Goal: Task Accomplishment & Management: Manage account settings

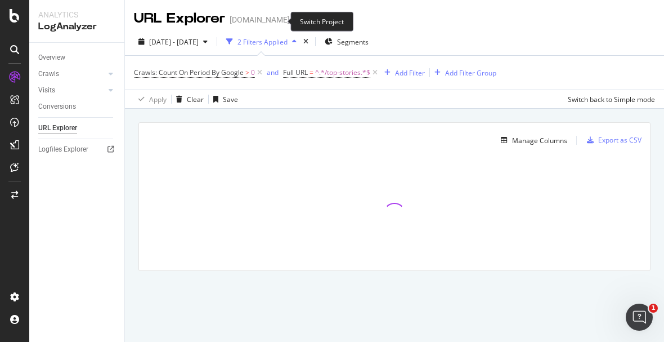
click at [290, 20] on span at bounding box center [298, 20] width 16 height 8
click at [294, 24] on icon "arrow-right-arrow-left" at bounding box center [297, 20] width 7 height 8
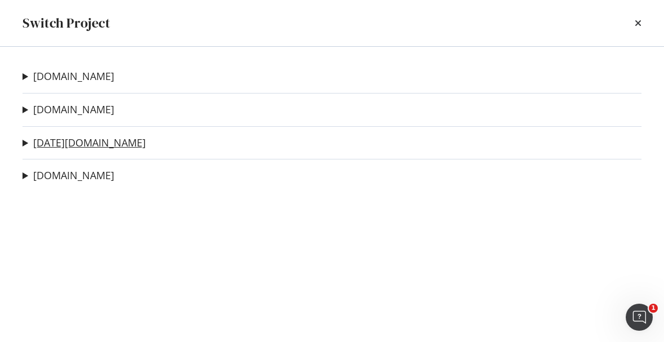
click at [68, 139] on link "[DATE][DOMAIN_NAME]" at bounding box center [89, 143] width 113 height 12
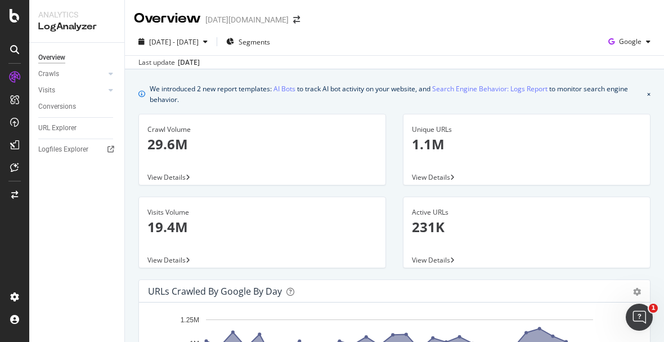
click at [103, 72] on div at bounding box center [99, 73] width 11 height 11
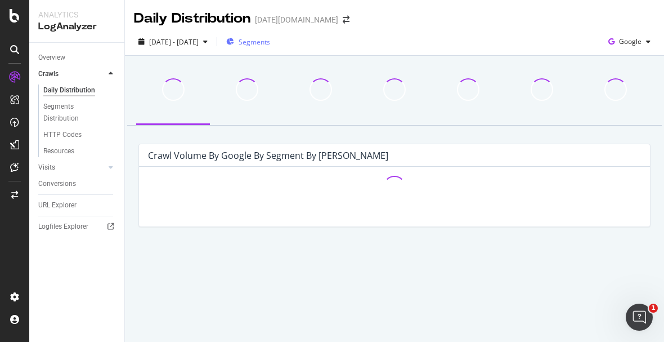
click at [265, 48] on div "Segments" at bounding box center [248, 41] width 44 height 17
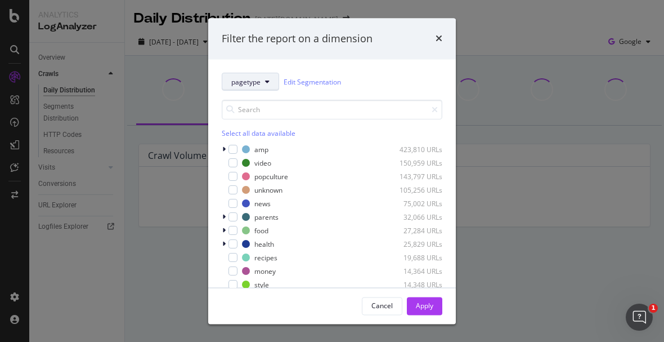
click at [267, 83] on icon "modal" at bounding box center [267, 82] width 5 height 7
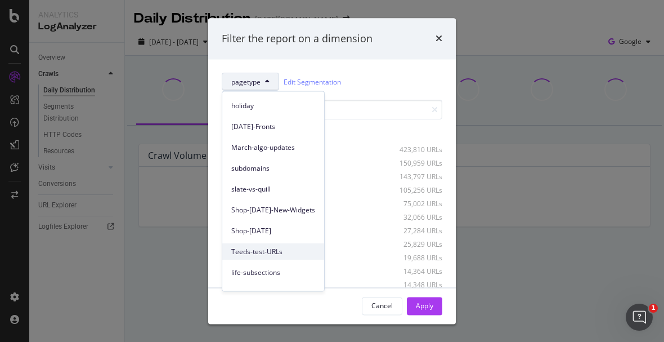
scroll to position [114, 0]
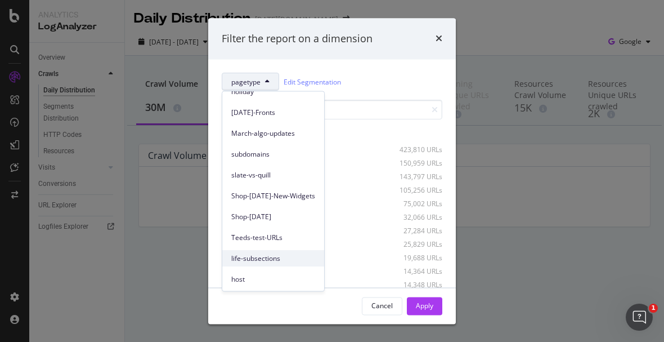
click at [270, 256] on span "life-subsections" at bounding box center [273, 258] width 84 height 10
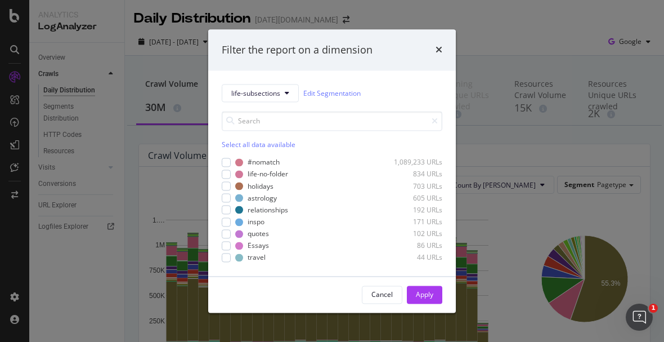
click at [231, 140] on div "Select all data available" at bounding box center [332, 145] width 221 height 10
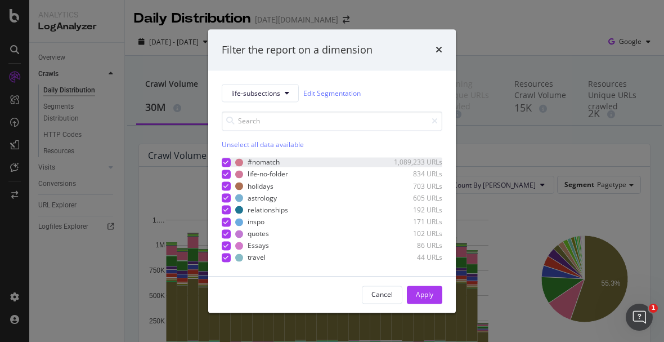
click at [225, 160] on icon "modal" at bounding box center [226, 162] width 5 height 6
drag, startPoint x: 421, startPoint y: 288, endPoint x: 418, endPoint y: 282, distance: 6.8
click at [422, 288] on div "Apply" at bounding box center [424, 294] width 17 height 17
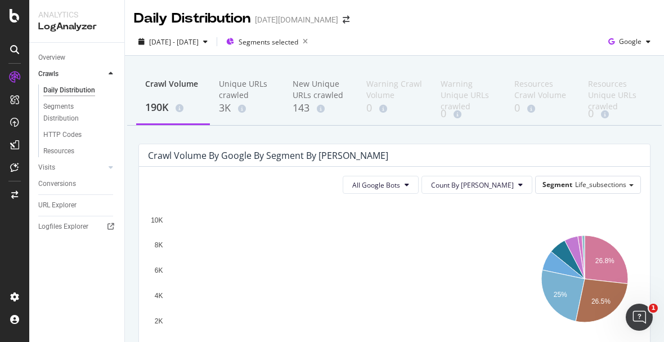
scroll to position [62, 0]
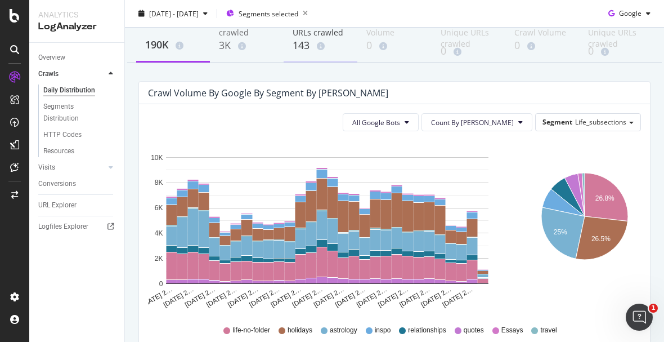
click at [301, 43] on div "143" at bounding box center [321, 45] width 56 height 15
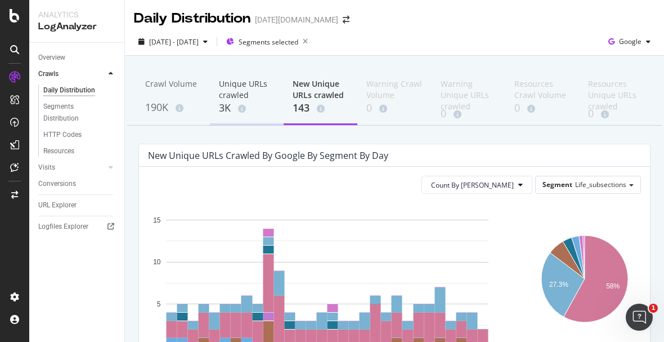
click at [235, 91] on div "Unique URLs crawled" at bounding box center [247, 89] width 56 height 23
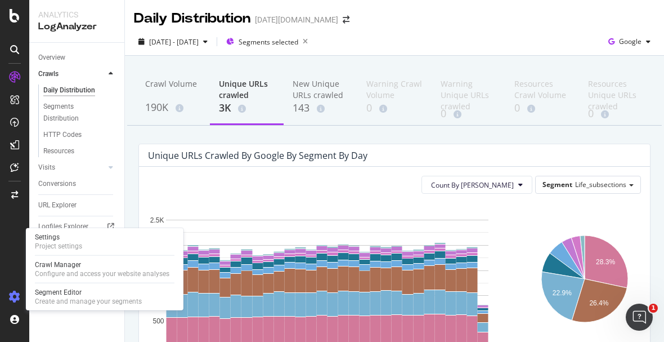
click at [18, 297] on icon at bounding box center [14, 296] width 11 height 11
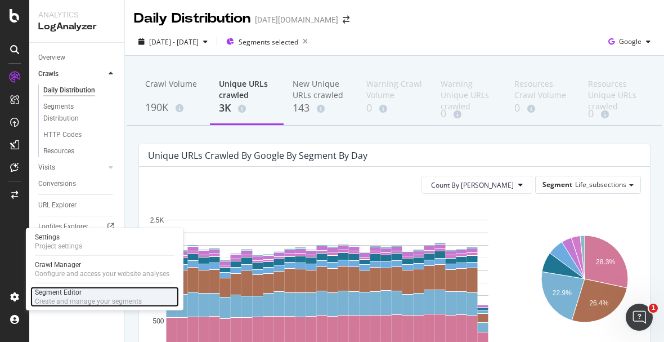
click at [50, 298] on div "Create and manage your segments" at bounding box center [88, 301] width 107 height 9
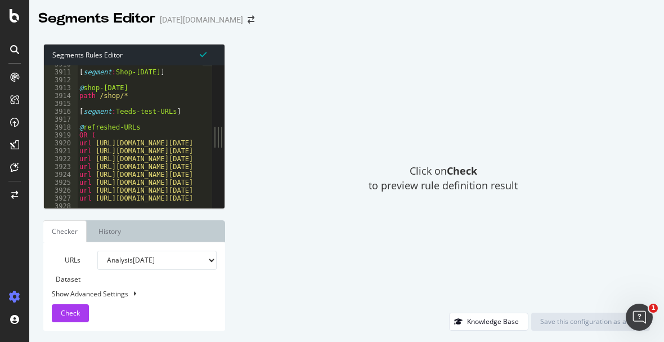
scroll to position [18077, 0]
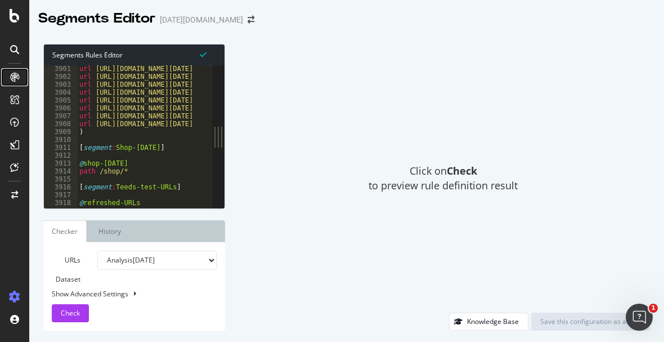
click at [16, 77] on icon at bounding box center [14, 77] width 9 height 9
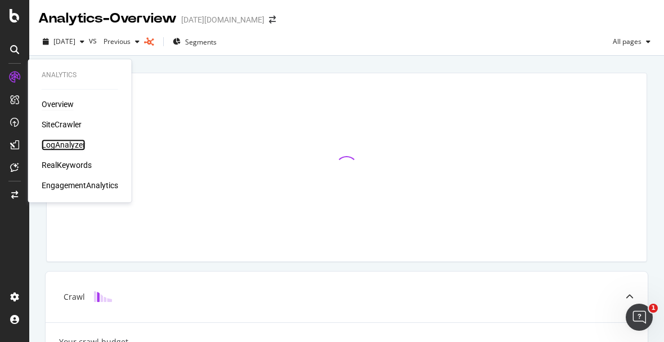
click at [70, 147] on div "LogAnalyzer" at bounding box center [64, 144] width 44 height 11
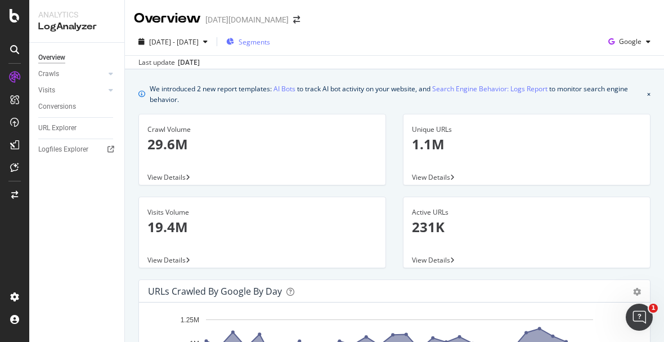
click at [270, 42] on span "Segments" at bounding box center [255, 42] width 32 height 10
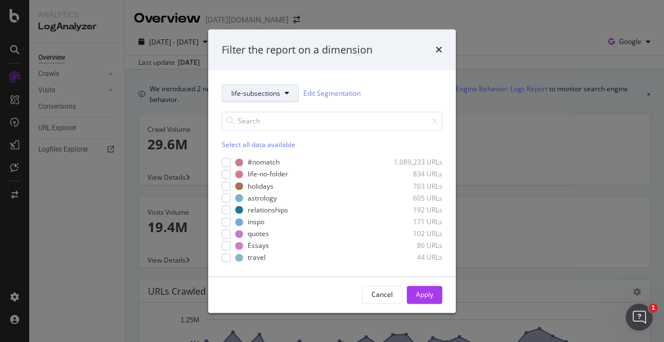
click at [276, 94] on span "life-subsections" at bounding box center [255, 93] width 49 height 10
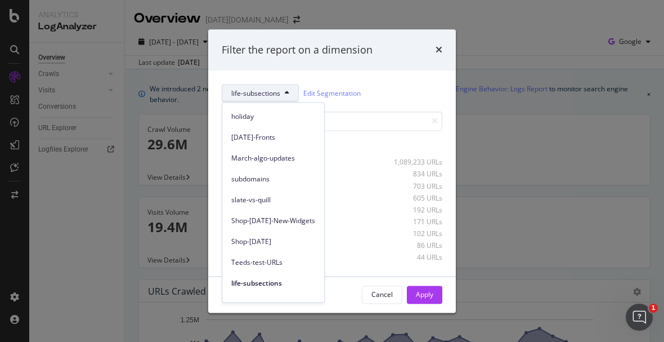
scroll to position [114, 0]
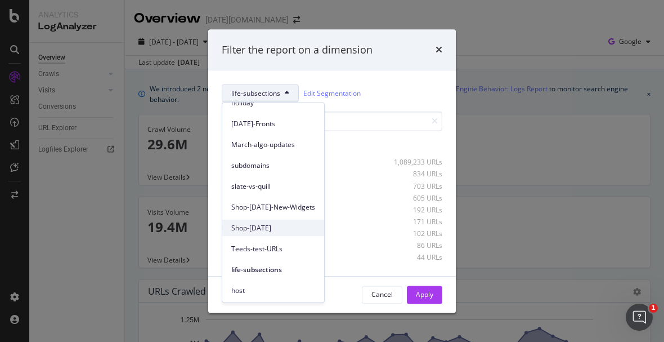
click at [267, 233] on div "Shop-TODAY" at bounding box center [273, 227] width 102 height 16
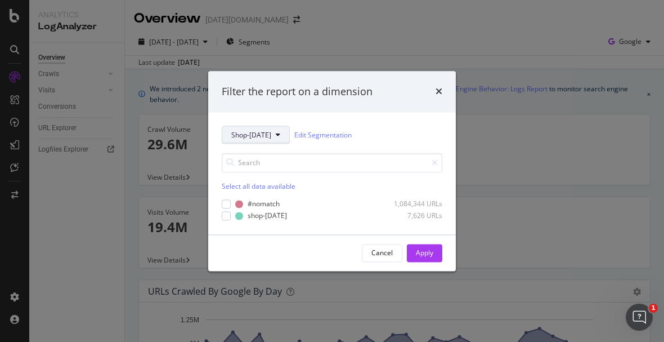
click at [244, 155] on input "modal" at bounding box center [332, 163] width 221 height 20
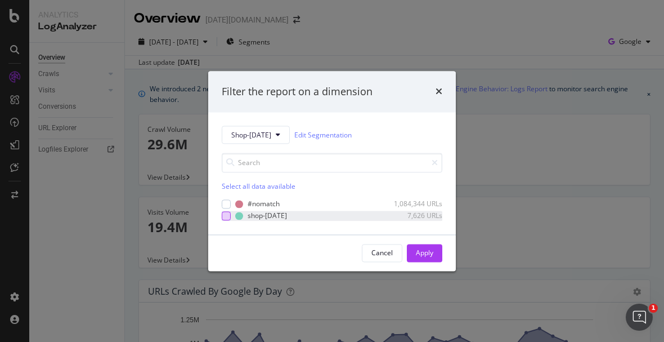
click at [225, 216] on div "modal" at bounding box center [226, 215] width 9 height 9
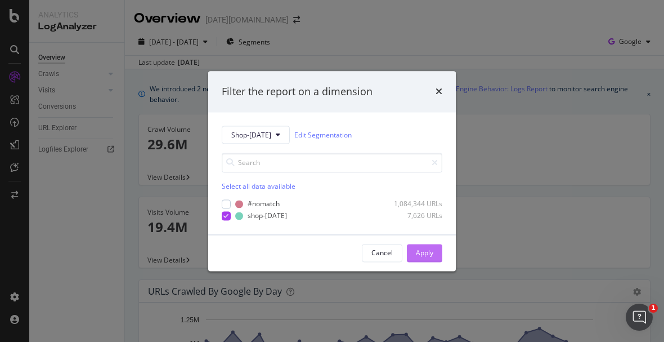
click at [424, 258] on div "Apply" at bounding box center [424, 252] width 17 height 17
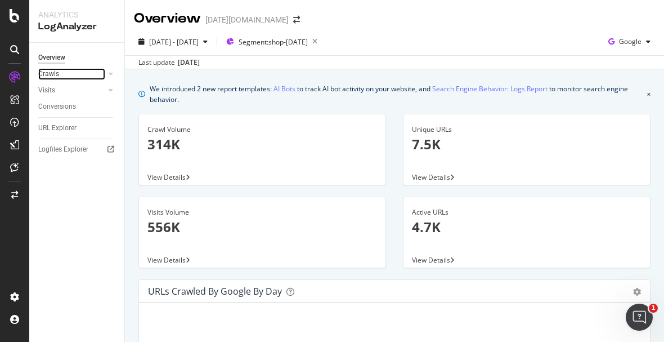
click at [64, 75] on link "Crawls" at bounding box center [71, 74] width 67 height 12
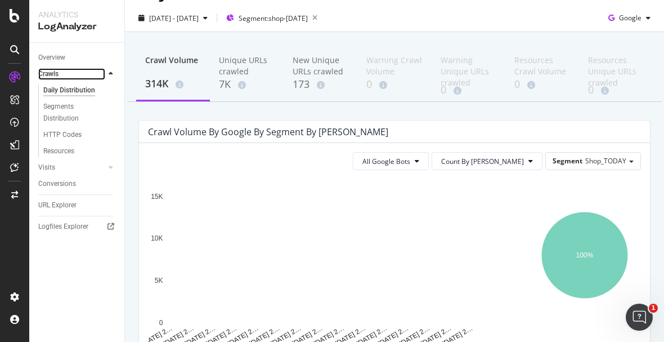
scroll to position [62, 0]
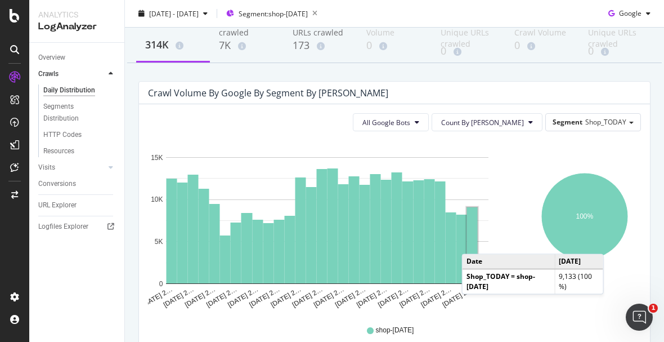
click at [473, 242] on rect "A chart." at bounding box center [472, 245] width 11 height 76
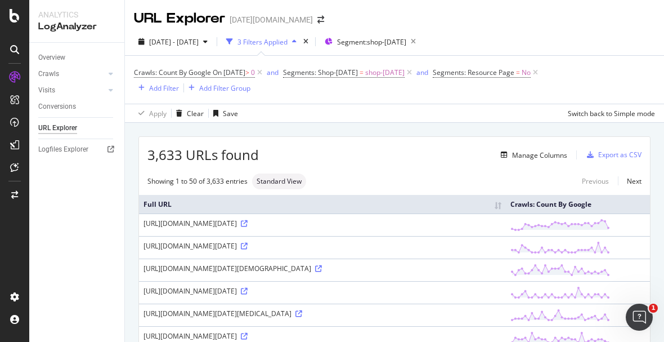
click at [616, 41] on div "2025 Sep. 1st - Sep. 30th 3 Filters Applied Segment: shop-today" at bounding box center [394, 44] width 539 height 23
click at [317, 23] on icon "arrow-right-arrow-left" at bounding box center [320, 20] width 7 height 8
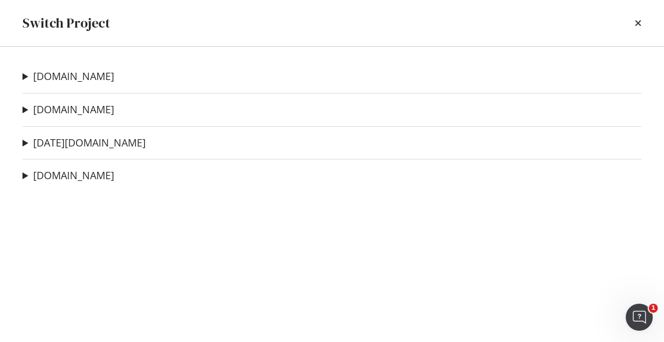
click at [40, 99] on div "msnbc.com Video-page-LCP Ad-Hoc Project Top Stories Landing Page Ad-Hoc Project…" at bounding box center [332, 194] width 664 height 295
click at [44, 110] on link "[DOMAIN_NAME]" at bounding box center [73, 110] width 81 height 12
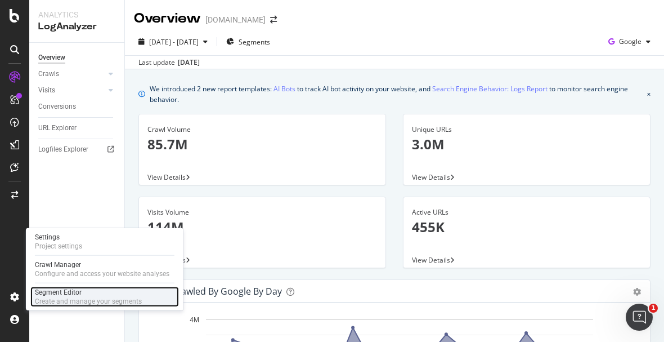
click at [84, 293] on div "Segment Editor" at bounding box center [88, 292] width 107 height 9
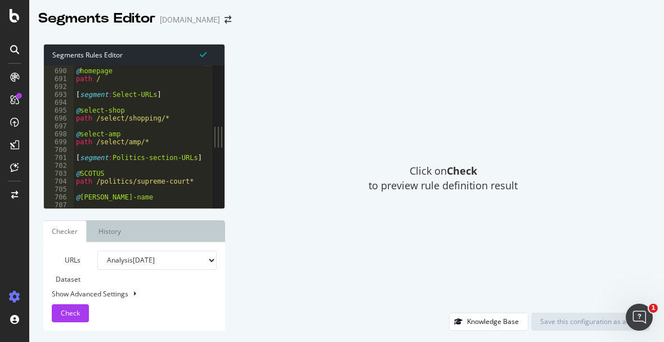
scroll to position [5427, 0]
click at [147, 138] on div "@ homepage path / [ segment : Select-URLs ] @ select-shop path /select/shopping…" at bounding box center [299, 134] width 450 height 150
click at [169, 114] on div "@ homepage path / [ segment : Select-URLs ] @ select-shop path /select/shopping…" at bounding box center [299, 134] width 450 height 150
click at [158, 141] on div "@ homepage path / [ segment : Select-URLs ] @ select-shop path /select/shopping…" at bounding box center [299, 134] width 450 height 150
type textarea "path /select/amp/*"
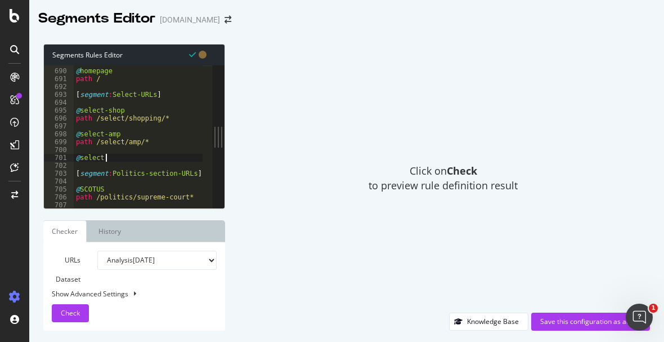
scroll to position [0, 1]
type textarea "@select"
click at [115, 155] on div "@ homepage path / [ segment : Select-URLs ] @ select-shop path /select/shopping…" at bounding box center [299, 134] width 450 height 150
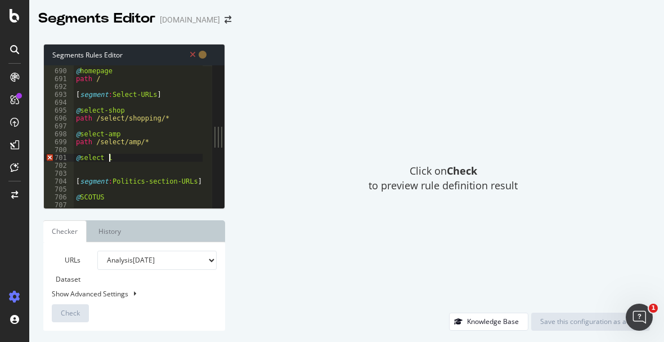
scroll to position [0, 1]
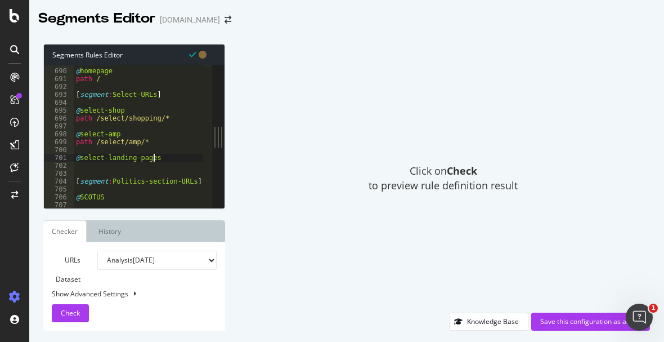
type textarea "@select-landing-pages"
click at [102, 171] on div "@ homepage path / [ segment : Select-URLs ] @ select-shop path /select/shopping…" at bounding box center [299, 134] width 450 height 150
click at [96, 168] on div "@ homepage path / [ segment : Select-URLs ] @ select-shop path /select/shopping…" at bounding box center [299, 134] width 450 height 150
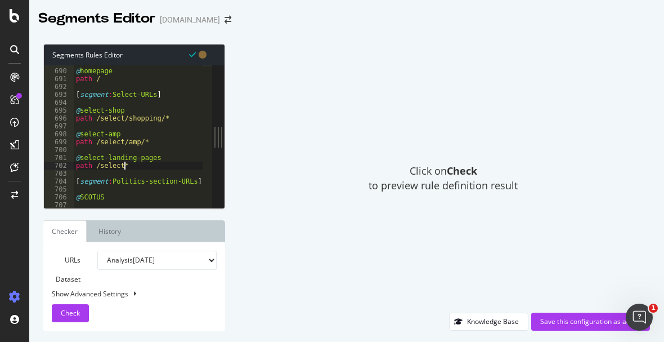
scroll to position [0, 3]
click at [119, 163] on div "@ homepage path / [ segment : Select-URLs ] @ select-shop path /select/shopping…" at bounding box center [299, 134] width 450 height 150
type textarea "path /select/*"
click at [132, 166] on div "@ homepage path / [ segment : Select-URLs ] @ select-shop path /select/shopping…" at bounding box center [299, 134] width 450 height 150
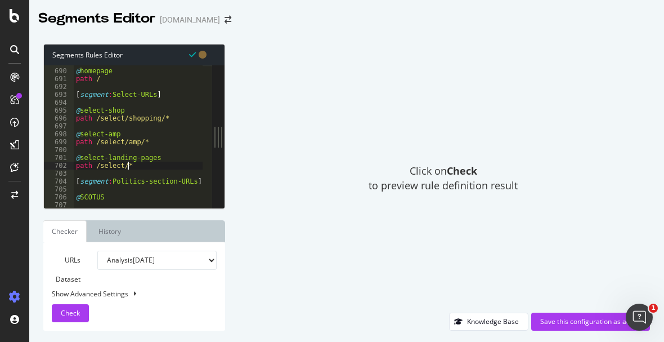
scroll to position [0, 0]
type textarea "path /select/*"
click at [553, 318] on div "Save this configuration as active" at bounding box center [590, 321] width 101 height 10
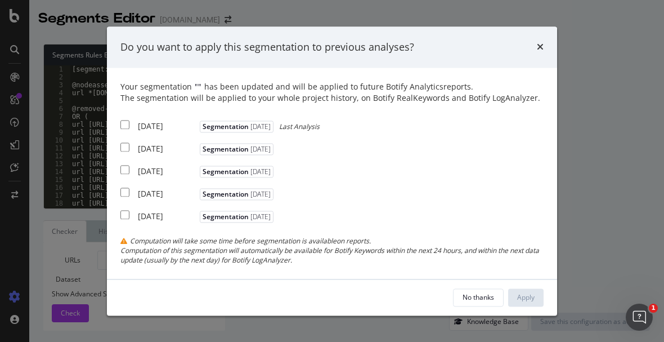
click at [125, 121] on input "modal" at bounding box center [124, 124] width 9 height 9
checkbox input "true"
click at [530, 298] on div "Apply" at bounding box center [525, 297] width 17 height 10
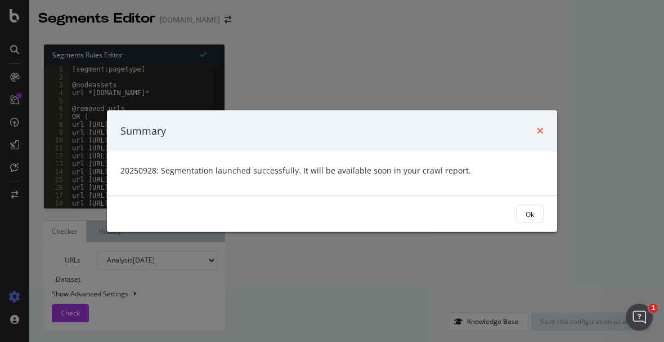
click at [537, 127] on icon "times" at bounding box center [540, 130] width 7 height 9
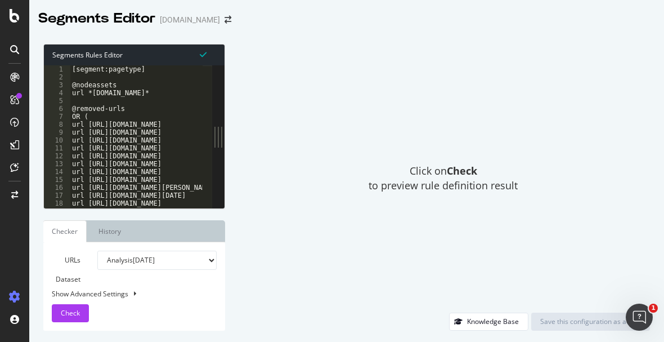
click at [184, 22] on div "[DOMAIN_NAME]" at bounding box center [190, 19] width 60 height 11
click at [225, 20] on icon "arrow-right-arrow-left" at bounding box center [228, 20] width 7 height 8
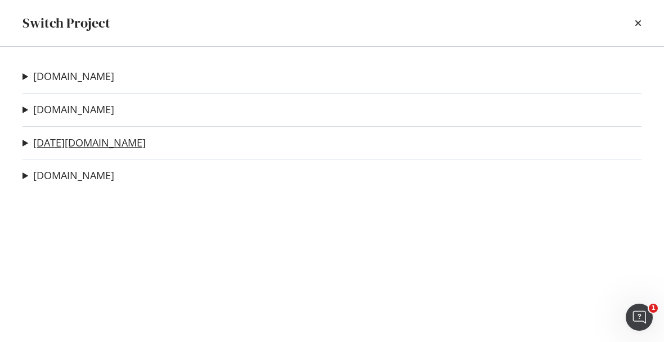
click at [69, 142] on link "[DATE][DOMAIN_NAME]" at bounding box center [89, 143] width 113 height 12
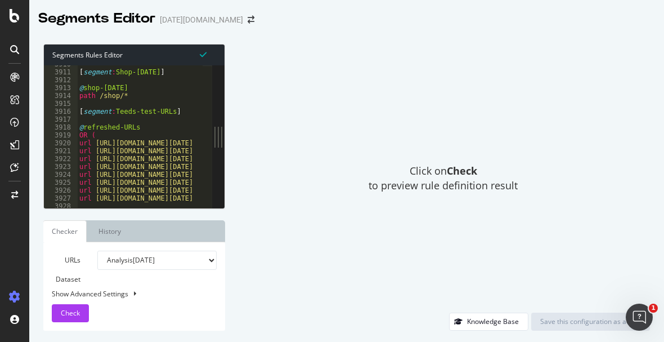
scroll to position [18077, 0]
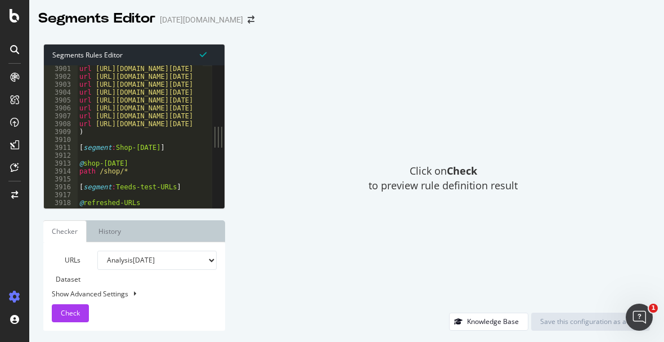
type textarea "path /shop/*"
click at [128, 171] on div "url https://www.today.com/shop/best-birkenstocks-t262601 url https://www.today.…" at bounding box center [291, 140] width 428 height 150
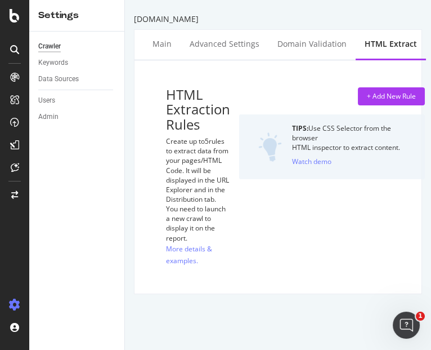
click at [71, 182] on div "Crawler Keywords Data Sources Users Admin" at bounding box center [76, 191] width 95 height 318
click at [13, 20] on icon at bounding box center [15, 16] width 10 height 14
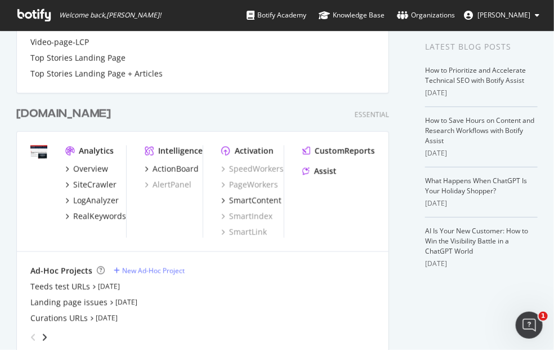
scroll to position [187, 0]
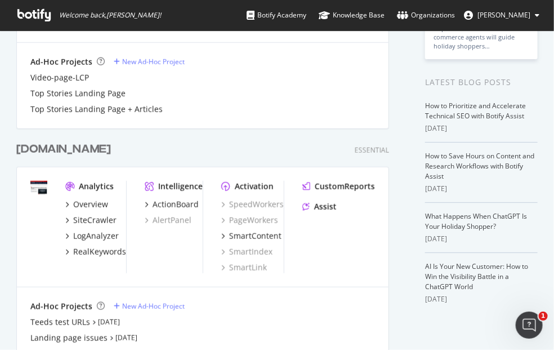
click at [72, 147] on div "[DOMAIN_NAME]" at bounding box center [63, 149] width 95 height 16
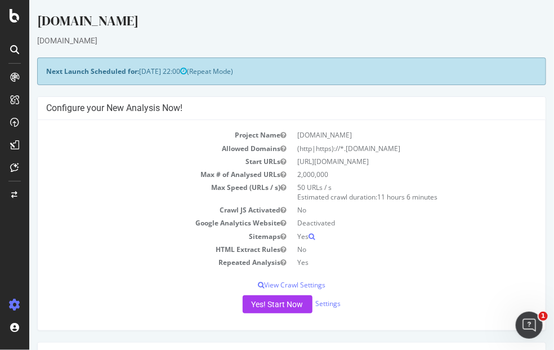
drag, startPoint x: 19, startPoint y: 221, endPoint x: 1, endPoint y: 137, distance: 86.4
click at [19, 220] on div at bounding box center [14, 181] width 27 height 227
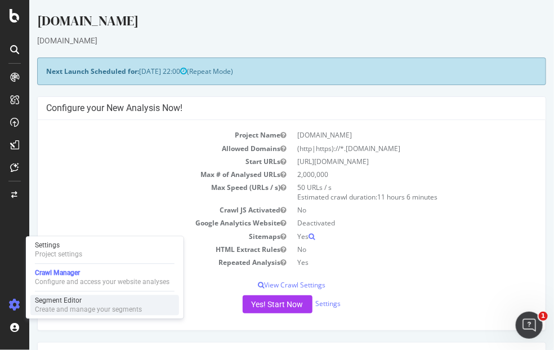
click at [57, 303] on div "Segment Editor" at bounding box center [88, 299] width 107 height 9
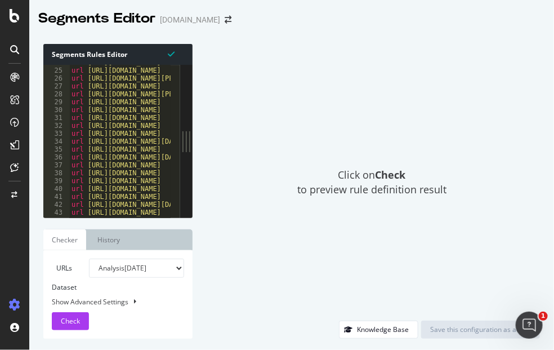
scroll to position [187, 0]
click at [12, 69] on div at bounding box center [15, 77] width 18 height 18
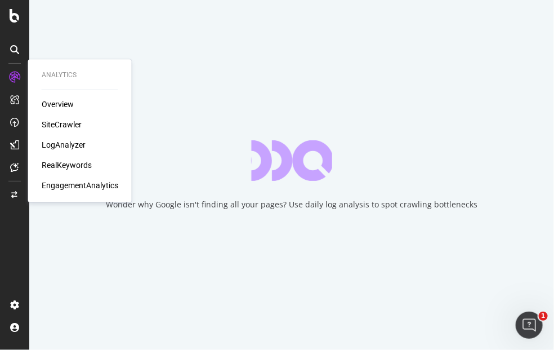
click at [68, 145] on div "LogAnalyzer" at bounding box center [64, 144] width 44 height 11
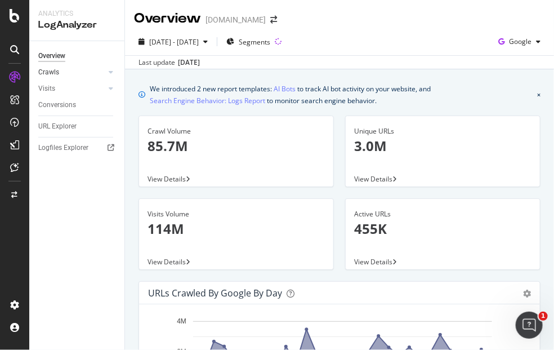
click at [102, 73] on div at bounding box center [99, 71] width 11 height 11
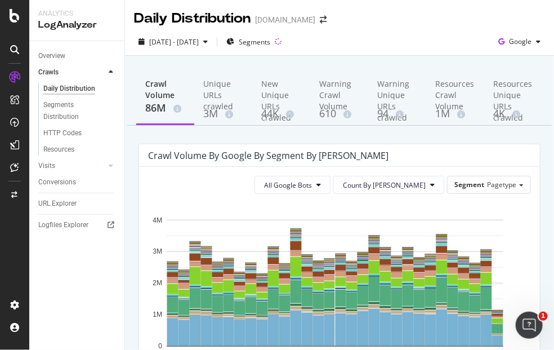
click at [318, 38] on div "2025 Sep. 1st - Sep. 30th Segments Google" at bounding box center [339, 44] width 429 height 23
click at [267, 41] on span "Segments" at bounding box center [255, 42] width 32 height 10
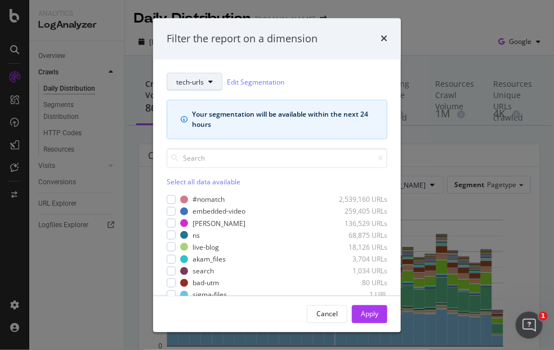
click at [190, 89] on button "tech-urls" at bounding box center [195, 82] width 56 height 18
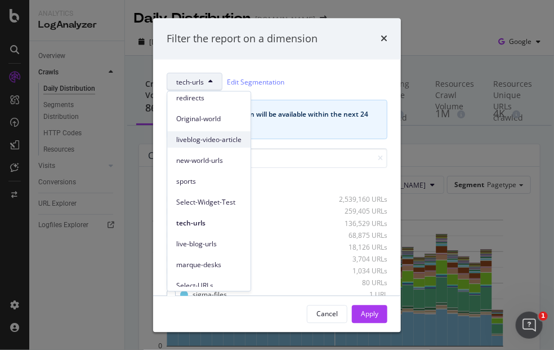
scroll to position [93, 0]
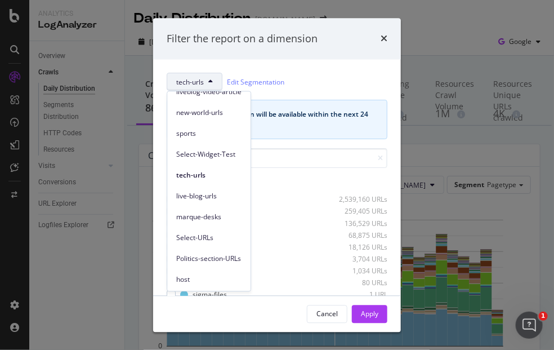
click at [225, 304] on div "Cancel Apply" at bounding box center [277, 313] width 221 height 18
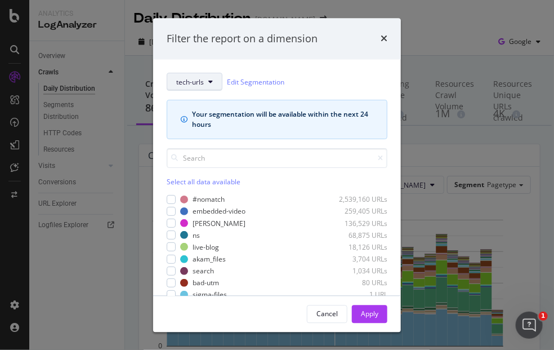
click at [186, 76] on button "tech-urls" at bounding box center [195, 82] width 56 height 18
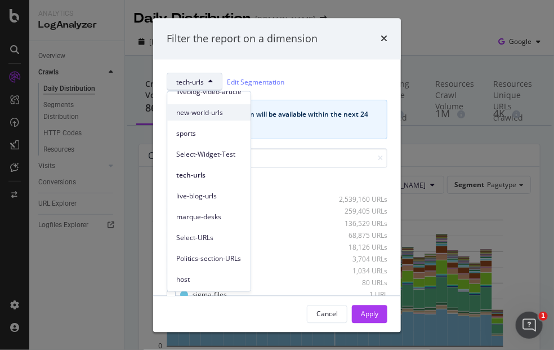
click at [214, 110] on span "new-world-urls" at bounding box center [208, 112] width 65 height 10
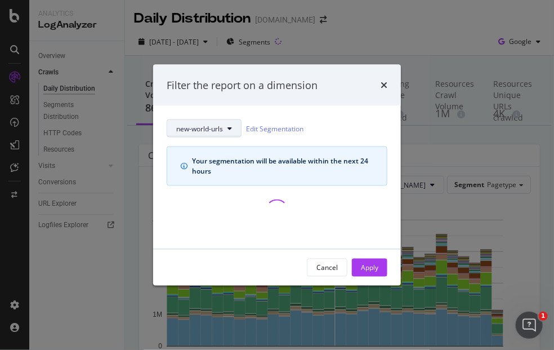
click at [217, 125] on span "new-world-urls" at bounding box center [199, 128] width 47 height 10
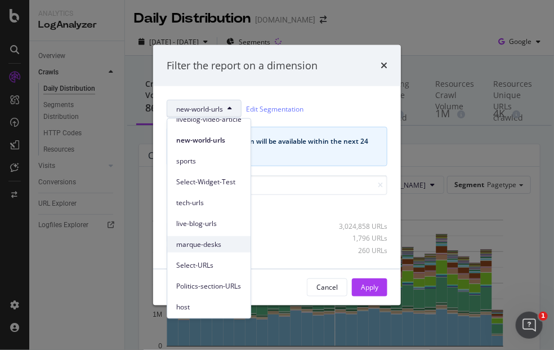
click at [202, 237] on div "marque-desks" at bounding box center [208, 244] width 83 height 16
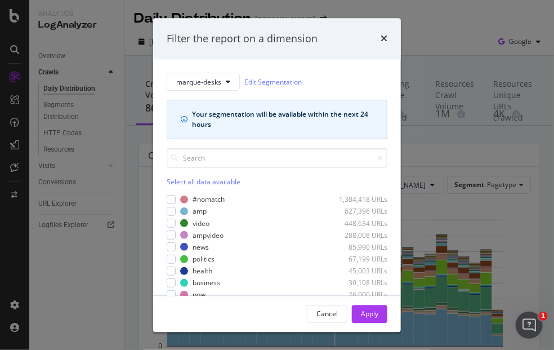
drag, startPoint x: 426, startPoint y: 304, endPoint x: 389, endPoint y: 196, distance: 114.8
click at [426, 304] on div "Filter the report on a dimension marque-desks Edit Segmentation Your segmentati…" at bounding box center [277, 175] width 554 height 350
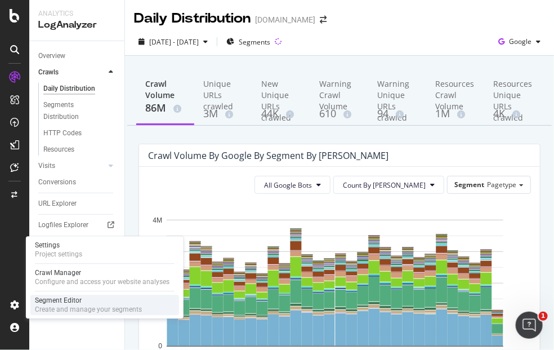
click at [77, 304] on div "Create and manage your segments" at bounding box center [88, 308] width 107 height 9
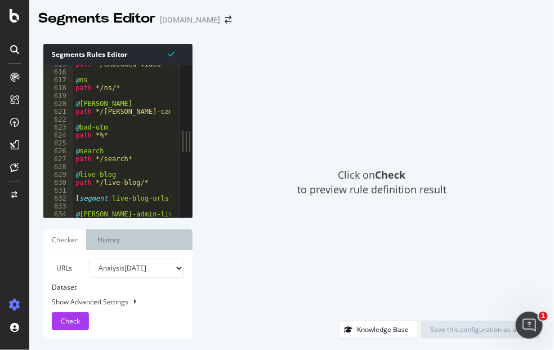
scroll to position [5899, 0]
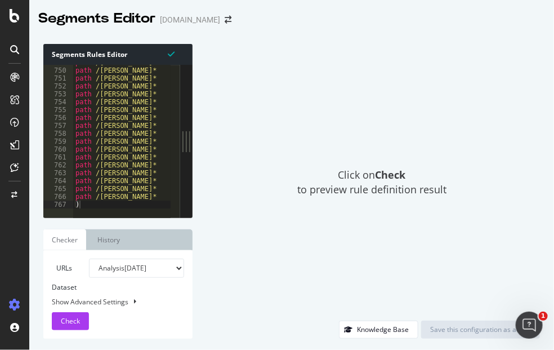
click at [108, 206] on div at bounding box center [298, 211] width 450 height 12
click at [149, 195] on div "path /seth-moulton* path /tom-steyer* path /steve-bullock* path /bernie-sanders…" at bounding box center [298, 138] width 450 height 159
click at [130, 200] on div "path /seth-moulton* path /tom-steyer* path /steve-bullock* path /bernie-sanders…" at bounding box center [298, 138] width 450 height 159
click at [95, 200] on div "path /seth-moulton* path /tom-steyer* path /steve-bullock* path /bernie-sanders…" at bounding box center [298, 138] width 450 height 159
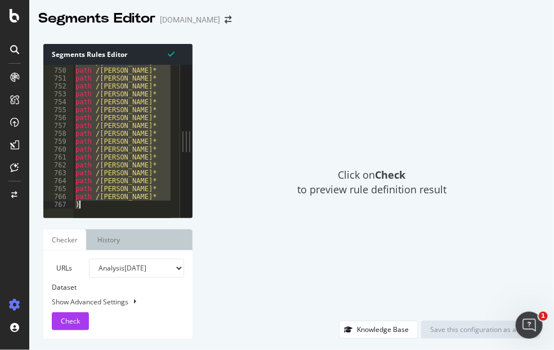
drag, startPoint x: 74, startPoint y: 107, endPoint x: 88, endPoint y: 214, distance: 108.4
click at [87, 248] on div "Segments Rules Editor path /kamala-harris* 749 750 751 752 753 754 755 756 757 …" at bounding box center [117, 191] width 149 height 294
click at [124, 197] on div "path /seth-moulton* path /tom-steyer* path /steve-bullock* path /bernie-sanders…" at bounding box center [121, 141] width 97 height 153
drag, startPoint x: 74, startPoint y: 104, endPoint x: 86, endPoint y: 199, distance: 95.8
click at [86, 199] on div "path /seth-moulton* path /tom-steyer* path /steve-bullock* path /bernie-sanders…" at bounding box center [298, 138] width 450 height 159
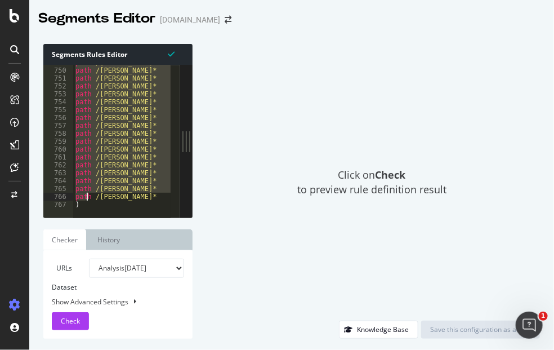
click at [130, 202] on div "path /seth-moulton* path /tom-steyer* path /steve-bullock* path /bernie-sanders…" at bounding box center [298, 138] width 450 height 159
type textarea ")"
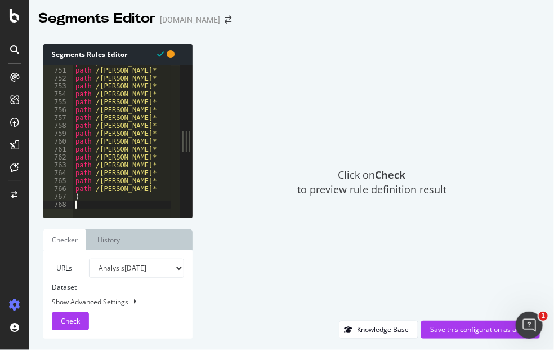
scroll to position [5916, 0]
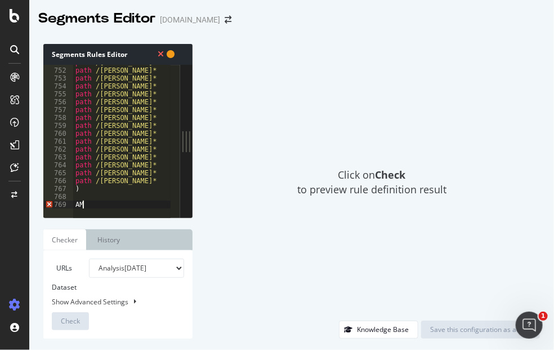
type textarea "A"
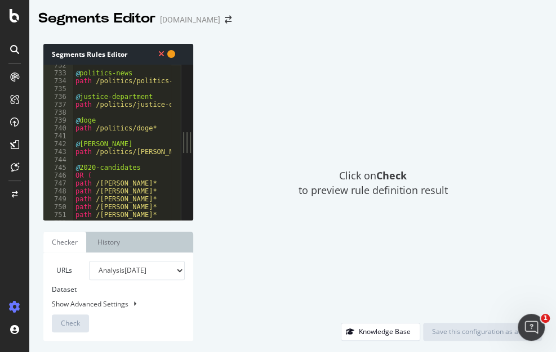
scroll to position [5913, 0]
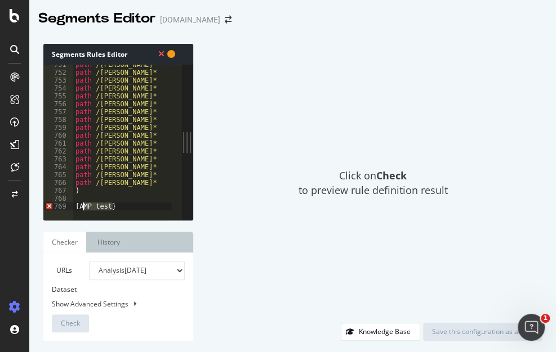
drag, startPoint x: 113, startPoint y: 209, endPoint x: 82, endPoint y: 209, distance: 31.0
click at [82, 209] on div at bounding box center [298, 214] width 450 height 12
click at [106, 205] on div "path /steve-bullock* path /bernie-sanders* path /tulsi-gabbard* path /tim-ryan*…" at bounding box center [298, 142] width 450 height 162
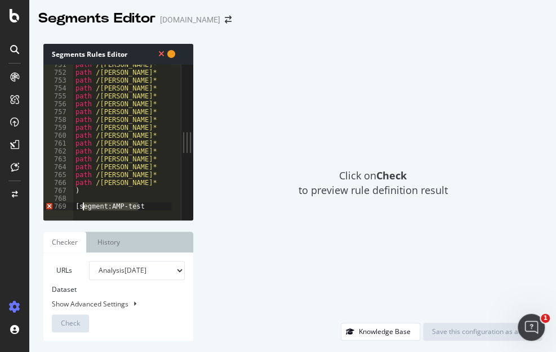
drag, startPoint x: 138, startPoint y: 207, endPoint x: 82, endPoint y: 207, distance: 56.8
click at [82, 207] on div "path /steve-bullock* path /bernie-sanders* path /tulsi-gabbard* path /tim-ryan*…" at bounding box center [298, 142] width 450 height 162
click at [111, 207] on div "path /steve-bullock* path /bernie-sanders* path /tulsi-gabbard* path /tim-ryan*…" at bounding box center [122, 142] width 98 height 155
click at [146, 205] on div "path /steve-bullock* path /bernie-sanders* path /tulsi-gabbard* path /tim-ryan*…" at bounding box center [298, 142] width 450 height 162
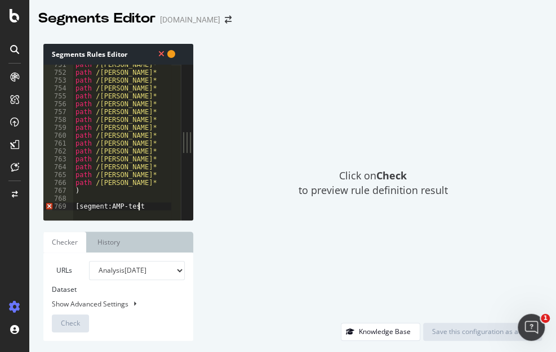
type textarea "[segment:AMP-test]"
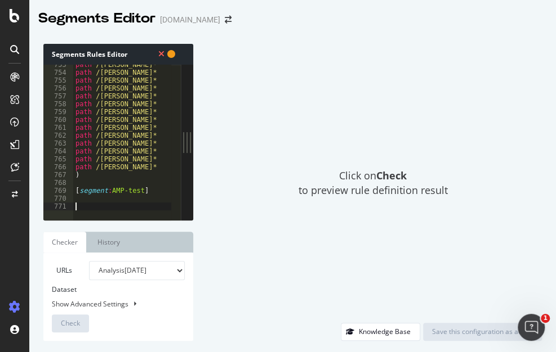
scroll to position [5929, 0]
type textarea "path"
type textarea "/"
type textarea "p"
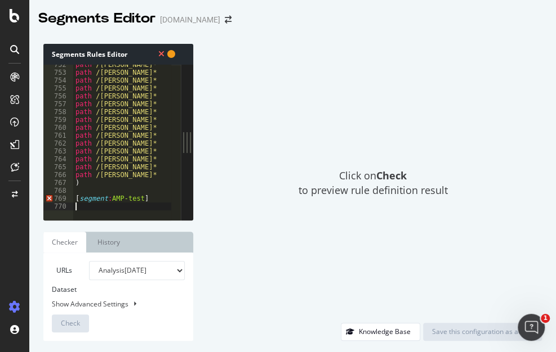
scroll to position [5929, 0]
type textarea "a"
type textarea "path /amp*"
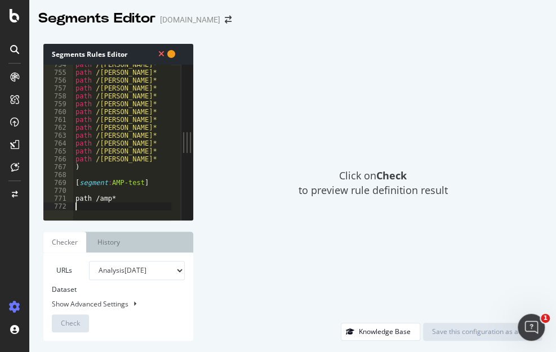
click at [105, 150] on div "path /tim-ryan* path /amy-klobuchar* path /bill-deblasio* path /pete-buttigieg*…" at bounding box center [298, 142] width 450 height 162
type textarea "path /joe-biden*"
click at [91, 194] on div "path /tim-ryan* path /amy-klobuchar* path /bill-deblasio* path /pete-buttigieg*…" at bounding box center [298, 142] width 450 height 162
click at [118, 208] on div at bounding box center [298, 214] width 450 height 12
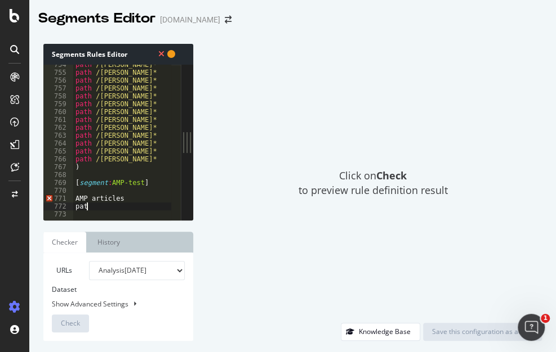
scroll to position [0, 0]
type textarea "p"
click at [73, 198] on div "path /tim-ryan* path /amy-klobuchar* path /bill-deblasio* path /pete-buttigieg*…" at bounding box center [298, 142] width 450 height 162
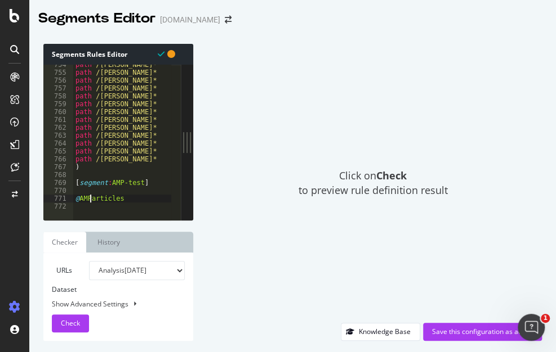
type textarea "@AMP-articles"
click at [88, 206] on div "path /tim-ryan* path /amy-klobuchar* path /bill-deblasio* path /pete-buttigieg*…" at bounding box center [298, 142] width 450 height 162
click at [93, 205] on div "path /tim-ryan* path /amy-klobuchar* path /bill-deblasio* path /pete-buttigieg*…" at bounding box center [298, 142] width 450 height 162
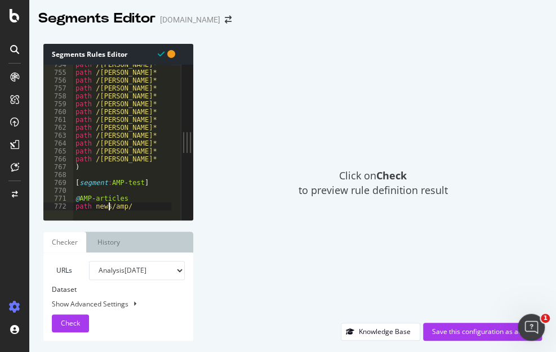
click at [93, 198] on div "path /tim-ryan* path /amy-klobuchar* path /bill-deblasio* path /pete-buttigieg*…" at bounding box center [298, 142] width 450 height 162
click at [92, 208] on div at bounding box center [298, 214] width 450 height 12
click at [162, 205] on div "path /tim-ryan* path /amy-klobuchar* path /bill-deblasio* path /pete-buttigieg*…" at bounding box center [298, 142] width 450 height 162
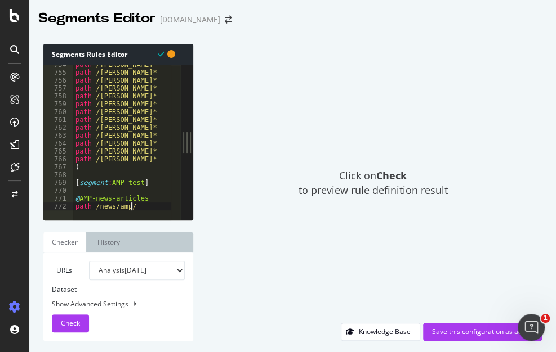
scroll to position [0, 4]
click at [154, 196] on div "path /tim-ryan* path /amy-klobuchar* path /bill-deblasio* path /pete-buttigieg*…" at bounding box center [298, 142] width 450 height 162
click at [154, 186] on div "path /tim-ryan* path /amy-klobuchar* path /bill-deblasio* path /pete-buttigieg*…" at bounding box center [298, 142] width 450 height 162
type textarea "[segment:AMP-test]"
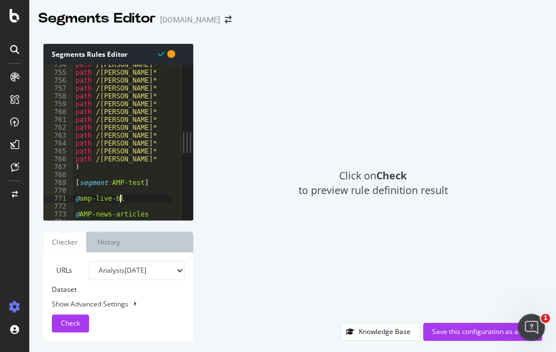
type textarea "@amp-live-blog"
paste textarea "/news/amp/live-blog/"
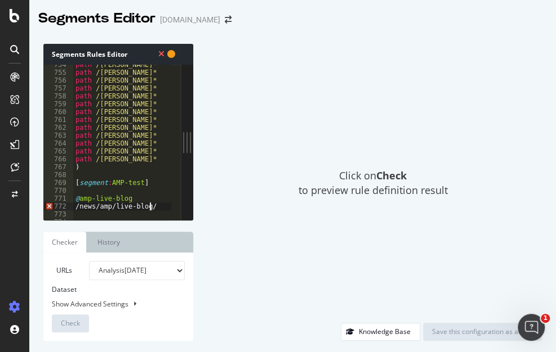
scroll to position [5960, 0]
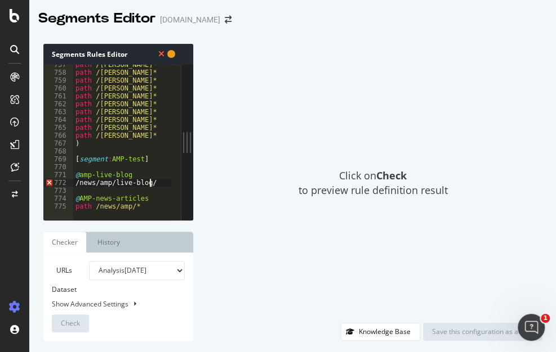
click at [75, 186] on div "path /pete-buttigieg* path /jay-inslee* path /john-hickenlooper* path /beto-oro…" at bounding box center [298, 142] width 450 height 162
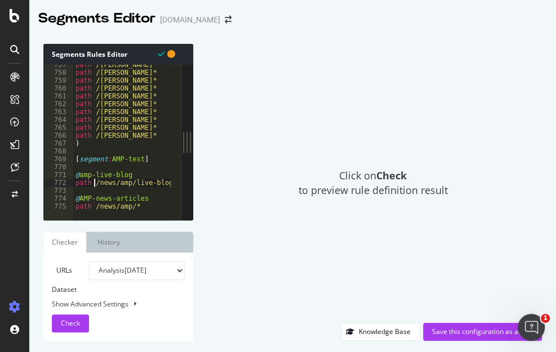
scroll to position [0, 1]
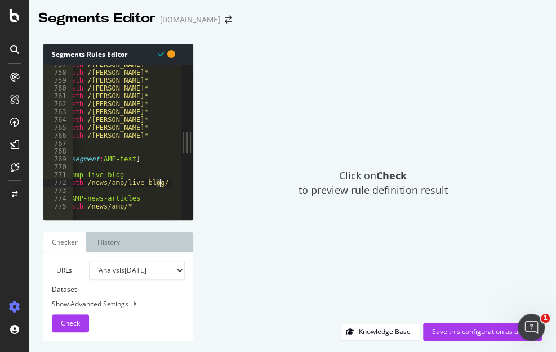
click at [166, 184] on div "path /pete-buttigieg* path /jay-inslee* path /john-hickenlooper* path /beto-oro…" at bounding box center [290, 142] width 450 height 162
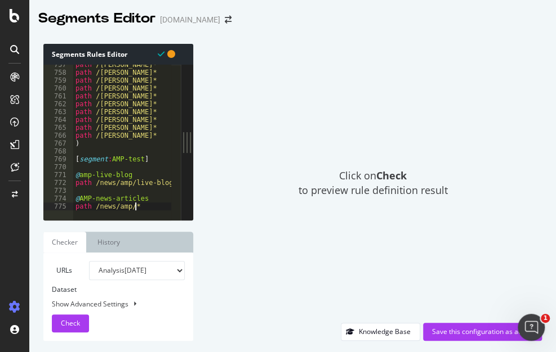
click at [156, 203] on div "path /pete-buttigieg* path /jay-inslee* path /john-hickenlooper* path /beto-oro…" at bounding box center [298, 142] width 450 height 162
type textarea "path /news/amp/*"
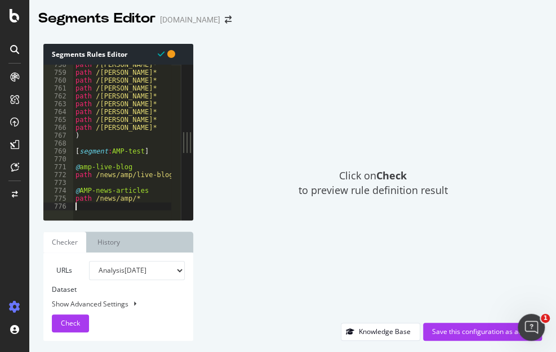
scroll to position [5976, 0]
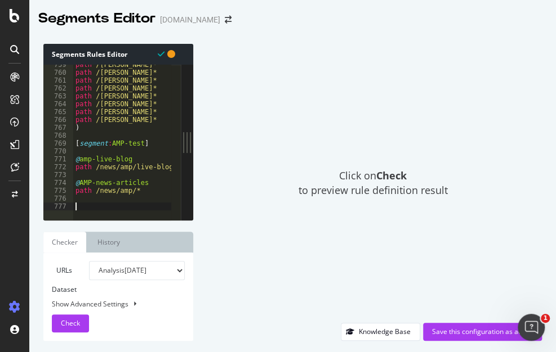
click at [88, 183] on div "path /john-hickenlooper* path /beto-orourke* path /julian-castro* path /cory-bo…" at bounding box center [298, 142] width 450 height 162
type textarea "@amp-news-articles"
click at [87, 200] on div "path /john-hickenlooper* path /beto-orourke* path /julian-castro* path /cory-bo…" at bounding box center [298, 142] width 450 height 162
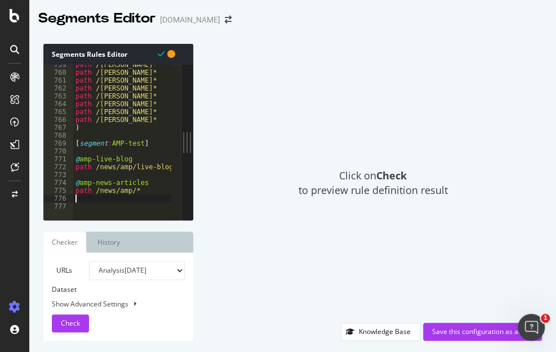
scroll to position [0, 0]
click at [89, 207] on div "path /john-hickenlooper* path /beto-orourke* path /julian-castro* path /cory-bo…" at bounding box center [298, 142] width 450 height 162
type textarea "@amp-video"
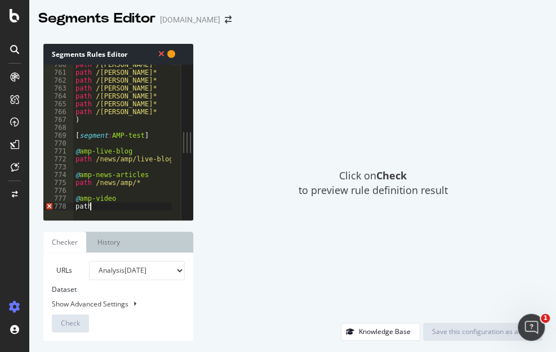
scroll to position [0, 1]
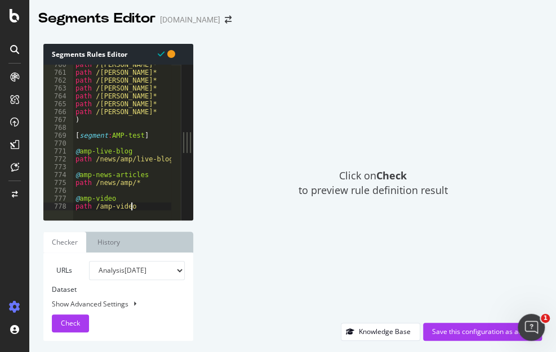
type textarea "path /amp-video/"
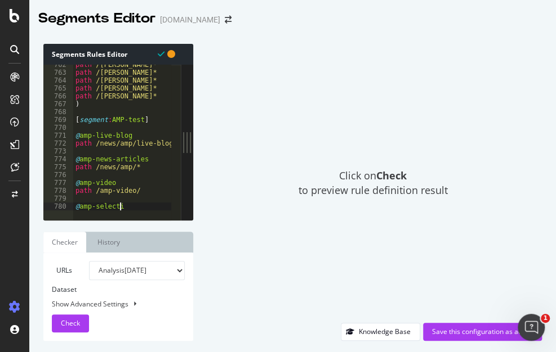
scroll to position [0, 2]
type textarea "@amp-select"
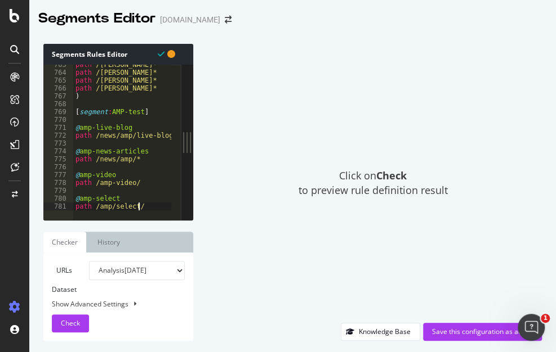
scroll to position [0, 5]
drag, startPoint x: 113, startPoint y: 207, endPoint x: 95, endPoint y: 207, distance: 18.0
click at [95, 207] on div "path /elizabeth-warren* path /andrew-yang* path /joe-biden* path /kamala-harris…" at bounding box center [298, 142] width 450 height 162
click at [140, 203] on div "path /elizabeth-warren* path /andrew-yang* path /joe-biden* path /kamala-harris…" at bounding box center [298, 142] width 450 height 162
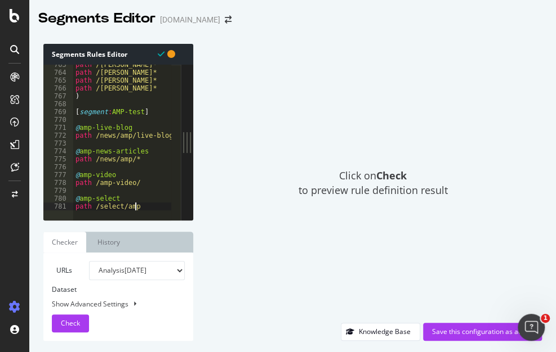
scroll to position [0, 5]
click at [129, 184] on div "path /elizabeth-warren* path /andrew-yang* path /joe-biden* path /kamala-harris…" at bounding box center [298, 142] width 450 height 162
click at [143, 198] on div "path /elizabeth-warren* path /andrew-yang* path /joe-biden* path /kamala-harris…" at bounding box center [298, 142] width 450 height 162
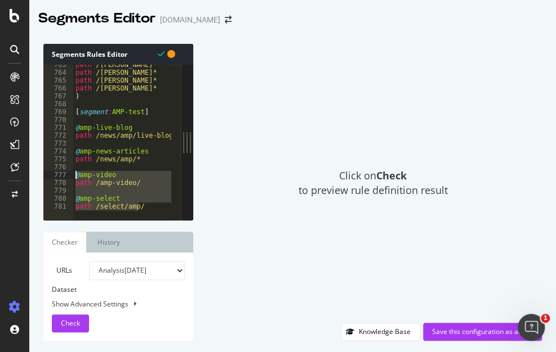
drag, startPoint x: 144, startPoint y: 207, endPoint x: 71, endPoint y: 176, distance: 78.9
click at [71, 176] on div "@amp-select 763 764 765 766 767 768 769 770 771 772 773 774 775 776 777 778 779…" at bounding box center [111, 142] width 137 height 155
type textarea "@amp-video path /amp-video/"
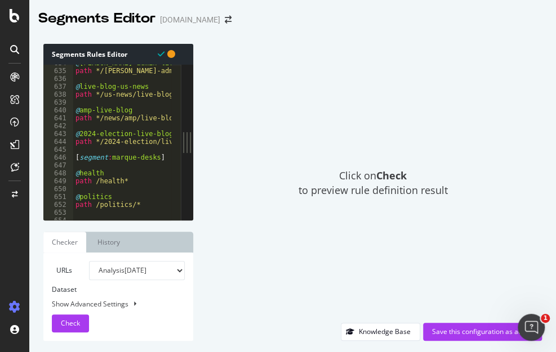
scroll to position [4918, 0]
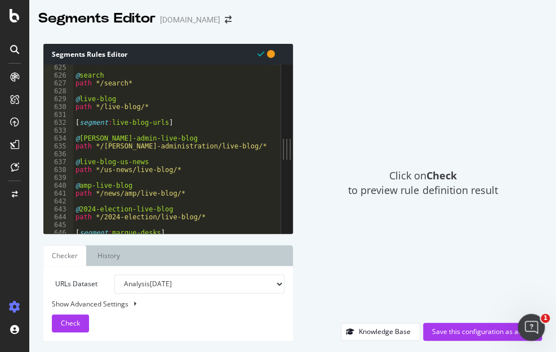
drag, startPoint x: 187, startPoint y: 142, endPoint x: 352, endPoint y: 144, distance: 164.9
click at [352, 144] on div "Segments Rules Editor 625 626 627 628 629 630 631 632 633 634 635 636 637 638 6…" at bounding box center [292, 193] width 526 height 320
type textarea "path */live-blog/*"
click at [141, 104] on div "@ search path */search* @ live-blog path */live-blog/* [ segment : live-blog-ur…" at bounding box center [298, 152] width 450 height 176
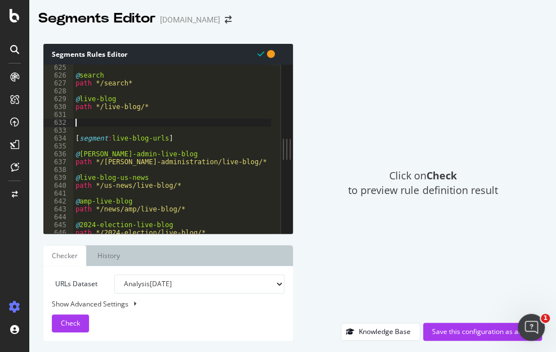
paste textarea "path /select/amp/"
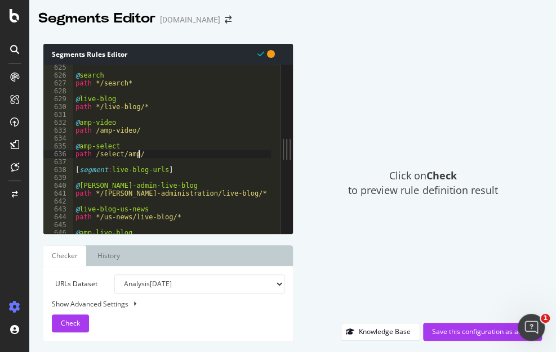
type textarea "path /select/amp/"
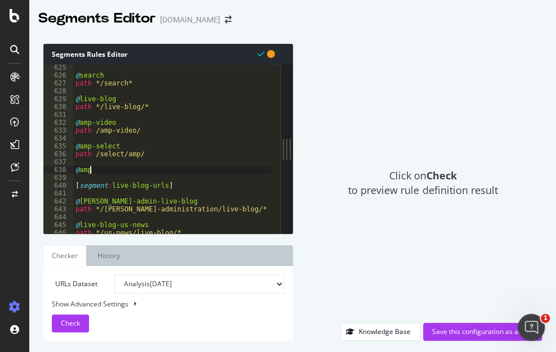
scroll to position [0, 0]
type textarea "@amp-think"
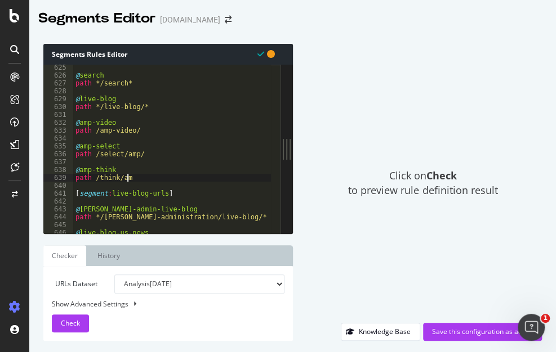
scroll to position [0, 3]
type textarea "path /think/amp"
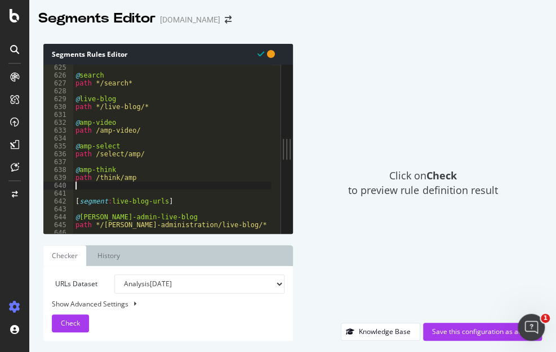
scroll to position [0, 0]
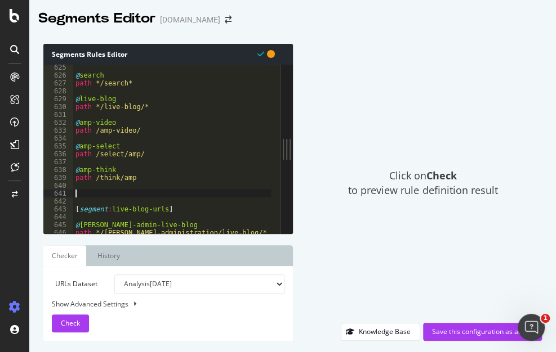
type textarea "A"
type textarea "@amp-better"
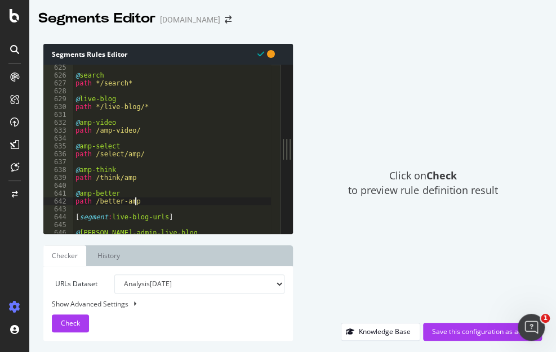
scroll to position [0, 5]
click at [124, 201] on div "@ search path */search* @ live-blog path */live-blog/* @ amp-video path /amp-vi…" at bounding box center [298, 152] width 450 height 176
click at [34, 208] on div "Segments Rules Editor path /better/amp/ 625 626 627 628 629 630 631 632 633 634…" at bounding box center [292, 193] width 526 height 320
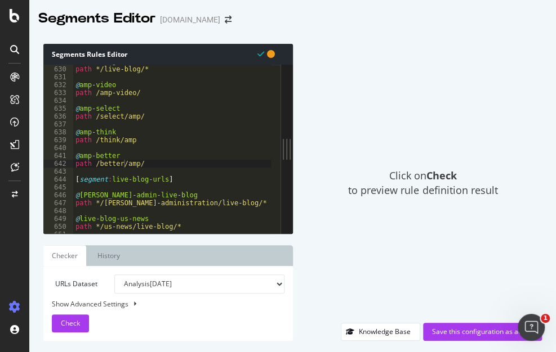
click at [30, 140] on div "Segments Rules Editor path /better/amp/ 629 630 631 632 633 634 635 636 637 638…" at bounding box center [292, 193] width 526 height 320
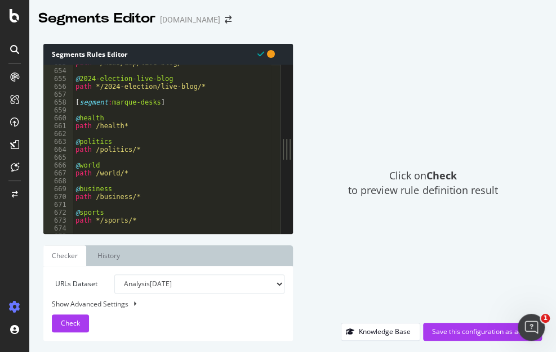
scroll to position [5330, 0]
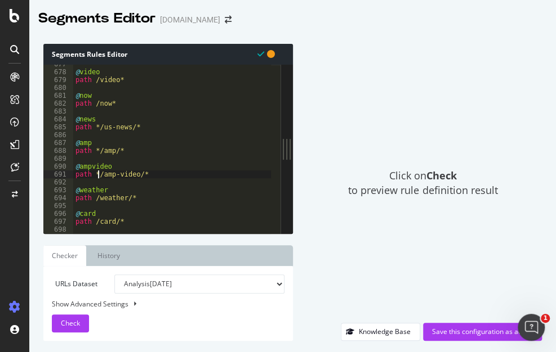
click at [98, 176] on div "@ video path /video* @ now path /now* @ news path */us-news/* @ amp path */amp/…" at bounding box center [298, 148] width 450 height 176
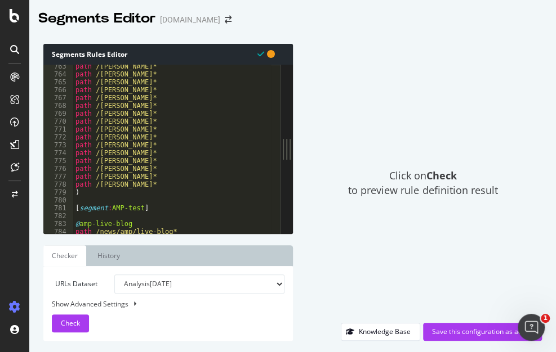
scroll to position [6049, 0]
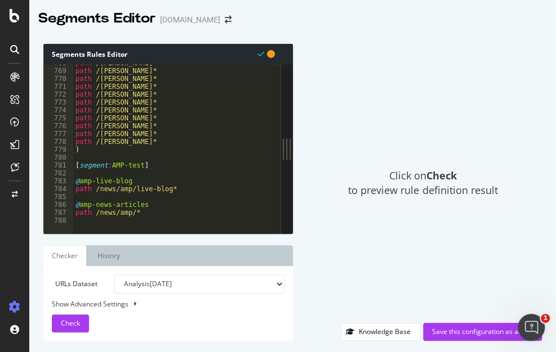
click at [142, 213] on div "path /bill-deblasio* path /pete-buttigieg* path /jay-inslee* path /john-hickenl…" at bounding box center [298, 147] width 450 height 176
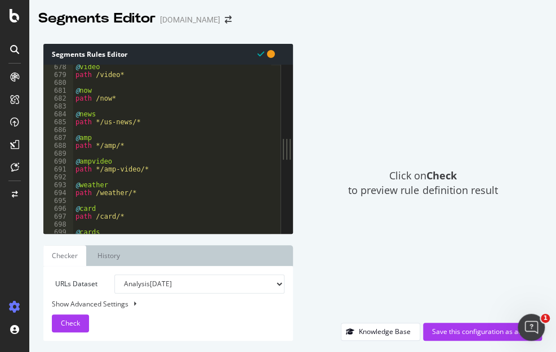
scroll to position [5336, 0]
click at [97, 169] on div "@ video path /video* @ now path /now* @ news path */us-news/* @ amp path */amp/…" at bounding box center [298, 151] width 450 height 176
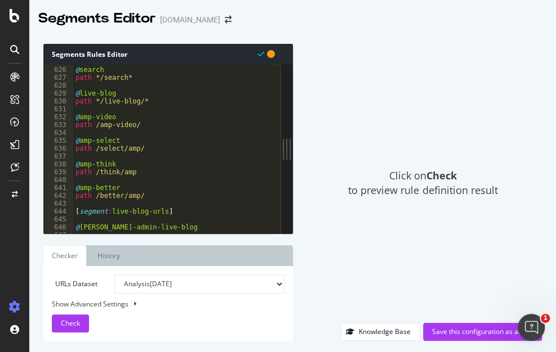
scroll to position [4924, 0]
click at [164, 196] on div "@ search path */search* @ live-blog path */live-blog/* @ amp-video path /amp-vi…" at bounding box center [298, 146] width 450 height 176
type textarea "path /better/amp/"
click at [92, 124] on div "@ search path */search* @ live-blog path */live-blog/* @ amp-video path /amp-vi…" at bounding box center [298, 146] width 450 height 176
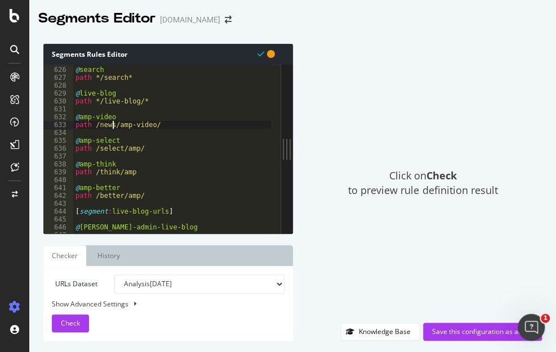
scroll to position [0, 3]
click at [172, 126] on div "@ search path */search* @ live-blog path */live-blog/* @ amp-video path /news/a…" at bounding box center [298, 146] width 450 height 176
click at [174, 148] on div "@ search path */search* @ live-blog path */live-blog/* @ amp-video path /news/a…" at bounding box center [298, 146] width 450 height 176
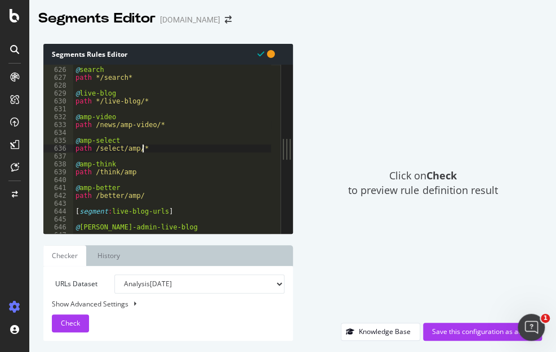
click at [141, 171] on div "@ search path */search* @ live-blog path */live-blog/* @ amp-video path /news/a…" at bounding box center [298, 146] width 450 height 176
click at [156, 195] on div "@ search path */search* @ live-blog path */live-blog/* @ amp-video path /news/a…" at bounding box center [298, 146] width 450 height 176
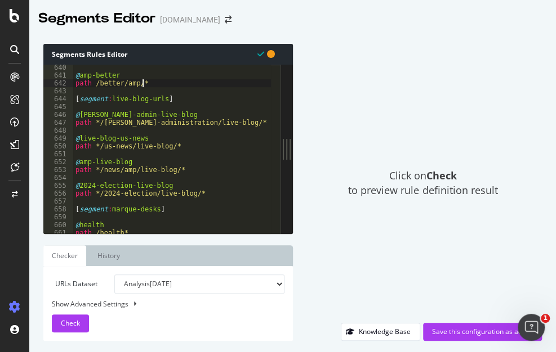
scroll to position [4924, 0]
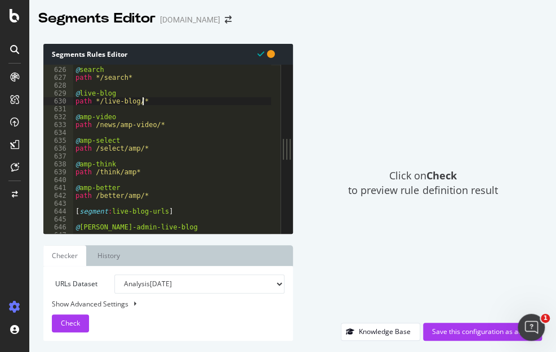
click at [145, 98] on div "@ search path */search* @ live-blog path */live-blog/* @ amp-video path /news/a…" at bounding box center [298, 146] width 450 height 176
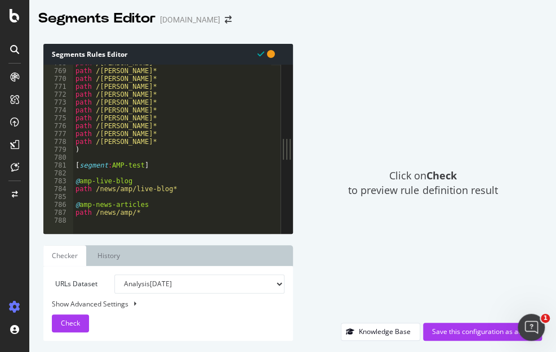
click at [164, 189] on div "path /bill-deblasio* path /pete-buttigieg* path /jay-inslee* path /john-hickenl…" at bounding box center [298, 147] width 450 height 176
type textarea "path /news/amp/live-blog/*"
click at [17, 248] on div at bounding box center [14, 183] width 27 height 230
click at [446, 304] on div "Save this configuration as active" at bounding box center [482, 332] width 101 height 10
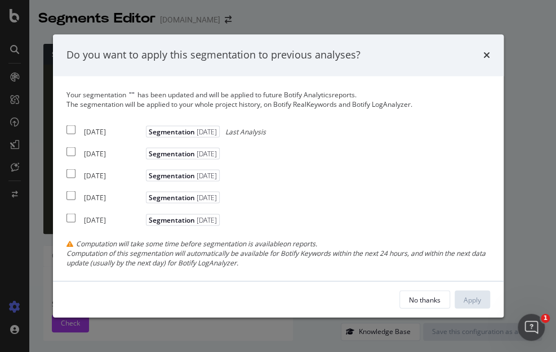
click at [67, 128] on input "modal" at bounding box center [70, 129] width 9 height 9
checkbox input "true"
click at [471, 302] on div "Apply" at bounding box center [471, 300] width 17 height 10
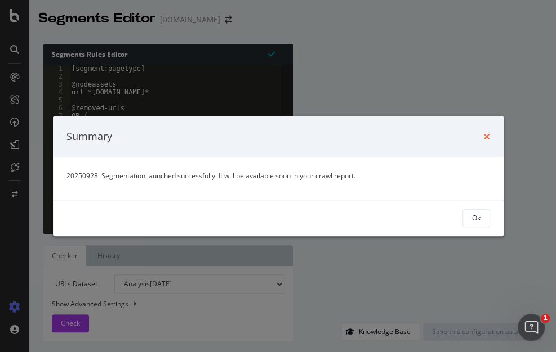
click at [486, 138] on icon "times" at bounding box center [486, 136] width 7 height 9
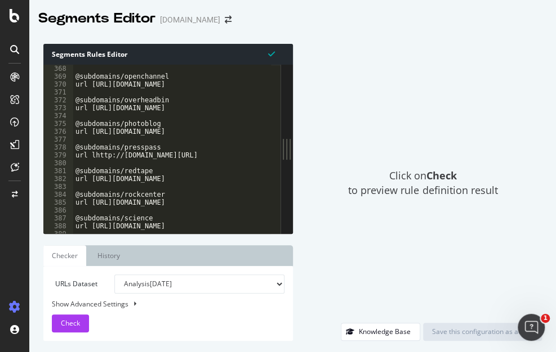
scroll to position [6041, 0]
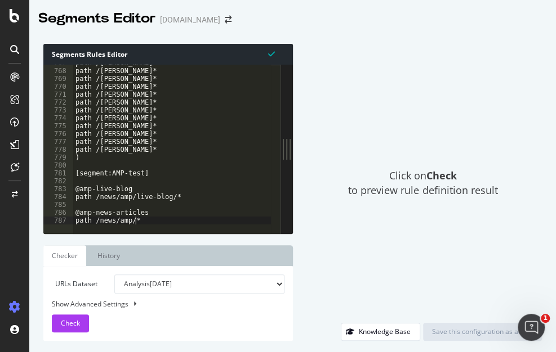
click at [7, 78] on div at bounding box center [15, 77] width 18 height 18
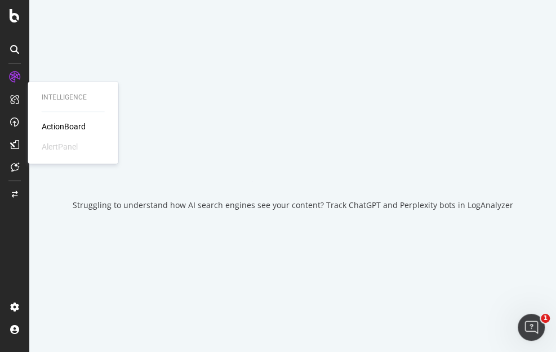
click at [14, 74] on icon at bounding box center [14, 76] width 11 height 11
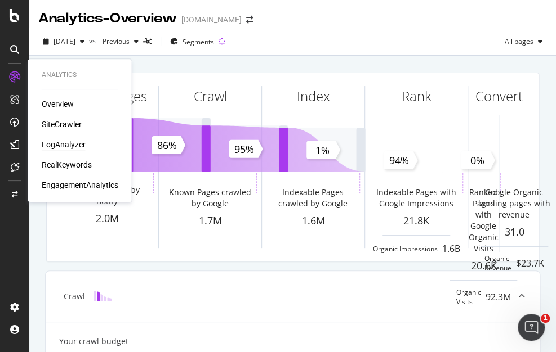
click at [51, 142] on div "LogAnalyzer" at bounding box center [64, 144] width 44 height 11
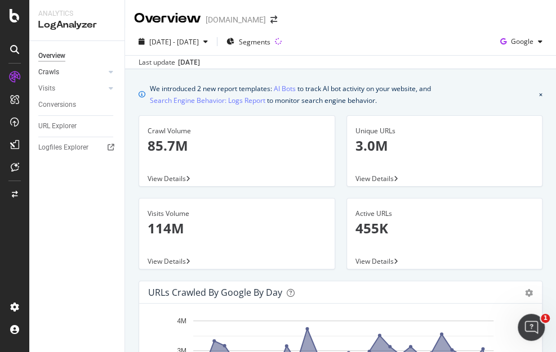
click at [89, 76] on link "Crawls" at bounding box center [71, 72] width 67 height 12
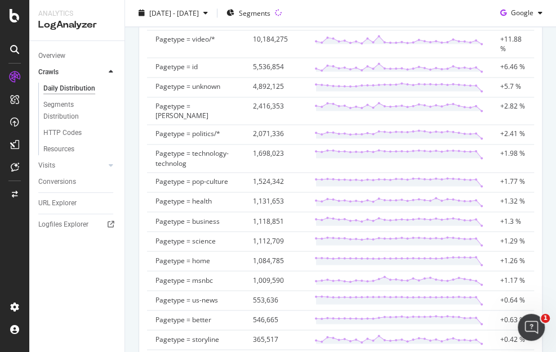
scroll to position [688, 0]
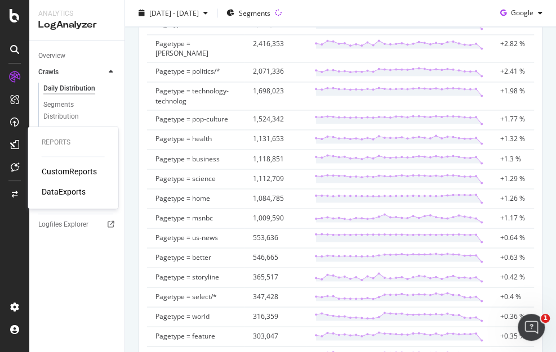
click at [15, 145] on icon at bounding box center [14, 144] width 9 height 9
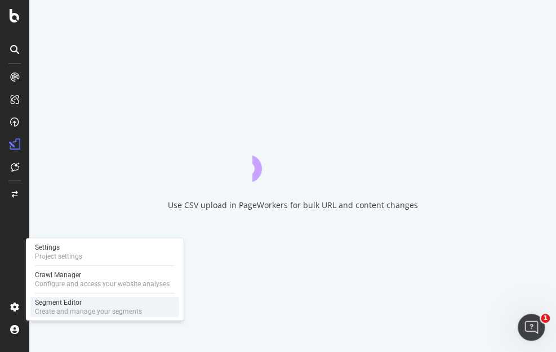
click at [101, 304] on div "Create and manage your segments" at bounding box center [88, 311] width 107 height 9
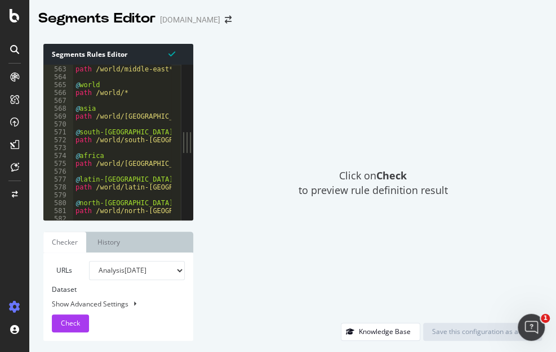
scroll to position [4390, 0]
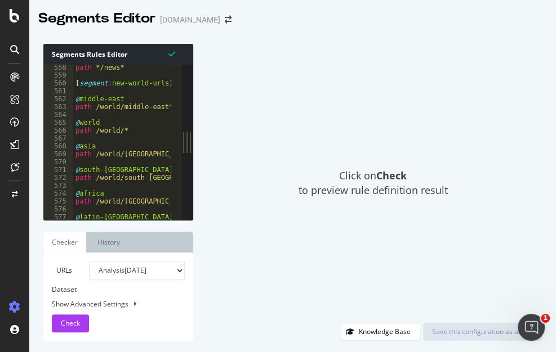
click at [142, 170] on div "path */news* [ segment : new-world-urls ] @ middle-east path /world/middle-east…" at bounding box center [293, 145] width 450 height 162
click at [158, 177] on div "path */news* [ segment : new-world-urls ] @ middle-east path /world/middle-east…" at bounding box center [293, 145] width 450 height 162
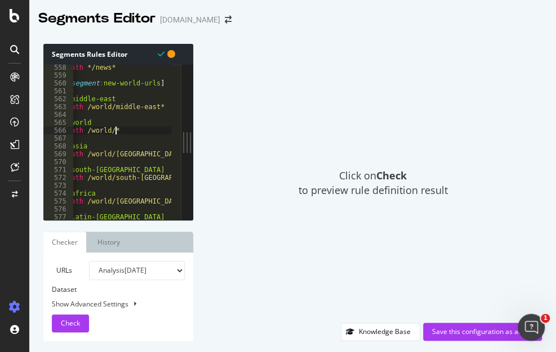
scroll to position [0, 0]
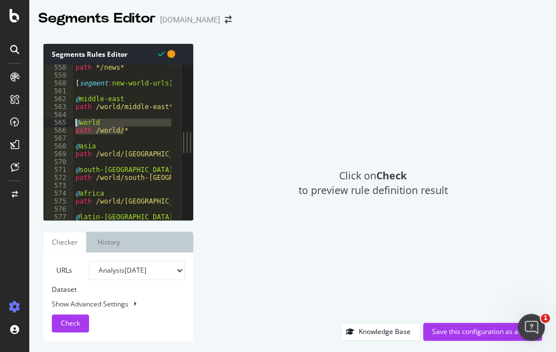
drag, startPoint x: 126, startPoint y: 130, endPoint x: 71, endPoint y: 124, distance: 55.4
click at [71, 124] on div "path /world/south-korea/* 558 559 560 561 562 563 564 565 566 567 568 569 570 5…" at bounding box center [111, 142] width 137 height 155
type textarea "@world path /world/*"
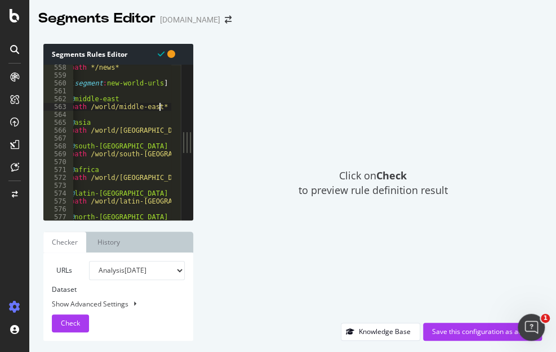
scroll to position [4503, 0]
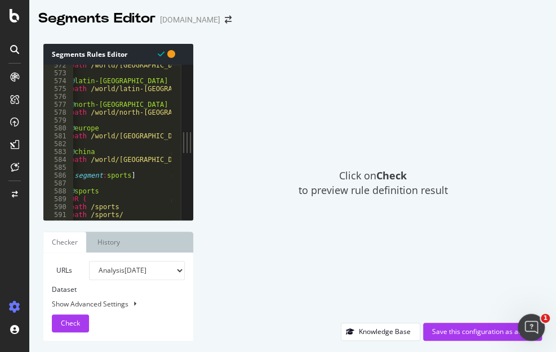
click at [151, 160] on div "path /world/africa/ @ latin-america path /world/latin-america/ @ north-korea pa…" at bounding box center [293, 142] width 450 height 162
type textarea "path /world/china/"
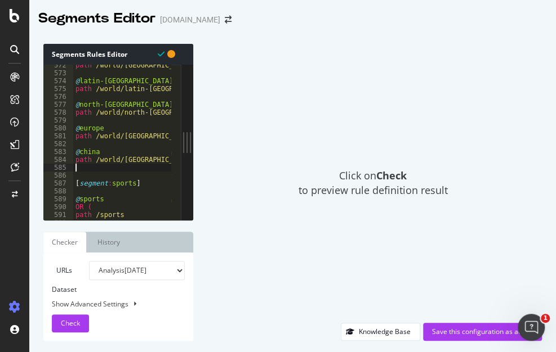
scroll to position [0, 0]
paste textarea "path /world/*"
click at [153, 159] on div "path /world/africa/ @ latin-america path /world/latin-america/ @ north-korea pa…" at bounding box center [298, 142] width 450 height 162
click at [158, 140] on div "path /world/africa/ @ latin-america path /world/latin-america/ @ north-korea pa…" at bounding box center [298, 142] width 450 height 162
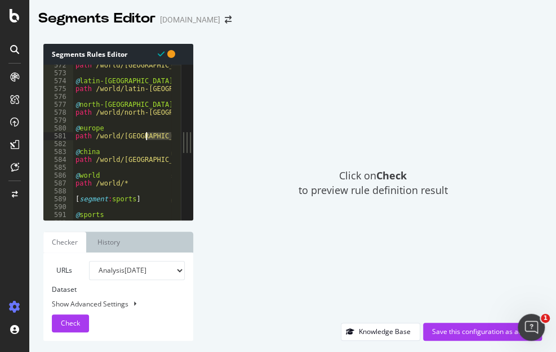
click at [153, 132] on div "path /world/africa/ @ latin-america path /world/latin-america/ @ north-korea pa…" at bounding box center [298, 142] width 450 height 162
click at [154, 137] on div "path /world/africa/ @ latin-america path /world/latin-america/ @ north-korea pa…" at bounding box center [298, 142] width 450 height 162
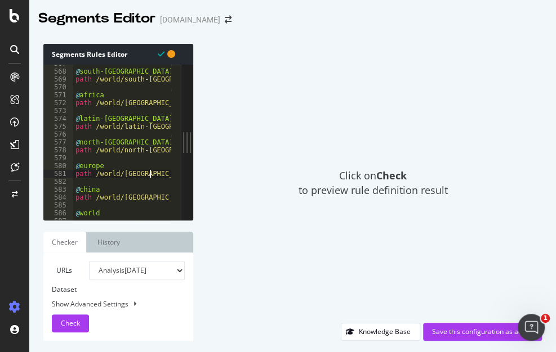
scroll to position [4465, 0]
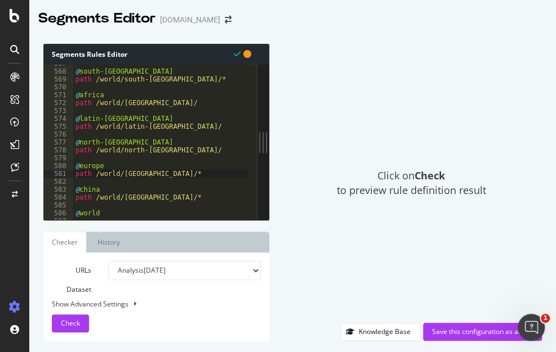
drag, startPoint x: 190, startPoint y: 149, endPoint x: 293, endPoint y: 149, distance: 103.6
click at [293, 149] on div "Segments Rules Editor path /world/europe/* 567 568 569 570 571 572 573 574 575 …" at bounding box center [292, 193] width 526 height 320
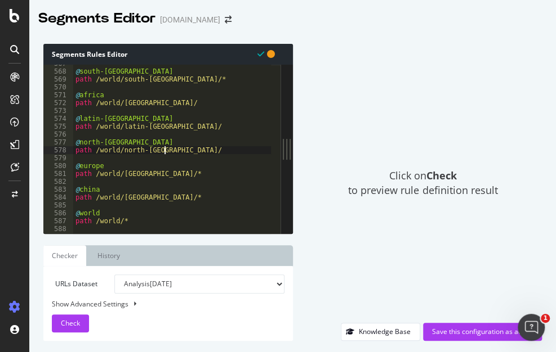
click at [170, 151] on div "@ south-korea path /world/south-korea/* @ africa path /world/africa/ @ latin-am…" at bounding box center [298, 148] width 450 height 176
click at [173, 129] on div "@ south-korea path /world/south-korea/* @ africa path /world/africa/ @ latin-am…" at bounding box center [298, 148] width 450 height 176
type textarea "@latin-america"
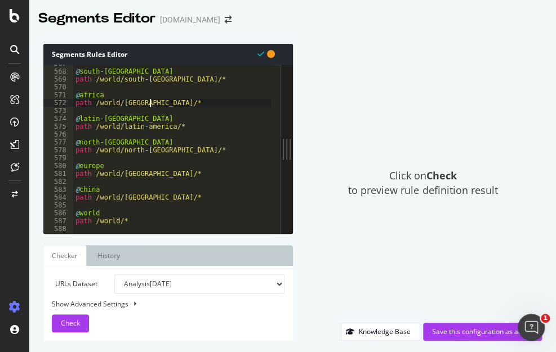
type textarea "@africa"
type textarea "@south-korea"
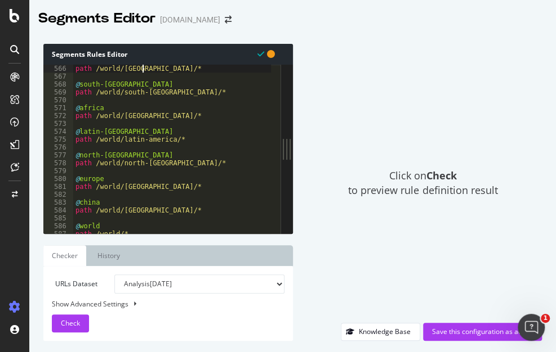
type textarea "@asia"
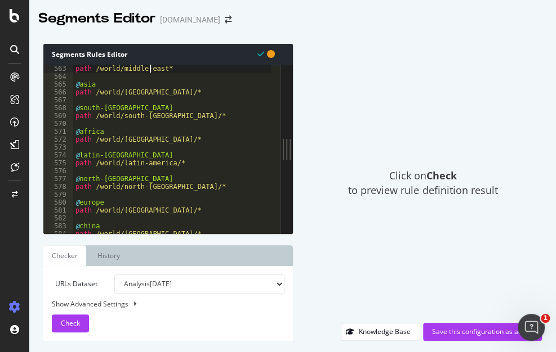
type textarea "@middle-east"
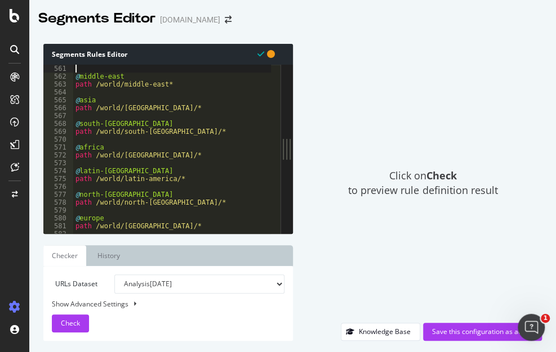
type textarea "[segment:new-world-urls]"
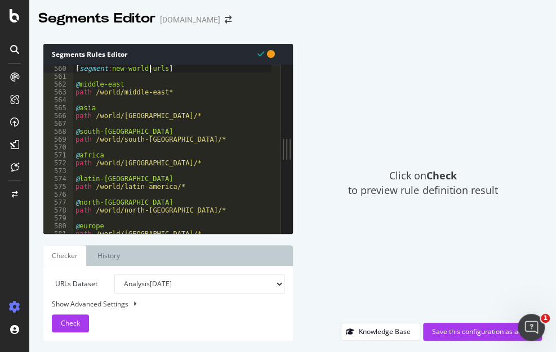
scroll to position [4396, 0]
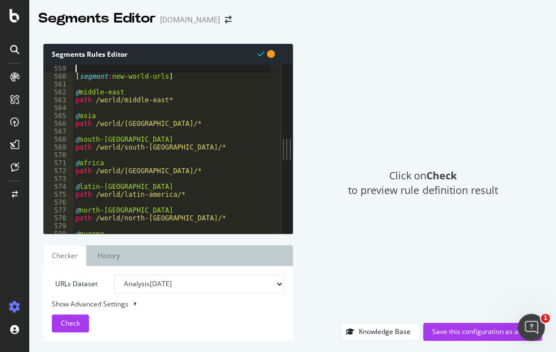
drag, startPoint x: 156, startPoint y: 123, endPoint x: 150, endPoint y: 122, distance: 5.7
click at [155, 123] on div "[ segment : new-world-urls ] @ middle-east path /world/middle-east* @ asia path…" at bounding box center [298, 153] width 450 height 176
click at [137, 122] on div "[ segment : new-world-urls ] @ middle-east path /world/middle-east* @ asia path…" at bounding box center [298, 153] width 450 height 176
click at [163, 147] on div "[ segment : new-world-urls ] @ middle-east path /world/middle-east* @ asia path…" at bounding box center [298, 153] width 450 height 176
click at [146, 174] on div "[ segment : new-world-urls ] @ middle-east path /world/middle-east* @ asia path…" at bounding box center [298, 153] width 450 height 176
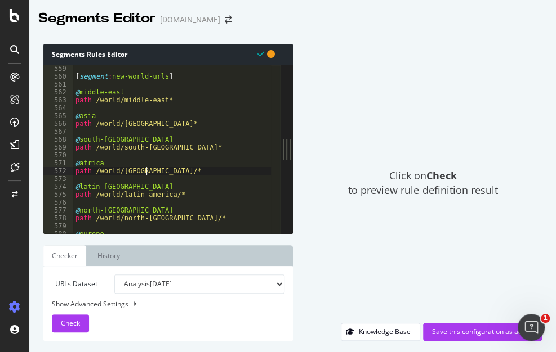
scroll to position [0, 5]
click at [171, 196] on div "[ segment : new-world-urls ] @ middle-east path /world/middle-east* @ asia path…" at bounding box center [298, 153] width 450 height 176
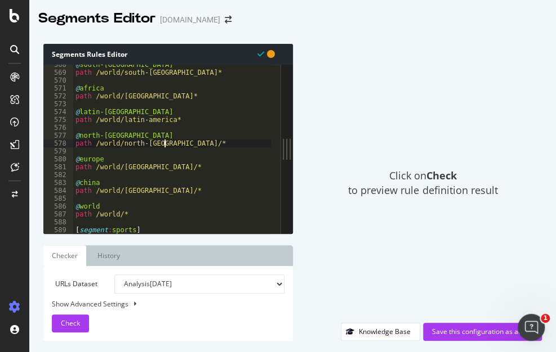
click at [163, 143] on div "@ south-korea path /world/south-korea* @ africa path /world/africa* @ latin-ame…" at bounding box center [298, 149] width 450 height 176
click at [145, 168] on div "@ south-korea path /world/south-korea* @ africa path /world/africa* @ latin-ame…" at bounding box center [298, 149] width 450 height 176
click at [142, 191] on div "@ south-korea path /world/south-korea* @ africa path /world/africa* @ latin-ame…" at bounding box center [298, 149] width 450 height 176
click at [118, 215] on div "@ south-korea path /world/south-korea* @ africa path /world/africa* @ latin-ame…" at bounding box center [298, 149] width 450 height 176
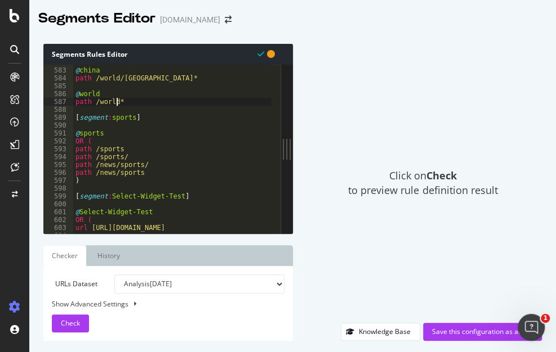
scroll to position [4621, 0]
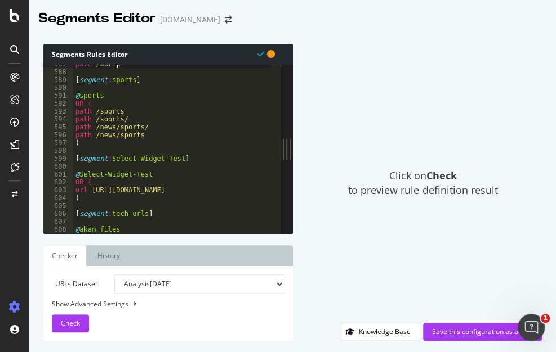
click at [141, 136] on div "path /world* [ segment : sports ] @ sports OR ( path /sports path /sports/ path…" at bounding box center [298, 148] width 450 height 176
click at [123, 113] on div "path /world* [ segment : sports ] @ sports OR ( path /sports path /sports/ path…" at bounding box center [298, 148] width 450 height 176
click at [128, 119] on div "path /world* [ segment : sports ] @ sports OR ( path /sports* path /sports/ pat…" at bounding box center [298, 148] width 450 height 176
click at [153, 132] on div "path /world* [ segment : sports ] @ sports OR ( path /sports* path /sports/* pa…" at bounding box center [298, 148] width 450 height 176
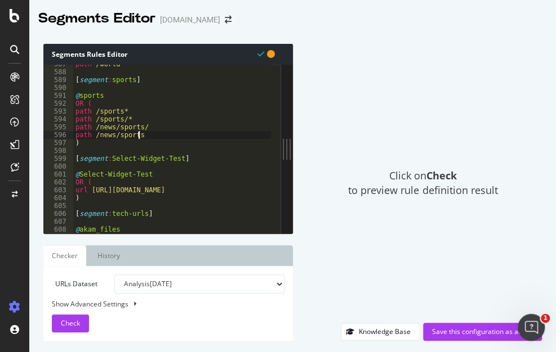
scroll to position [0, 5]
click at [152, 126] on div "path /world* [ segment : sports ] @ sports OR ( path /sports* path /sports/* pa…" at bounding box center [298, 148] width 450 height 176
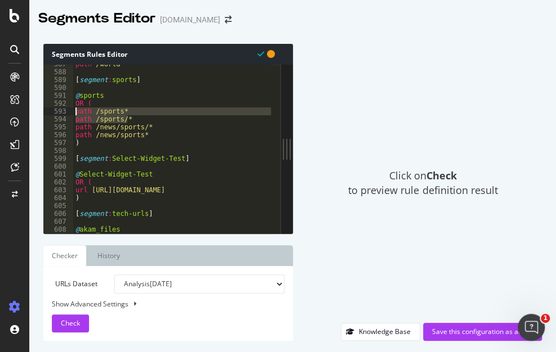
drag, startPoint x: 129, startPoint y: 117, endPoint x: 59, endPoint y: 111, distance: 70.0
click at [59, 111] on div "path /news/sports/* 587 588 589 590 591 592 593 594 595 596 597 598 599 600 601…" at bounding box center [161, 149] width 237 height 169
type textarea "path /sports* path /sports/*"
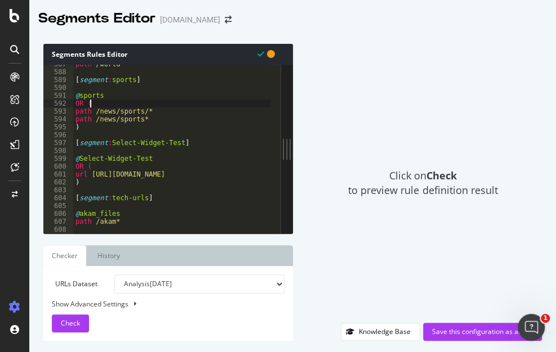
click at [157, 121] on div "path /world* [ segment : sports ] @ sports OR ( path /news/sports/* path /news/…" at bounding box center [298, 148] width 450 height 176
type textarea "path /news/sports*"
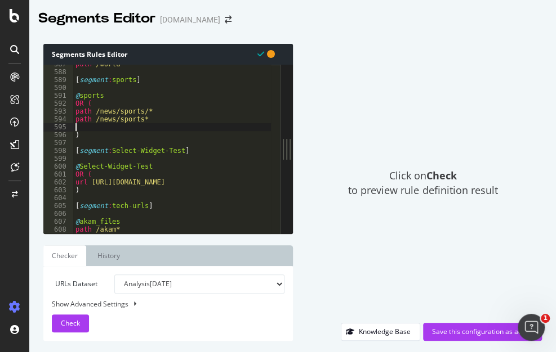
paste textarea "path /sports/*"
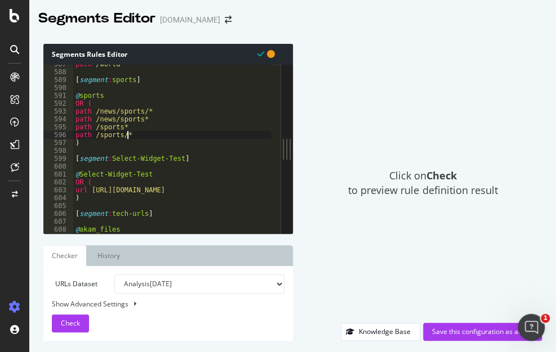
click at [122, 136] on div "path /world* [ segment : sports ] @ sports OR ( path /news/sports/* path /news/…" at bounding box center [298, 148] width 450 height 176
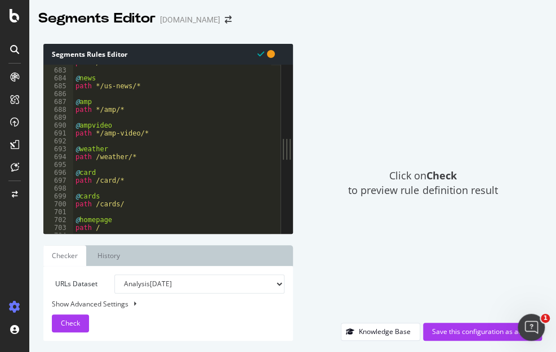
scroll to position [5409, 0]
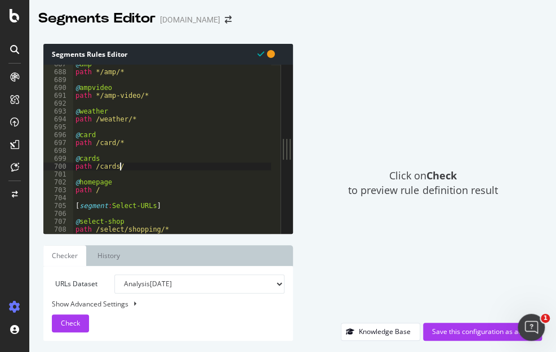
click at [127, 169] on div "@ amp path */amp/* @ ampvideo path */amp-video/* @ weather path /weather/* @ ca…" at bounding box center [298, 148] width 450 height 176
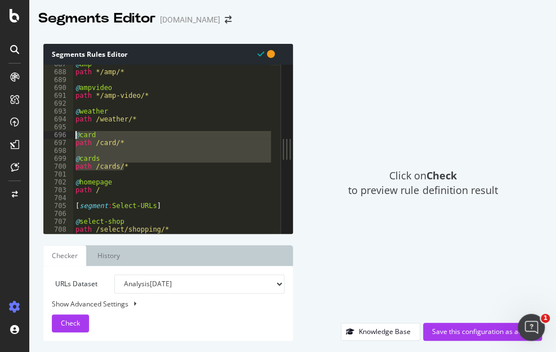
drag, startPoint x: 128, startPoint y: 169, endPoint x: 72, endPoint y: 136, distance: 65.3
click at [72, 136] on div "path /cards/* 687 688 689 690 691 692 693 694 695 696 697 698 699 700 701 702 7…" at bounding box center [161, 149] width 237 height 169
type textarea "@card path /card/*"
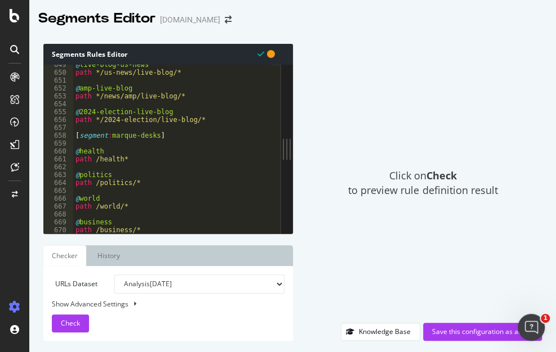
scroll to position [5109, 0]
click at [210, 118] on div "@ live-blog-us-news path */us-news/live-blog/* @ amp-live-blog path */news/amp/…" at bounding box center [298, 149] width 450 height 176
type textarea "path */2024-election/live-blog/*"
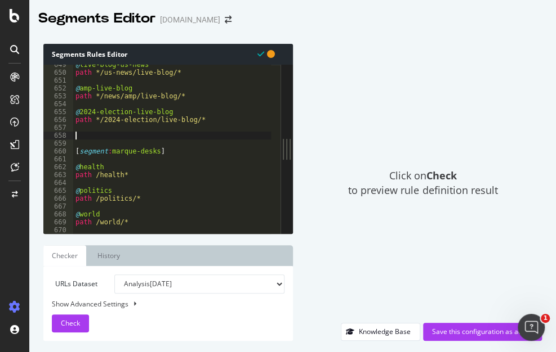
paste textarea "path /cards/*"
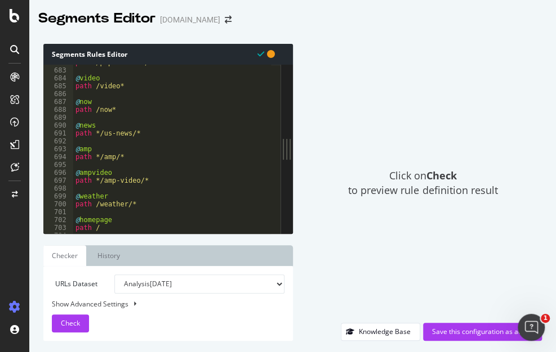
scroll to position [5447, 0]
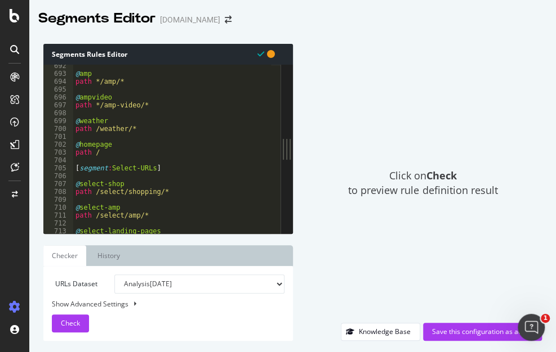
click at [120, 153] on div "@ amp path */amp/* @ ampvideo path */amp-video/* @ weather path /weather/* @ ho…" at bounding box center [298, 150] width 450 height 176
type textarea "path /"
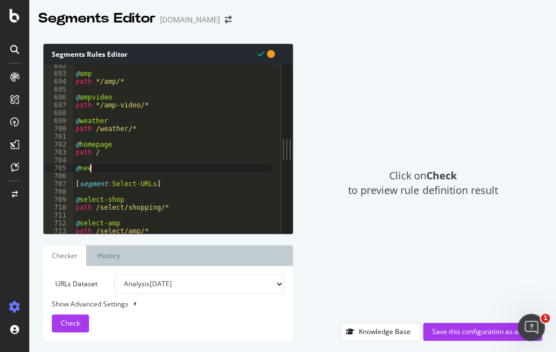
scroll to position [0, 0]
type textarea "@news"
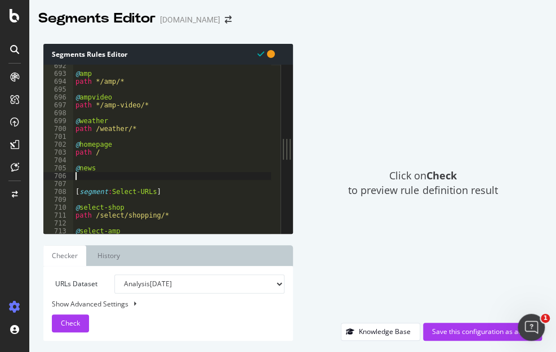
click at [91, 76] on div "@ amp path */amp/* @ ampvideo path */amp-video/* @ weather path /weather/* @ ho…" at bounding box center [298, 150] width 450 height 176
click at [102, 83] on div "@ amp-news path */amp/* @ ampvideo path */amp-video/* @ weather path /weather/*…" at bounding box center [298, 150] width 450 height 176
click at [100, 106] on div "@ amp-news path */news/amp/* @ ampvideo path */amp-video/* @ weather path /weat…" at bounding box center [298, 150] width 450 height 176
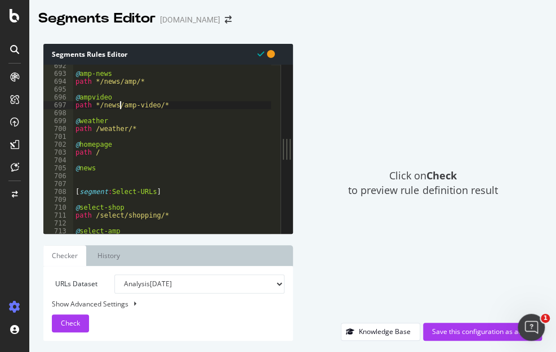
click at [100, 156] on div "@ amp-news path */news/amp/* @ ampvideo path */news/amp-video/* @ weather path …" at bounding box center [298, 150] width 450 height 176
type textarea "path /"
click at [97, 177] on div "@ amp-news path */news/amp/* @ ampvideo path */news/amp-video/* @ weather path …" at bounding box center [298, 150] width 450 height 176
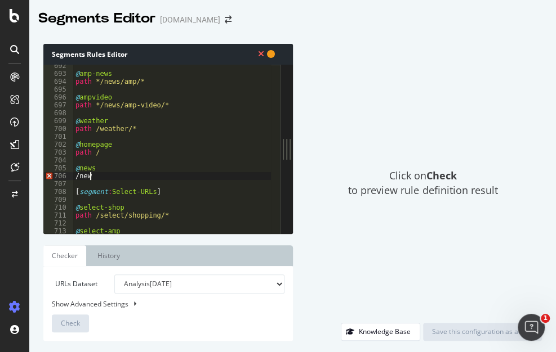
scroll to position [0, 1]
click at [74, 179] on div "@ amp-news path */news/amp/* @ ampvideo path */news/amp-video/* @ weather path …" at bounding box center [298, 150] width 450 height 176
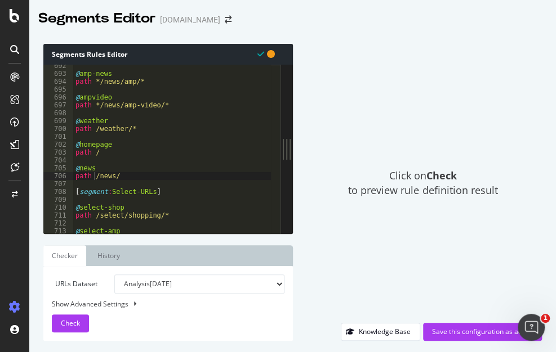
click at [407, 115] on div "Click on Check to preview rule definition result" at bounding box center [423, 183] width 238 height 279
click at [144, 172] on div "@ amp-news path */news/amp/* @ ampvideo path */news/amp-video/* @ weather path …" at bounding box center [298, 150] width 450 height 176
click at [142, 177] on div "@ amp-news path */news/amp/* @ ampvideo path */news/amp-video/* @ weather path …" at bounding box center [298, 150] width 450 height 176
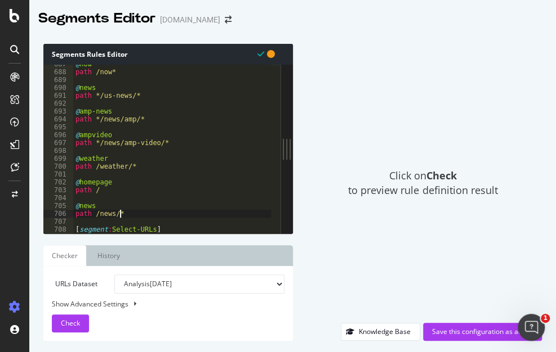
click at [97, 142] on div "@ now path /now* @ news path */us-news/* @ amp-news path */news/amp/* @ ampvide…" at bounding box center [298, 148] width 450 height 176
click at [97, 121] on div "@ now path /now* @ news path */us-news/* @ amp-news path */news/amp/* @ ampvide…" at bounding box center [298, 148] width 450 height 176
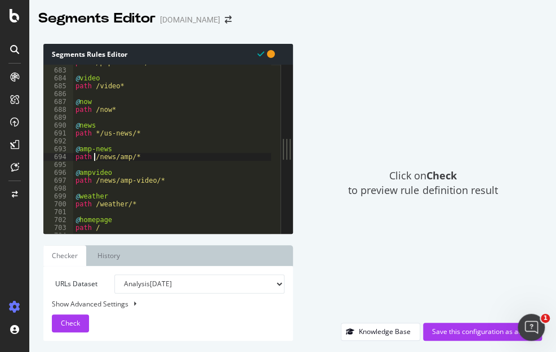
click at [98, 132] on div "path /pop-culture/* @ video path /video* @ now path /now* @ news path */us-news…" at bounding box center [298, 147] width 450 height 176
click at [94, 157] on div "path /pop-culture/* @ video path /video* @ now path /now* @ news path */us-news…" at bounding box center [298, 147] width 450 height 176
click at [93, 201] on div "path /pop-culture/* @ video path /video* @ now path /now* @ news path */us-news…" at bounding box center [298, 147] width 450 height 176
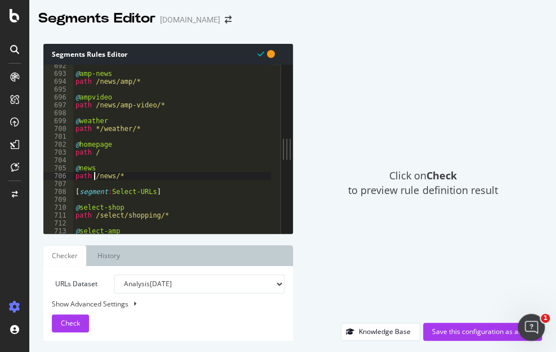
click at [94, 176] on div "@ amp-news path /news/amp/* @ ampvideo path /news/amp-video/* @ weather path */…" at bounding box center [298, 150] width 450 height 176
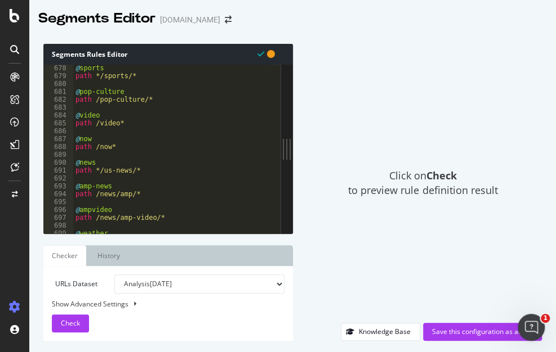
scroll to position [5260, 0]
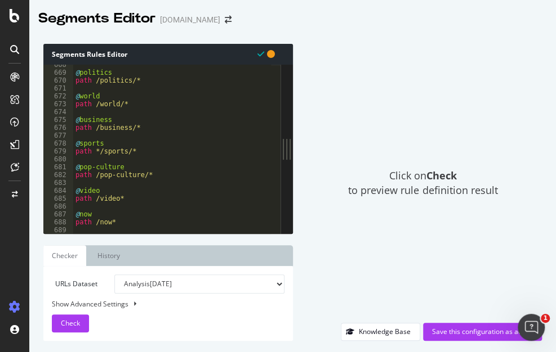
click at [397, 42] on div "Segments Rules Editor path */news/* 668 669 670 671 672 673 674 675 676 677 678…" at bounding box center [292, 193] width 526 height 320
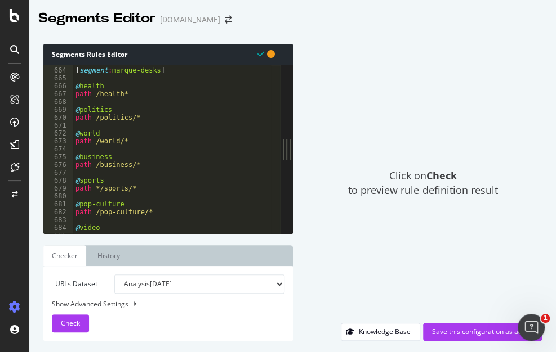
click at [93, 115] on div "[ segment : marque-desks ] @ health path /health* @ politics path /politics/* @…" at bounding box center [298, 147] width 450 height 176
type textarea "@politics"
click at [123, 94] on div "[ segment : marque-desks ] @ health path */health* @ politics path */politics/*…" at bounding box center [298, 147] width 450 height 176
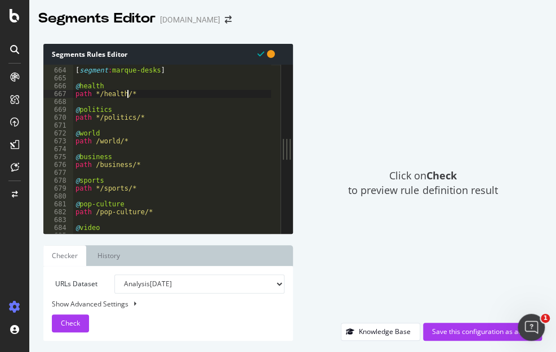
click at [95, 141] on div "[ segment : marque-desks ] @ health path */health/* @ politics path */politics/…" at bounding box center [298, 147] width 450 height 176
type textarea "path */world/*"
type textarea "path */business/*"
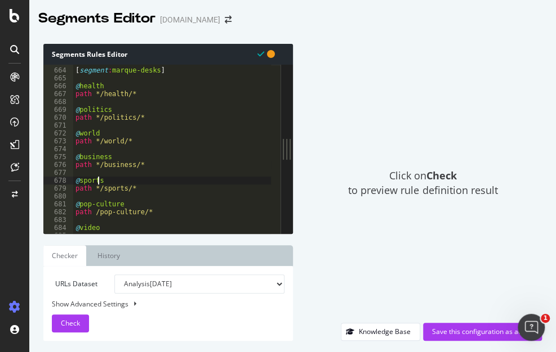
type textarea "path */sports/*"
type textarea "path */pop-culture/*"
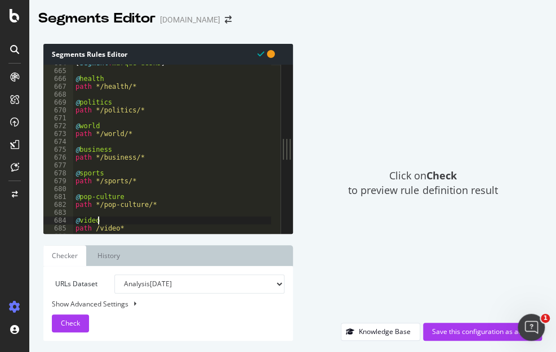
type textarea "path /video*"
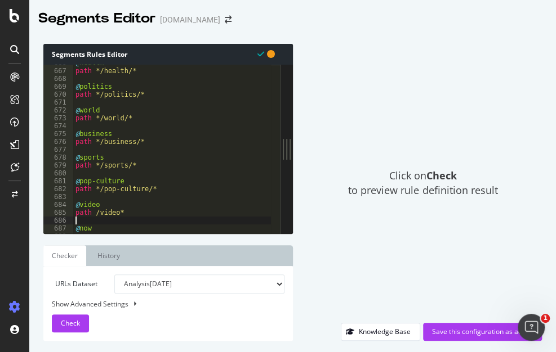
type textarea "path /now*"
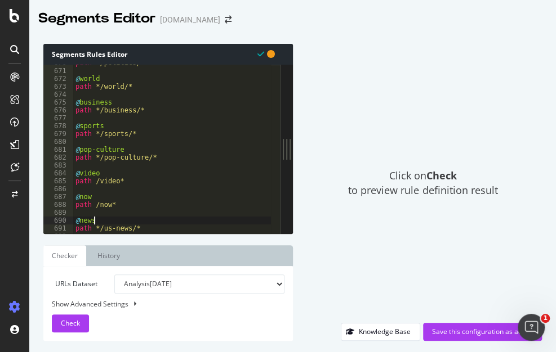
scroll to position [5284, 0]
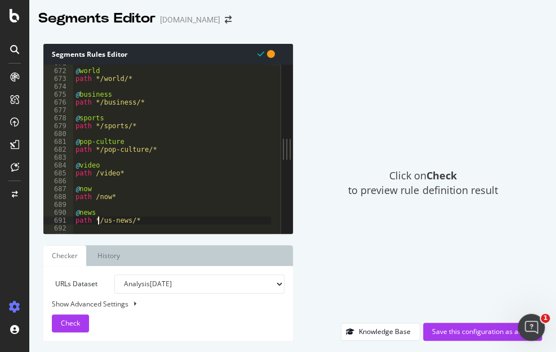
click at [93, 176] on div "@ world path */world/* @ business path */business/* @ sports path */sports/* @ …" at bounding box center [298, 147] width 450 height 176
type textarea "path */video*"
type textarea "@video"
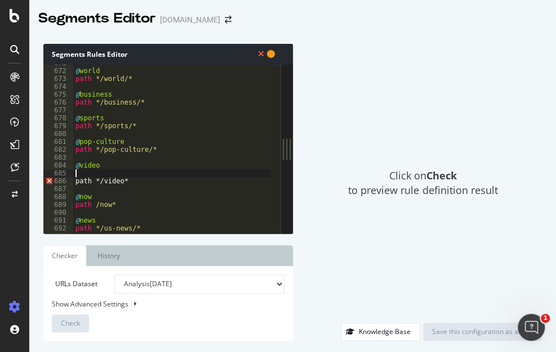
type textarea "o"
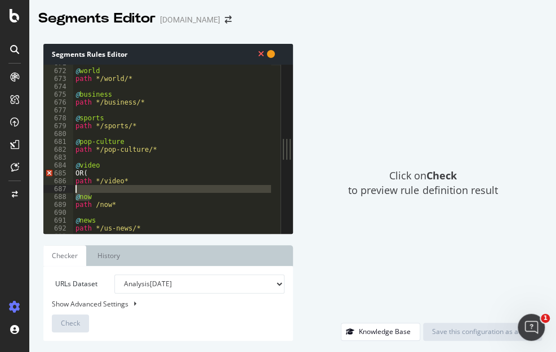
drag, startPoint x: 91, startPoint y: 195, endPoint x: 78, endPoint y: 192, distance: 13.9
click at [78, 192] on div "@ world path */world/* @ business path */business/* @ sports path */sports/* @ …" at bounding box center [298, 147] width 450 height 176
type textarea "@now"
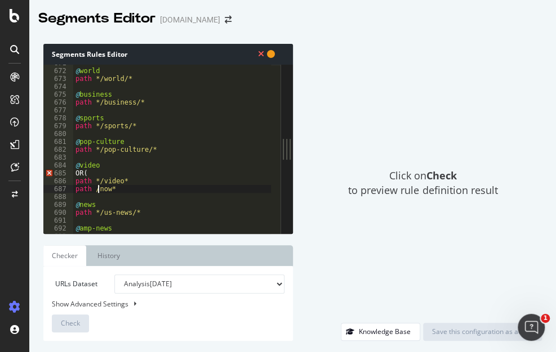
click at [97, 187] on div "@ world path */world/* @ business path */business/* @ sports path */sports/* @ …" at bounding box center [298, 147] width 450 height 176
drag, startPoint x: 93, startPoint y: 187, endPoint x: 106, endPoint y: 189, distance: 13.7
click at [93, 187] on div "@ world path */world/* @ business path */business/* @ sports path */sports/* @ …" at bounding box center [298, 147] width 450 height 176
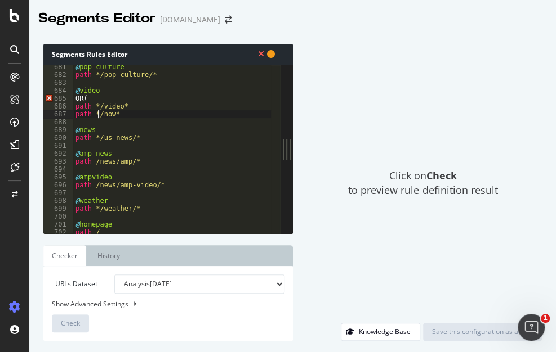
click at [93, 161] on div "@ pop-culture path */pop-culture/* @ video OR( path */video* path */now* @ news…" at bounding box center [298, 151] width 450 height 176
type textarea "path /news/amp/*"
click at [162, 190] on div "@ pop-culture path */pop-culture/* @ video OR( path */video* path */now* @ news…" at bounding box center [298, 151] width 450 height 176
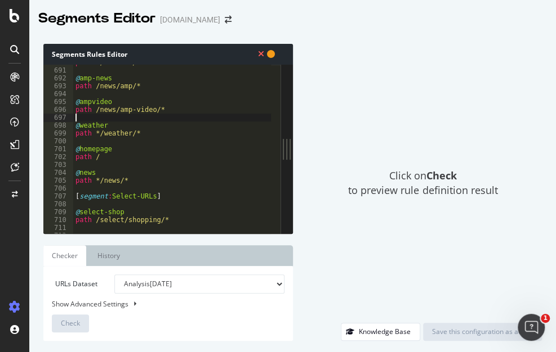
scroll to position [5435, 0]
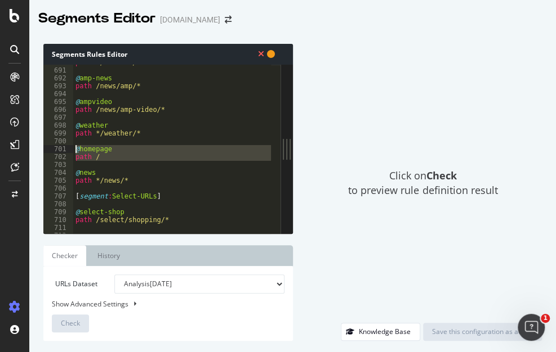
drag, startPoint x: 104, startPoint y: 162, endPoint x: 70, endPoint y: 147, distance: 37.0
click at [70, 147] on div "690 691 692 693 694 695 696 697 698 699 700 701 702 703 704 705 706 707 708 709…" at bounding box center [161, 149] width 237 height 169
type textarea "@homepage path /"
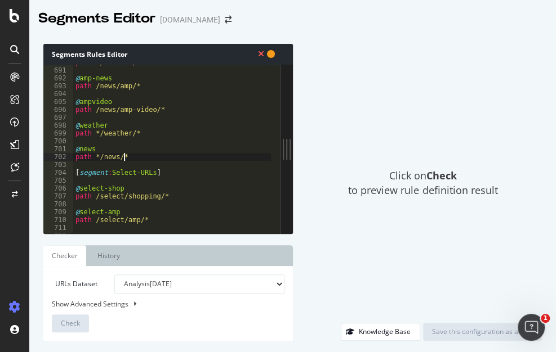
click at [144, 158] on div "path */us-news/* @ amp-news path /news/amp/* @ ampvideo path /news/amp-video/* …" at bounding box center [298, 147] width 450 height 176
type textarea "path */news/*"
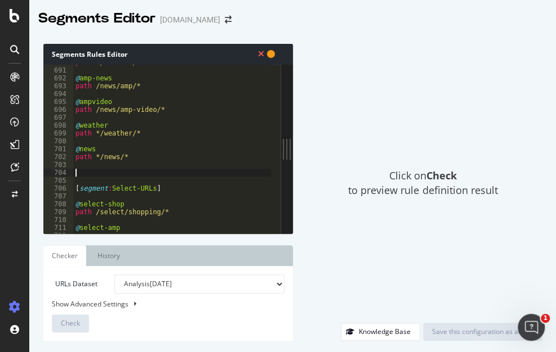
paste textarea "path /"
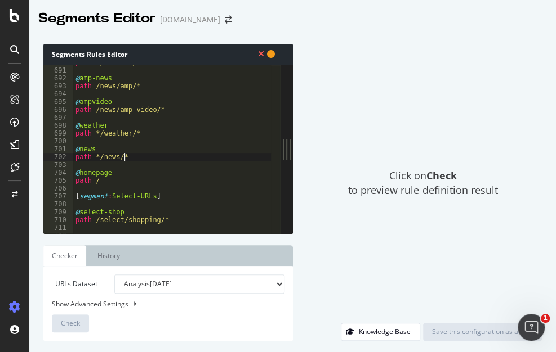
click at [126, 156] on div "path */us-news/* @ amp-news path /news/amp/* @ ampvideo path /news/amp-video/* …" at bounding box center [298, 147] width 450 height 176
type textarea "path */news/*"
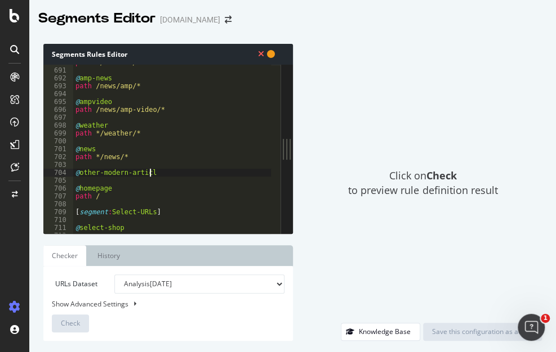
type textarea "@other-modern-articles"
click at [96, 179] on div "path */us-news/* @ amp-news path /news/amp/* @ ampvideo path /news/amp-video/* …" at bounding box center [298, 147] width 450 height 176
click at [149, 179] on div "path */us-news/* @ amp-news path /news/amp/* @ ampvideo path /news/amp-video/* …" at bounding box center [298, 147] width 450 height 176
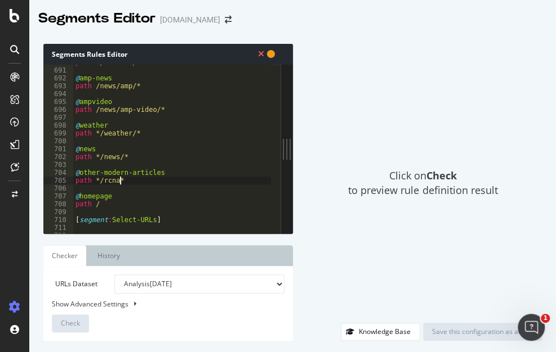
scroll to position [0, 3]
drag, startPoint x: 105, startPoint y: 176, endPoint x: 99, endPoint y: 174, distance: 5.9
click at [80, 174] on div "path */us-news/* @ amp-news path /news/amp/* @ ampvideo path /news/amp-video/* …" at bounding box center [298, 147] width 450 height 176
click at [117, 174] on div "path */us-news/* @ amp-news path /news/amp/* @ ampvideo path /news/amp-video/* …" at bounding box center [298, 147] width 450 height 176
drag, startPoint x: 132, startPoint y: 173, endPoint x: 79, endPoint y: 173, distance: 52.3
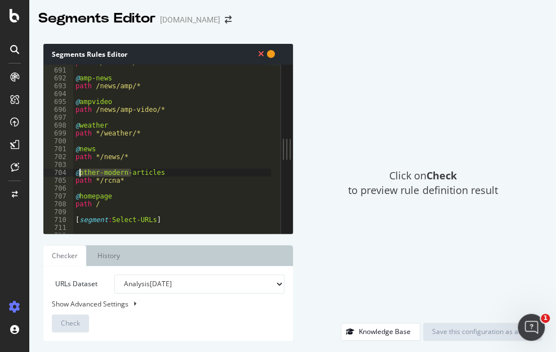
click at [79, 173] on div "path */us-news/* @ amp-news path /news/amp/* @ ampvideo path /news/amp-video/* …" at bounding box center [298, 147] width 450 height 176
click at [112, 203] on div "path */us-news/* @ amp-news path /news/amp/* @ ampvideo path /news/amp-video/* …" at bounding box center [298, 147] width 450 height 176
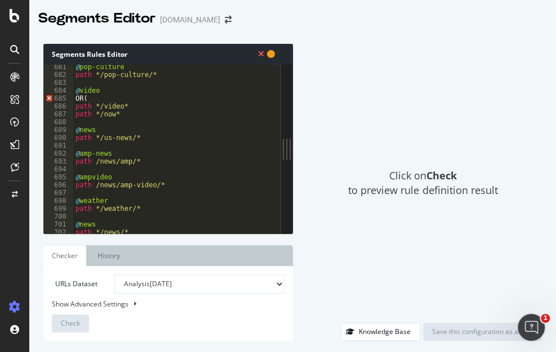
scroll to position [5284, 0]
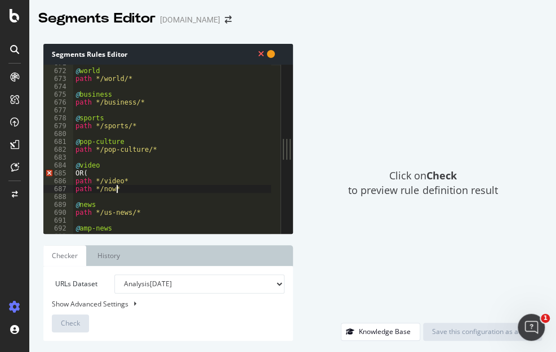
click at [131, 193] on div "@ world path */world/* @ business path */business/* @ sports path */sports/* @ …" at bounding box center [298, 147] width 450 height 176
type textarea "path */now*"
type textarea ")"
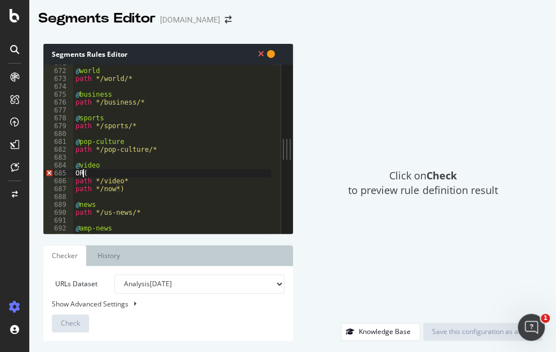
click at [83, 173] on div "@ world path */world/* @ business path */business/* @ sports path */sports/* @ …" at bounding box center [298, 147] width 450 height 176
click at [125, 187] on div "@ world path */world/* @ business path */business/* @ sports path */sports/* @ …" at bounding box center [298, 147] width 450 height 176
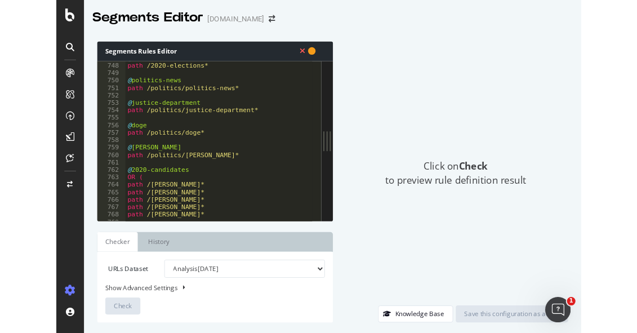
scroll to position [5997, 0]
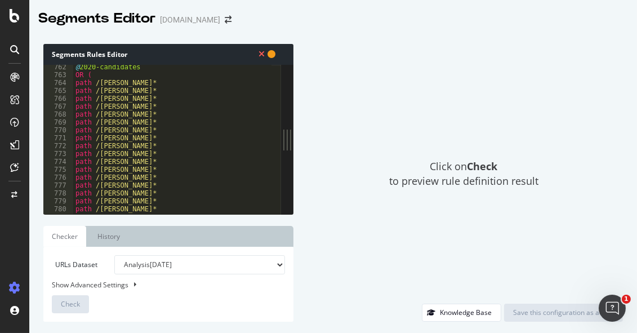
click at [269, 52] on icon at bounding box center [271, 54] width 8 height 8
click at [259, 53] on div at bounding box center [266, 53] width 20 height 11
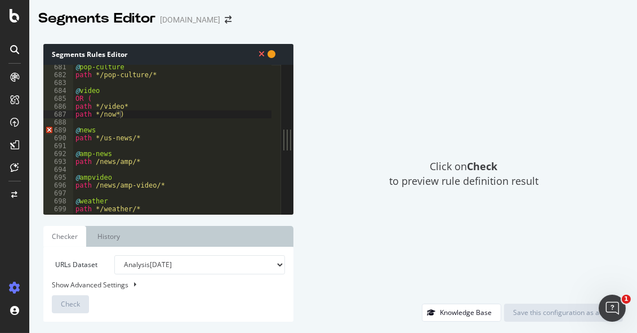
scroll to position [5359, 0]
click at [136, 140] on div "@ pop-culture path */pop-culture/* @ video OR ( path */video* path */now*) @ ne…" at bounding box center [298, 141] width 450 height 156
click at [83, 131] on div "@ pop-culture path */pop-culture/* @ video OR ( path */video* path */now*) @ ne…" at bounding box center [298, 141] width 450 height 156
click at [95, 136] on div "@ pop-culture path */pop-culture/* @ video OR ( path */video* path */now*) @ ne…" at bounding box center [298, 141] width 450 height 156
click at [105, 132] on div "@ pop-culture path */pop-culture/* @ video OR ( path */video* path */now*) @ ne…" at bounding box center [298, 141] width 450 height 156
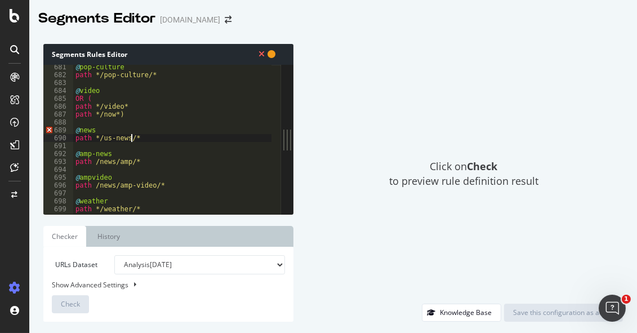
click at [132, 138] on div "@ pop-culture path */pop-culture/* @ video OR ( path */video* path */now*) @ ne…" at bounding box center [298, 141] width 450 height 156
click at [95, 139] on div "@ pop-culture path */pop-culture/* @ video OR ( path */video* path */now*) @ ne…" at bounding box center [298, 141] width 450 height 156
click at [146, 138] on div "@ pop-culture path */pop-culture/* @ video OR ( path */video* path */now*) @ ne…" at bounding box center [298, 141] width 450 height 156
click at [101, 140] on div "@ pop-culture path */pop-culture/* @ video OR ( path */video* path */now*) @ ne…" at bounding box center [298, 141] width 450 height 156
click at [104, 130] on div "@ pop-culture path */pop-culture/* @ video OR ( path */video* path */now*) @ ne…" at bounding box center [298, 141] width 450 height 156
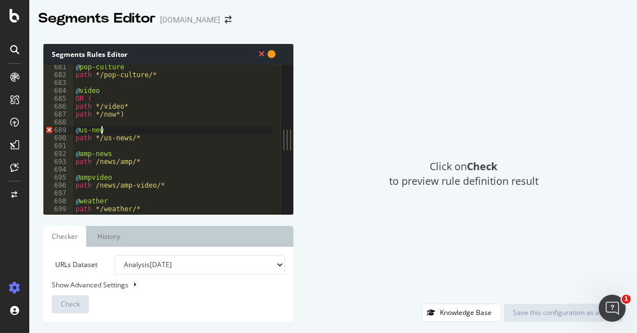
scroll to position [0, 1]
click at [126, 107] on div "@ pop-culture path */pop-culture/* @ video OR ( path */video* path */now*) @ us…" at bounding box center [298, 141] width 450 height 156
click at [115, 114] on div "@ pop-culture path */pop-culture/* @ video OR ( path */video* path */now*) @ us…" at bounding box center [298, 141] width 450 height 156
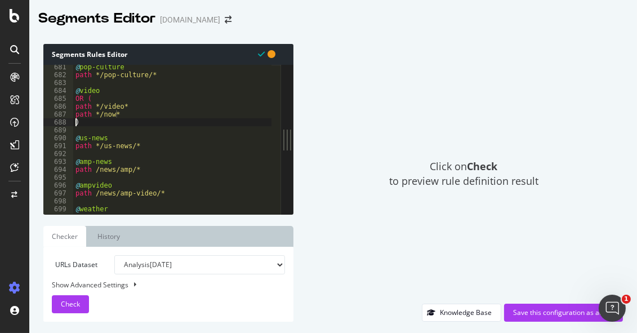
scroll to position [0, 0]
click at [110, 146] on div "@ pop-culture path */pop-culture/* @ video OR ( path */video* path */now* ) @ u…" at bounding box center [298, 141] width 450 height 156
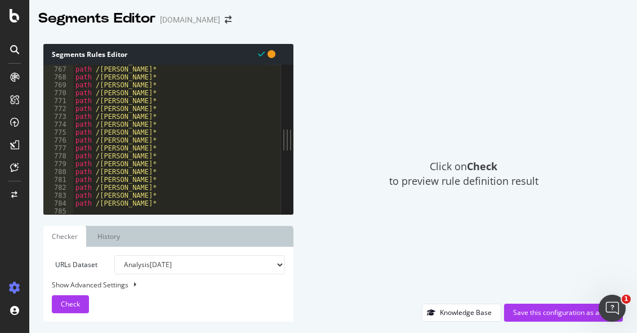
scroll to position [6108, 0]
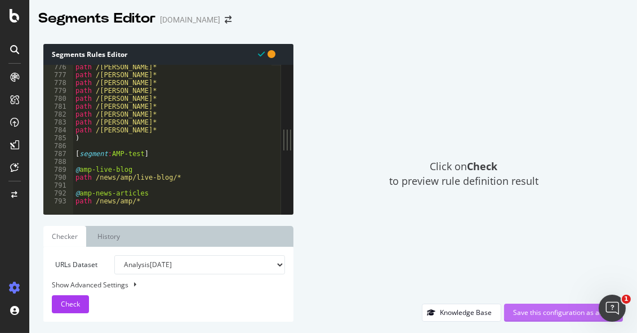
type textarea "path */us-news/*"
click at [578, 304] on div "Save this configuration as active" at bounding box center [563, 312] width 101 height 17
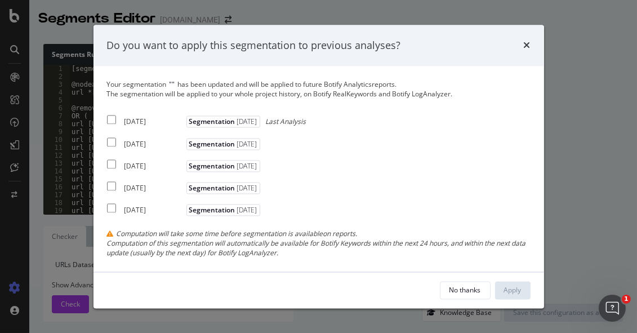
click at [508, 160] on div "2025 Aug. 31st Segmentation 2025-09-04" at bounding box center [318, 164] width 423 height 14
click at [113, 122] on input "modal" at bounding box center [111, 119] width 9 height 9
checkbox input "true"
click at [518, 292] on div "Apply" at bounding box center [512, 290] width 17 height 10
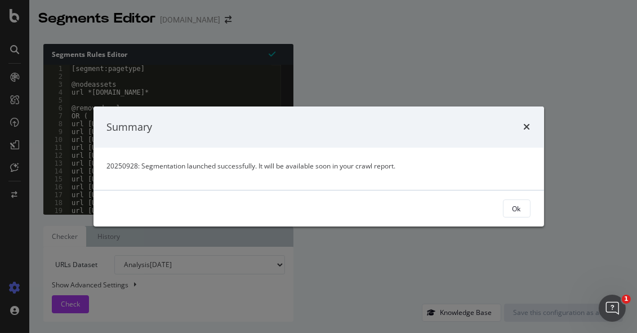
click at [45, 253] on div "Summary 20250928: Segmentation launched successfully. It will be available soon…" at bounding box center [318, 166] width 637 height 333
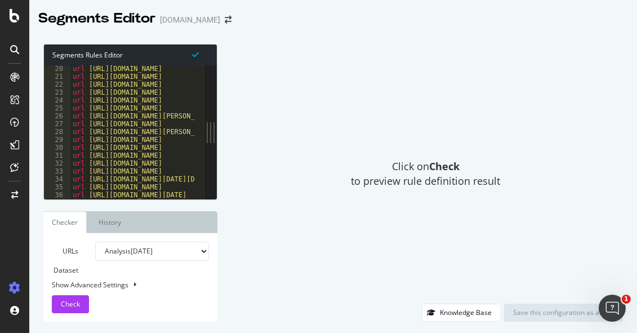
scroll to position [6123, 0]
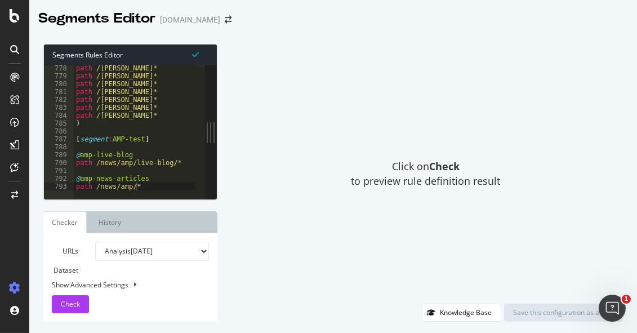
type textarea "path /news/amp/*"
click at [147, 185] on div "path /beto-orourke* path /julian-castro* path /cory-booker* path /elizabeth-war…" at bounding box center [299, 134] width 450 height 141
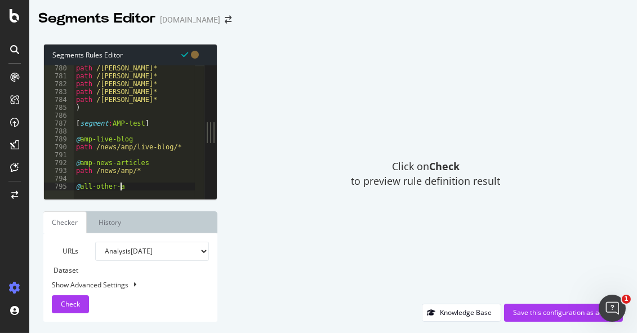
scroll to position [0, 3]
type textarea "@all-other-amp"
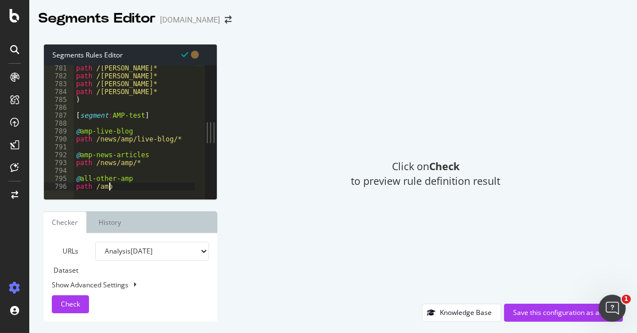
scroll to position [0, 2]
click at [93, 184] on div "path /elizabeth-warren* path /andrew-yang* path /joe-biden* path /kamala-harris…" at bounding box center [299, 134] width 450 height 141
drag, startPoint x: 113, startPoint y: 177, endPoint x: 81, endPoint y: 175, distance: 31.6
click at [81, 175] on div "path /elizabeth-warren* path /andrew-yang* path /joe-biden* path /kamala-harris…" at bounding box center [299, 134] width 450 height 141
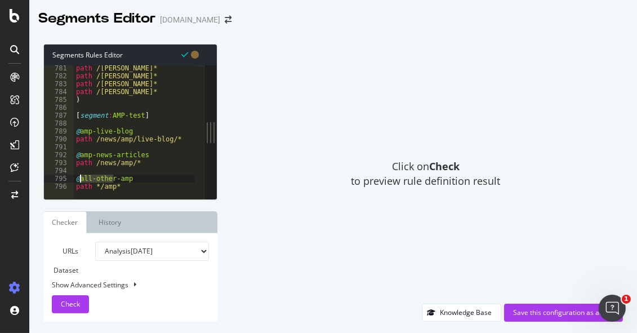
click at [137, 178] on div "path /elizabeth-warren* path /andrew-yang* path /joe-biden* path /kamala-harris…" at bounding box center [299, 134] width 450 height 141
drag, startPoint x: 114, startPoint y: 178, endPoint x: 79, endPoint y: 178, distance: 35.5
click at [79, 178] on div "path /elizabeth-warren* path /andrew-yang* path /joe-biden* path /kamala-harris…" at bounding box center [299, 134] width 450 height 141
click at [120, 182] on div "path /elizabeth-warren* path /andrew-yang* path /joe-biden* path /kamala-harris…" at bounding box center [299, 134] width 450 height 141
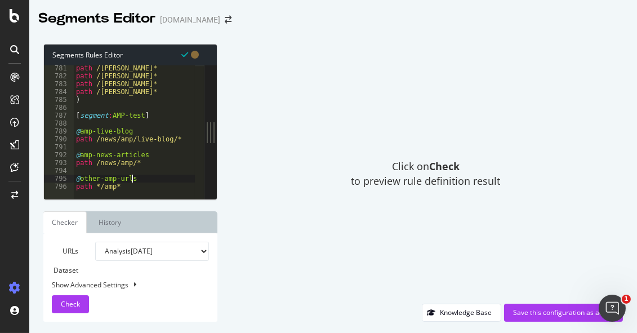
click at [92, 178] on div "path /elizabeth-warren* path /andrew-yang* path /joe-biden* path /kamala-harris…" at bounding box center [299, 134] width 450 height 141
click at [87, 177] on div "path /elizabeth-warren* path /andrew-yang* path /joe-biden* path /kamala-harris…" at bounding box center [299, 134] width 450 height 141
click at [122, 183] on div "path /elizabeth-warren* path /andrew-yang* path /joe-biden* path /kamala-harris…" at bounding box center [299, 134] width 450 height 141
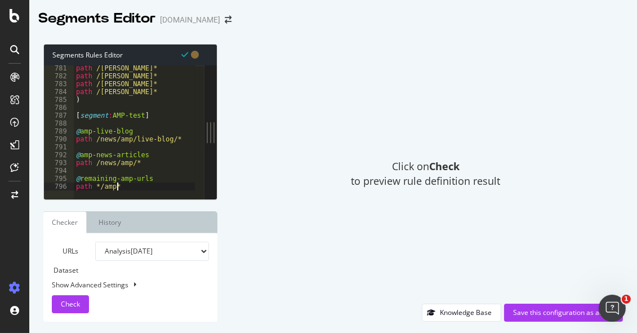
scroll to position [0, 2]
drag, startPoint x: 110, startPoint y: 179, endPoint x: 82, endPoint y: 176, distance: 27.7
click at [82, 176] on div "path /elizabeth-warren* path /andrew-yang* path /joe-biden* path /kamala-harris…" at bounding box center [299, 134] width 450 height 141
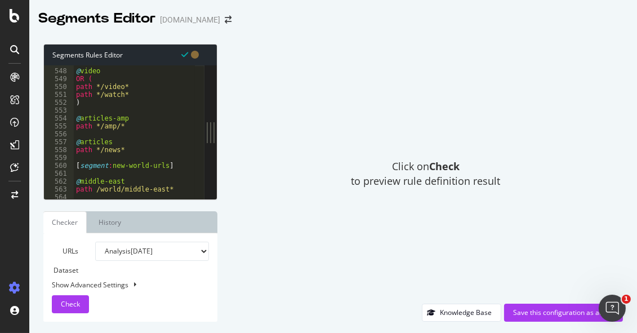
scroll to position [4346, 0]
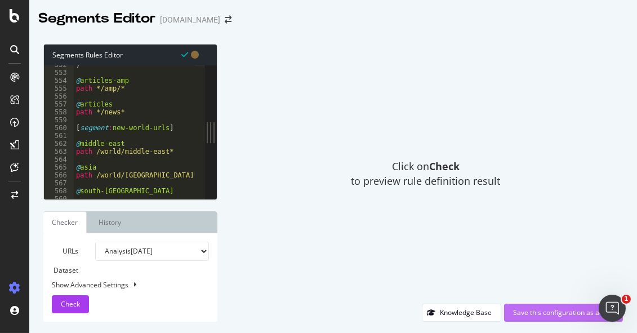
type textarea "@all-other-amp-urls"
click at [556, 312] on div "Save this configuration as active" at bounding box center [563, 312] width 101 height 10
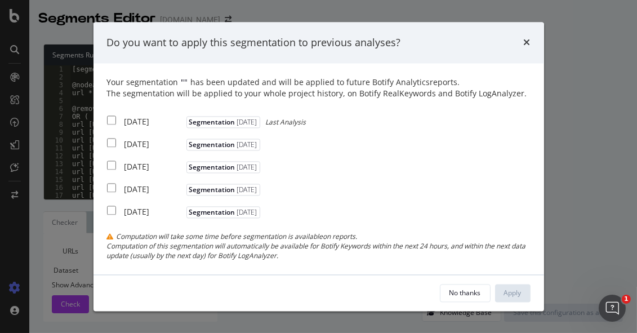
click at [113, 114] on div "2025 Sep. 28th Segmentation 2025-09-22 Last Analysis" at bounding box center [206, 121] width 199 height 14
checkbox input "true"
click at [509, 297] on div "Apply" at bounding box center [512, 293] width 17 height 10
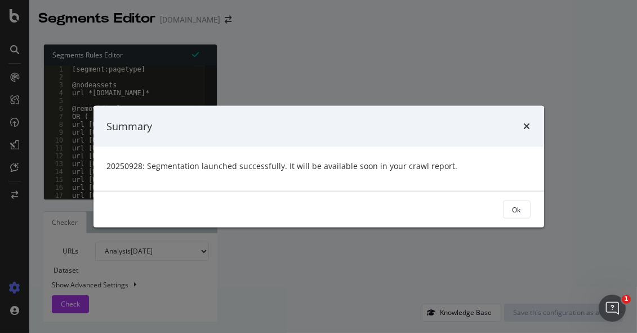
click at [70, 225] on div "Summary 20250928: Segmentation launched successfully. It will be available soon…" at bounding box center [318, 166] width 637 height 333
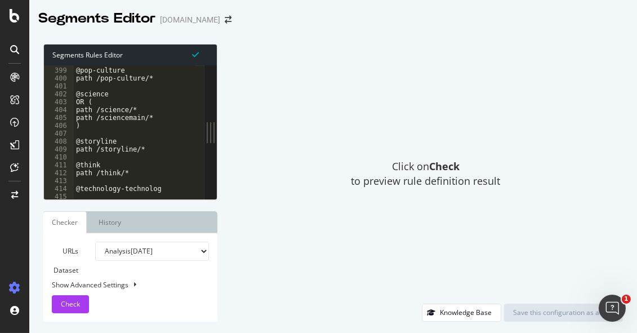
scroll to position [3097, 0]
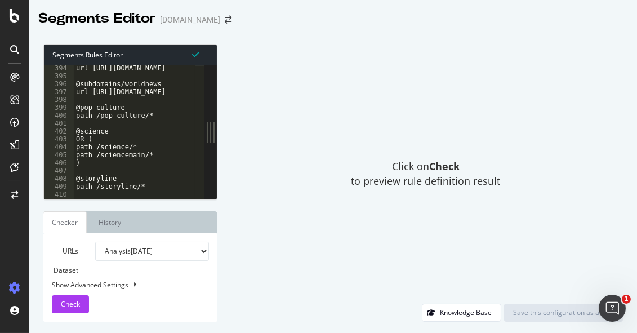
click at [52, 14] on div "Segments Editor" at bounding box center [96, 18] width 117 height 19
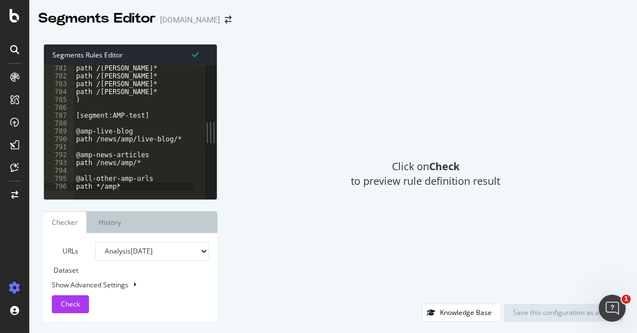
scroll to position [6147, 0]
click at [37, 163] on div "Segments Rules Editor 781 782 783 784 785 786 787 788 789 790 791 792 793 794 7…" at bounding box center [332, 183] width 607 height 300
type textarea "path /news/amp/live-blog/*"
click at [77, 139] on div "path /elizabeth-warren* path /andrew-yang* path /joe-biden* path /kamala-harris…" at bounding box center [299, 134] width 450 height 141
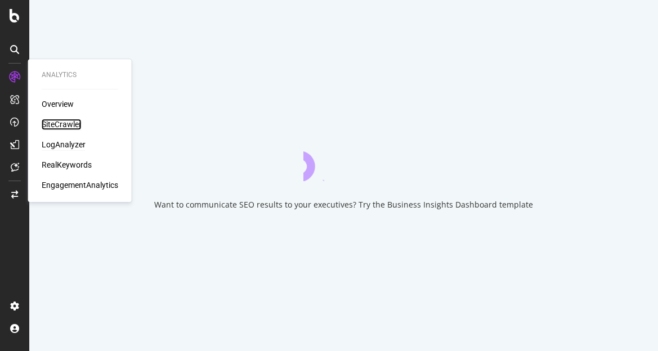
click at [74, 124] on div "SiteCrawler" at bounding box center [62, 124] width 40 height 11
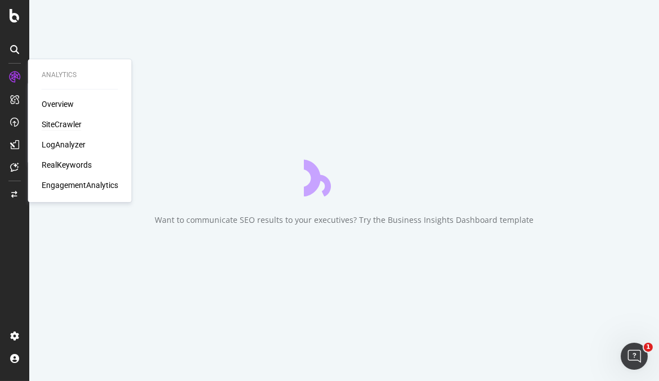
click at [52, 124] on div "SiteCrawler" at bounding box center [62, 124] width 40 height 11
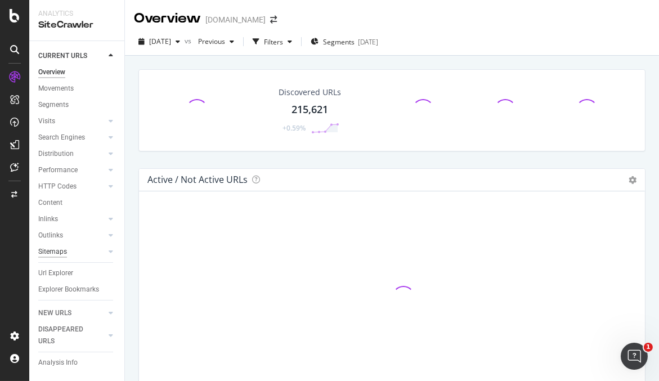
click at [56, 256] on div "Sitemaps" at bounding box center [52, 252] width 29 height 12
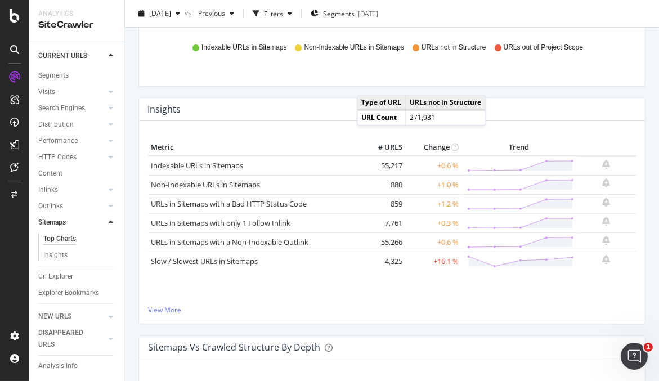
scroll to position [375, 0]
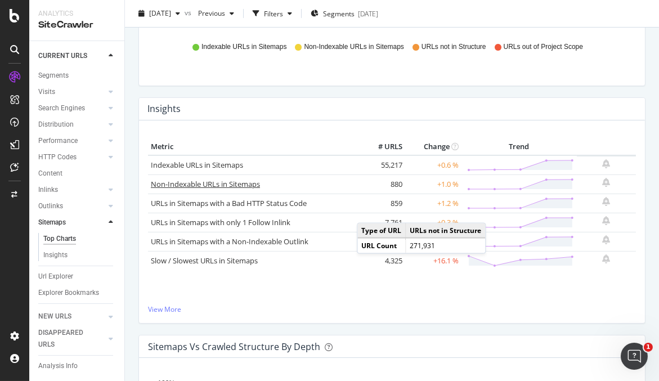
click at [176, 181] on link "Non-Indexable URLs in Sitemaps" at bounding box center [205, 184] width 109 height 10
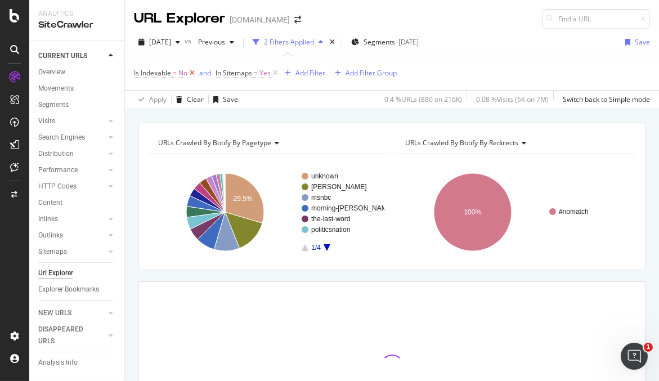
click at [191, 69] on icon at bounding box center [192, 73] width 10 height 11
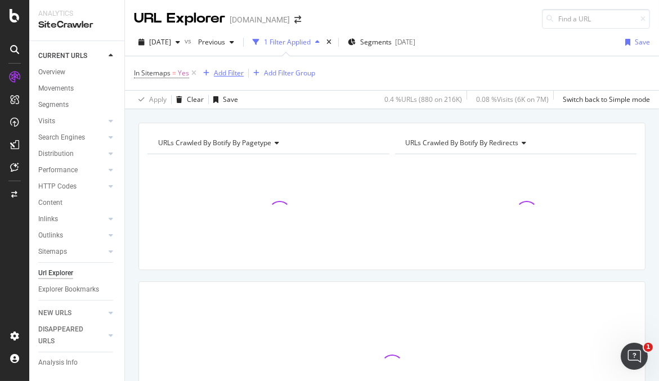
click at [224, 73] on div "Add Filter" at bounding box center [229, 73] width 30 height 10
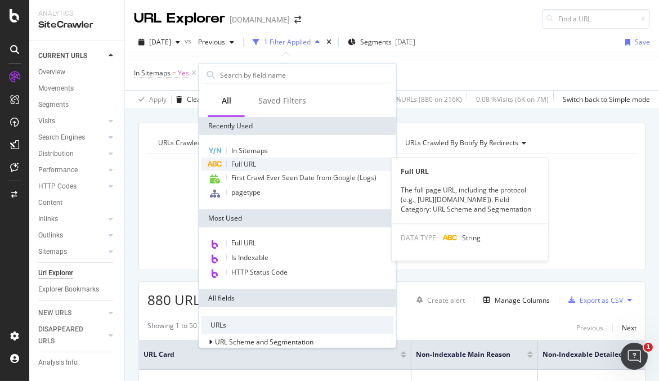
click at [261, 162] on div "Full URL" at bounding box center [297, 165] width 192 height 14
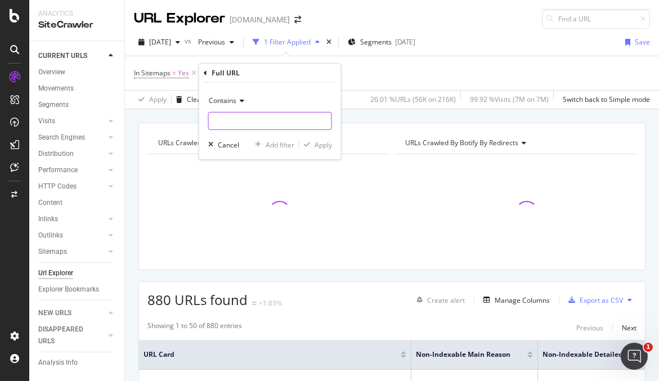
drag, startPoint x: 236, startPoint y: 115, endPoint x: 242, endPoint y: 109, distance: 9.2
click at [236, 115] on input "text" at bounding box center [270, 121] width 123 height 18
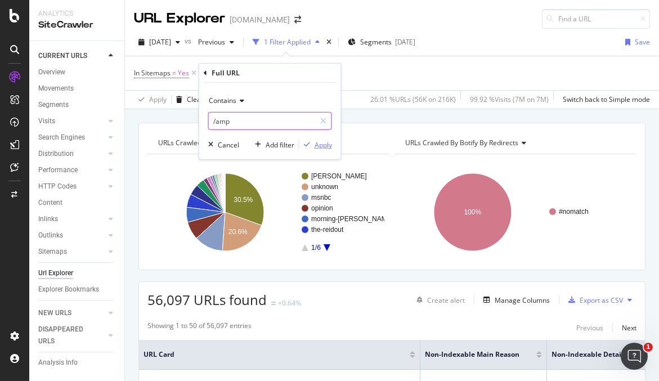
type input "/amp"
click at [320, 147] on div "Apply" at bounding box center [323, 145] width 17 height 10
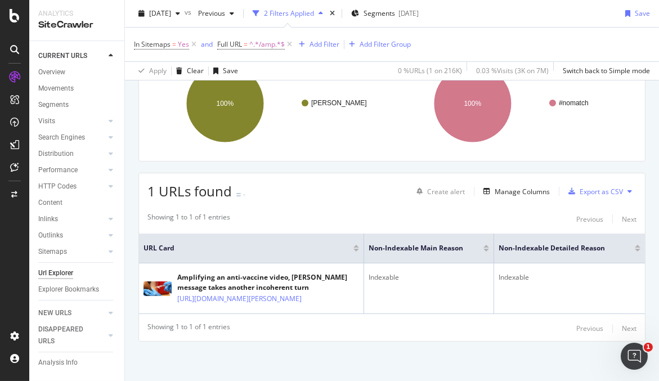
scroll to position [136, 0]
click at [96, 17] on div "Analytics" at bounding box center [76, 14] width 77 height 10
click at [253, 42] on span "^.*/amp.*$" at bounding box center [266, 45] width 35 height 16
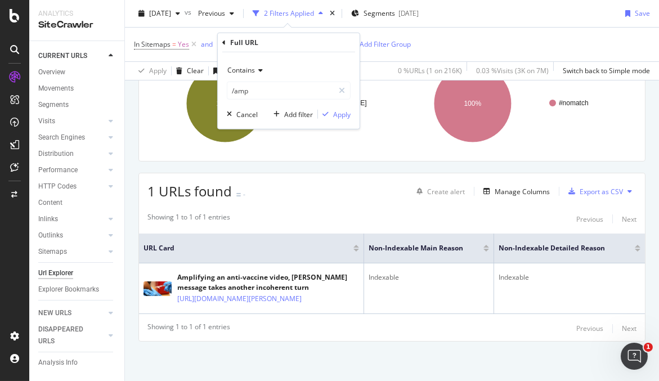
click at [225, 42] on div "Full URL" at bounding box center [288, 42] width 133 height 19
click at [346, 91] on div at bounding box center [342, 91] width 16 height 18
click at [223, 44] on icon at bounding box center [223, 42] width 3 height 7
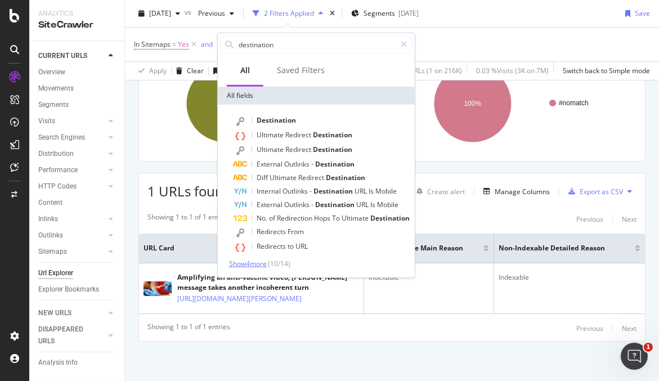
type input "destination"
click at [256, 266] on span "Show 4 more" at bounding box center [248, 264] width 38 height 10
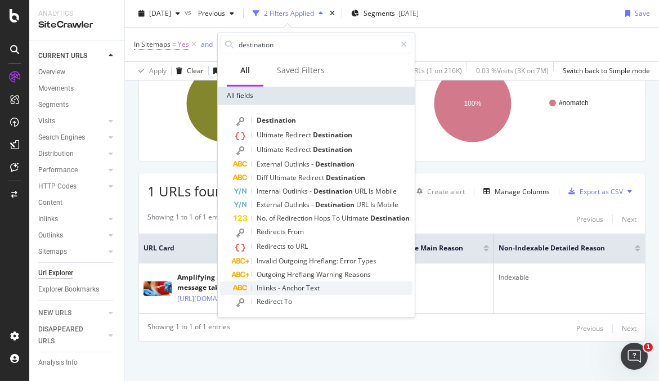
click at [306, 288] on span "Anchor" at bounding box center [294, 288] width 24 height 10
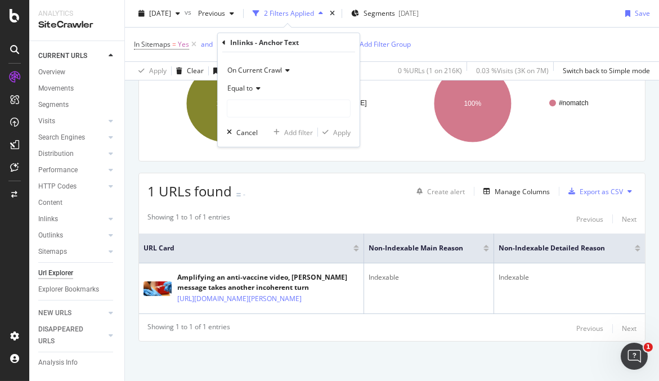
click at [223, 42] on icon at bounding box center [223, 42] width 3 height 7
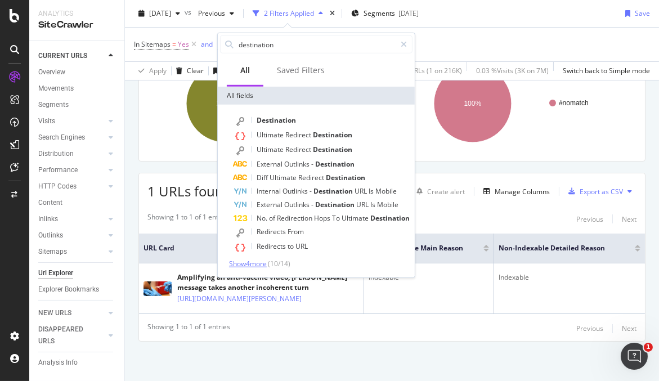
click at [242, 259] on span "Show 4 more" at bounding box center [248, 264] width 38 height 10
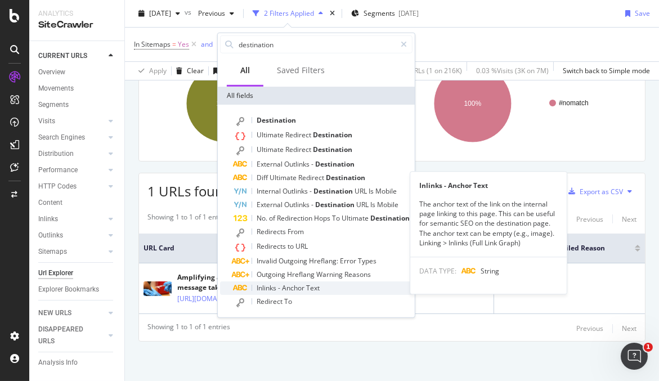
click at [294, 290] on span "Anchor" at bounding box center [294, 288] width 24 height 10
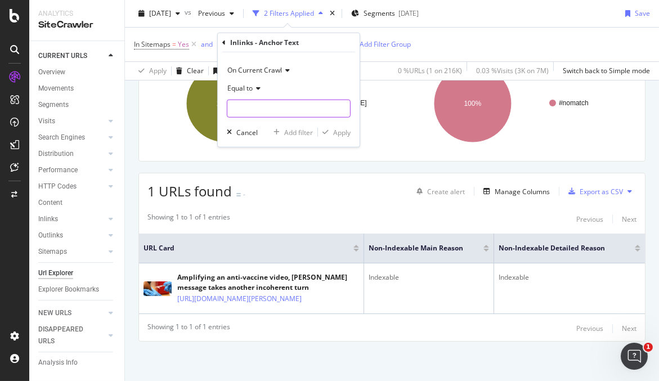
click at [285, 110] on input "text" at bounding box center [288, 109] width 123 height 18
click at [248, 86] on span "Equal to" at bounding box center [239, 88] width 25 height 10
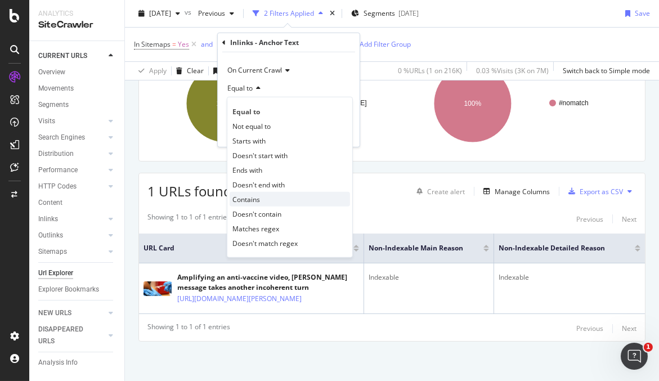
click at [270, 198] on div "Contains" at bounding box center [290, 199] width 120 height 15
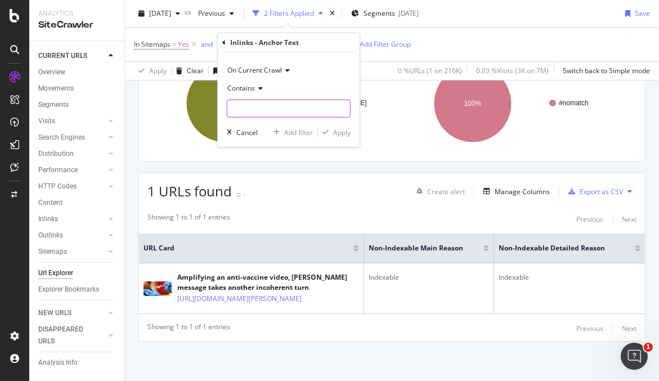
click at [274, 103] on input "text" at bounding box center [288, 109] width 123 height 18
type input "msnbc"
click at [334, 135] on div "Apply" at bounding box center [341, 132] width 17 height 10
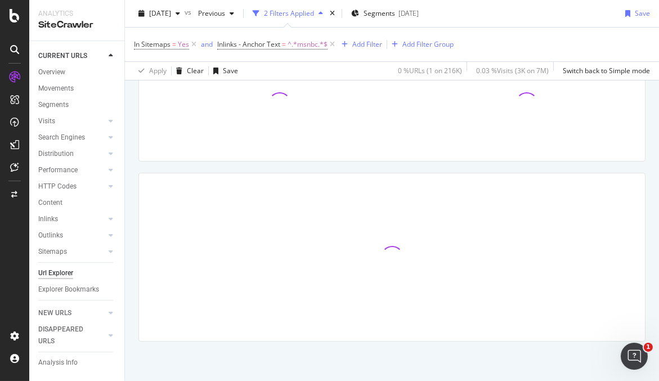
scroll to position [107, 0]
click at [106, 11] on div "Analytics" at bounding box center [76, 14] width 77 height 10
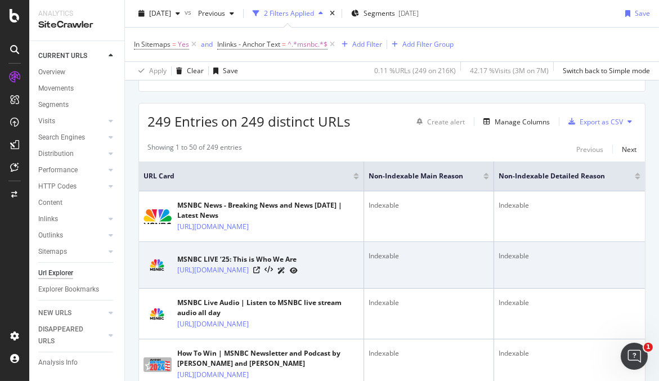
scroll to position [198, 0]
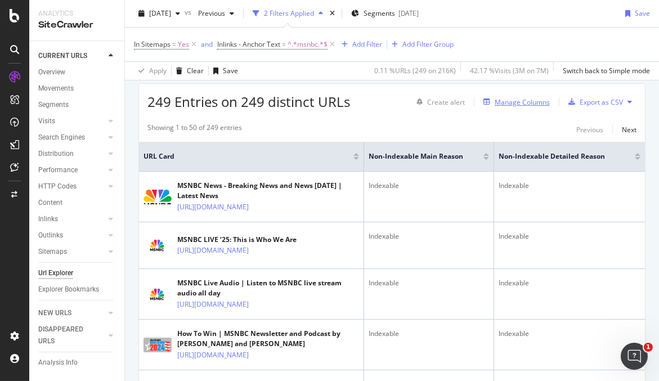
click at [518, 98] on div "Manage Columns" at bounding box center [522, 102] width 55 height 10
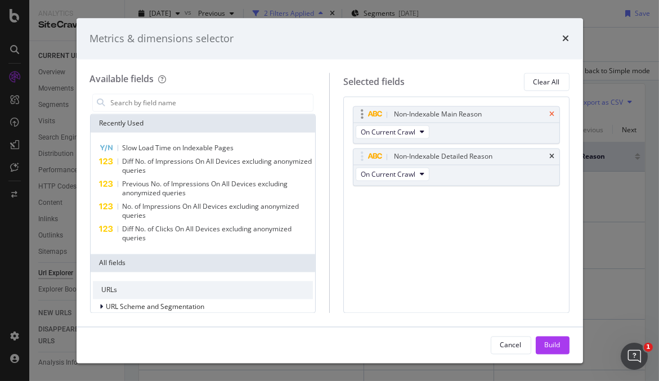
click at [553, 113] on icon "times" at bounding box center [552, 114] width 5 height 7
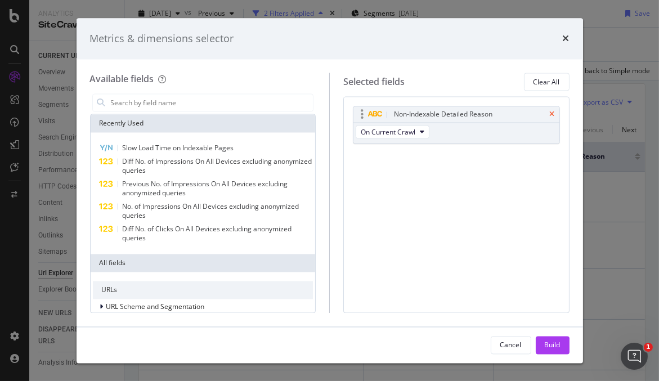
click at [553, 112] on icon "times" at bounding box center [552, 114] width 5 height 7
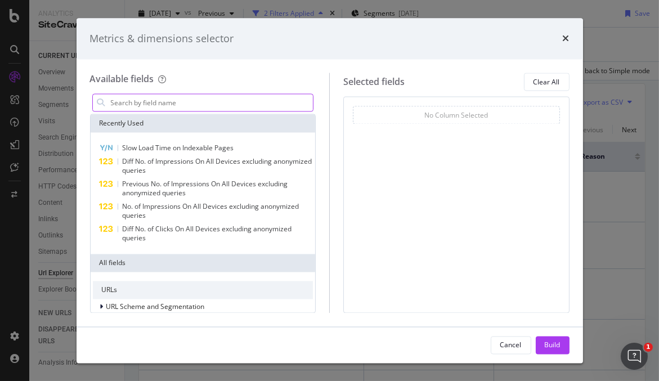
click at [191, 108] on input "modal" at bounding box center [212, 103] width 204 height 17
type input "j"
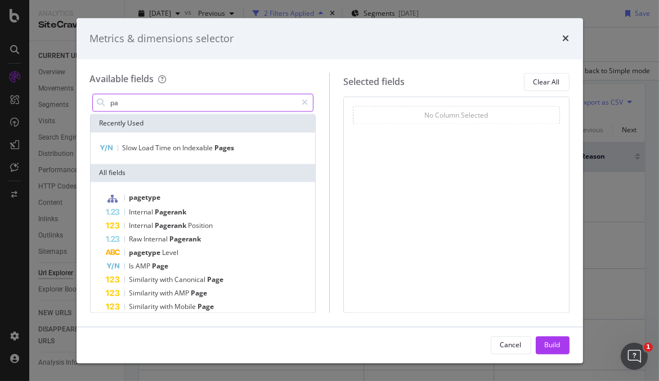
type input "p"
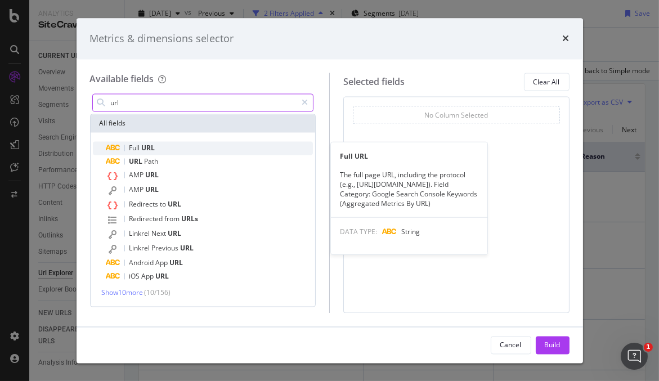
type input "url"
click at [160, 144] on div "Full URL" at bounding box center [209, 149] width 207 height 14
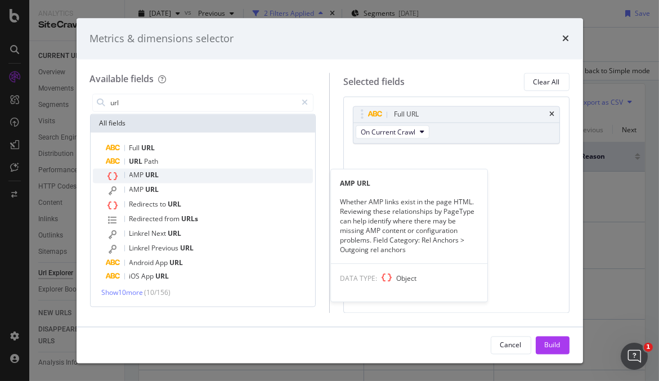
click at [155, 171] on span "URL" at bounding box center [153, 176] width 14 height 10
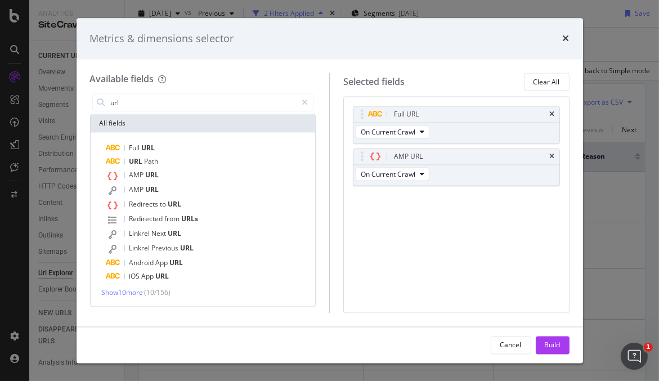
drag, startPoint x: 546, startPoint y: 338, endPoint x: 482, endPoint y: 288, distance: 81.8
click at [546, 338] on div "Build" at bounding box center [553, 345] width 16 height 17
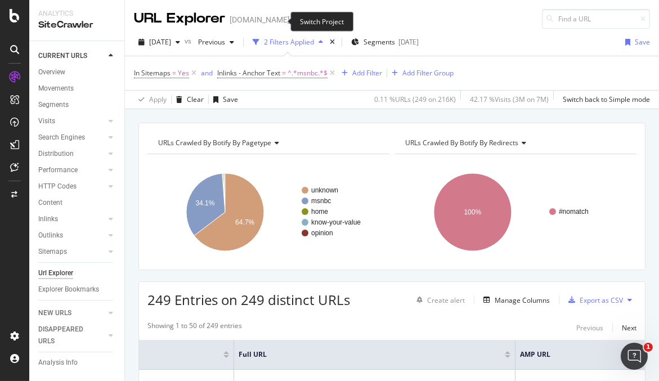
click at [294, 20] on icon "arrow-right-arrow-left" at bounding box center [297, 20] width 7 height 8
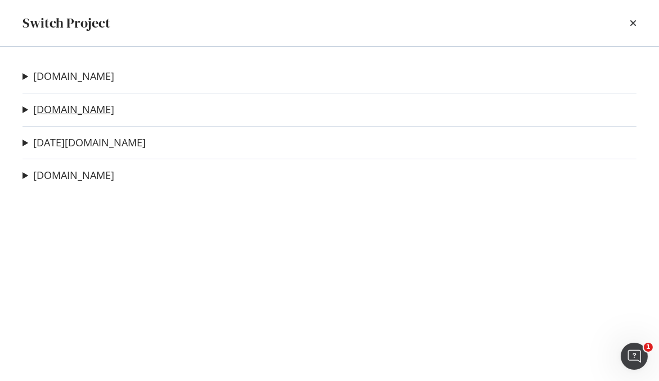
click at [68, 111] on link "[DOMAIN_NAME]" at bounding box center [73, 110] width 81 height 12
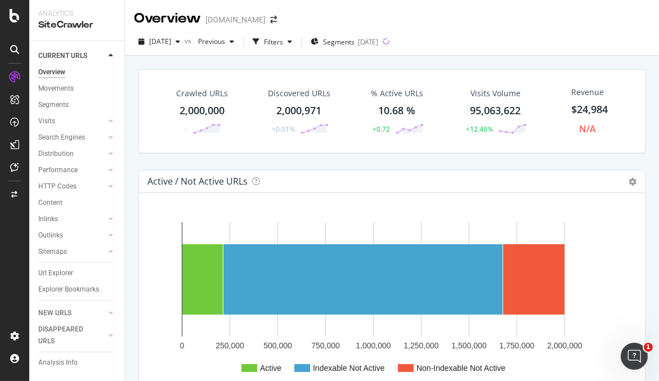
click at [106, 20] on div "SiteCrawler" at bounding box center [76, 25] width 77 height 13
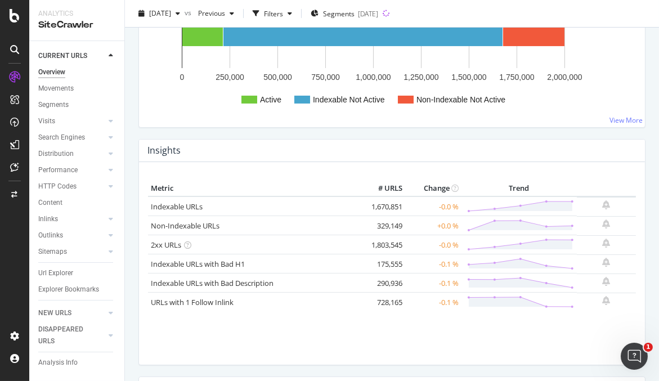
scroll to position [375, 0]
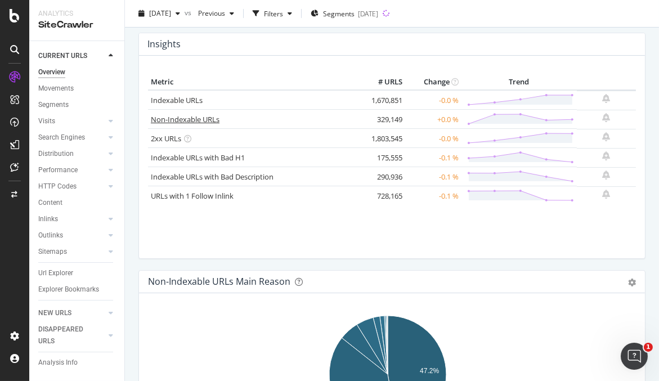
click at [191, 115] on link "Non-Indexable URLs" at bounding box center [185, 119] width 69 height 10
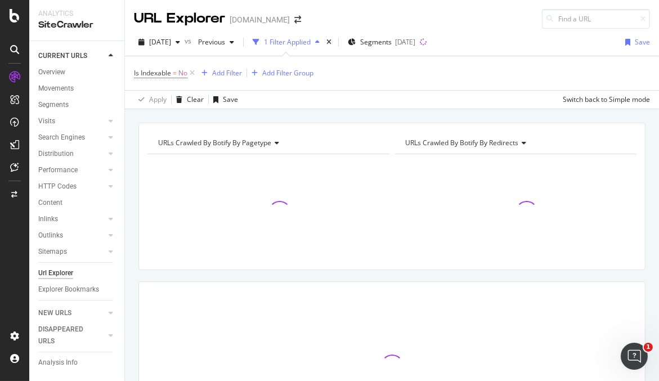
click at [216, 62] on div "Is Indexable = No Add Filter Add Filter Group" at bounding box center [392, 73] width 516 height 34
click at [217, 83] on div "Is Indexable = No Add Filter Add Filter Group" at bounding box center [392, 73] width 516 height 34
click at [222, 68] on div "Add Filter" at bounding box center [227, 73] width 30 height 10
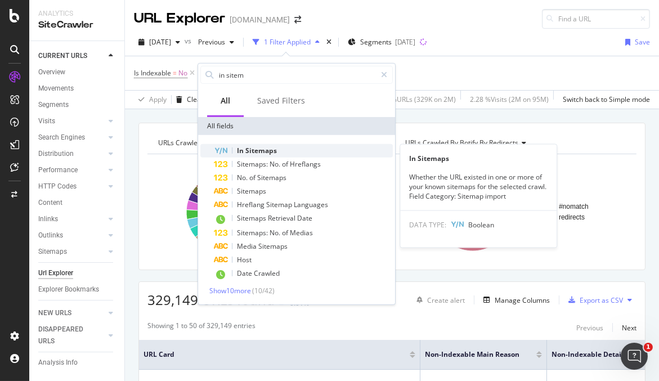
type input "in sitem"
click at [252, 154] on span "Sitemaps" at bounding box center [261, 151] width 32 height 10
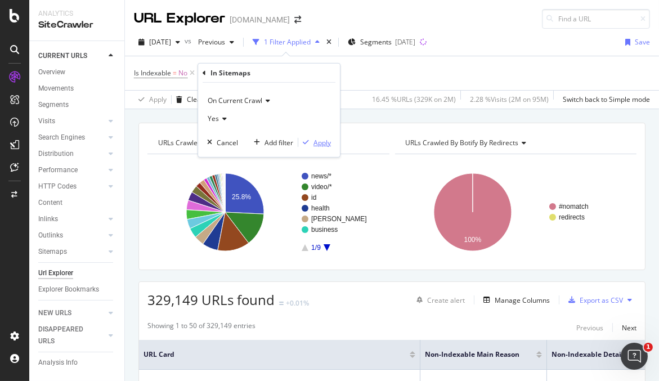
click at [319, 144] on div "Apply" at bounding box center [321, 142] width 17 height 10
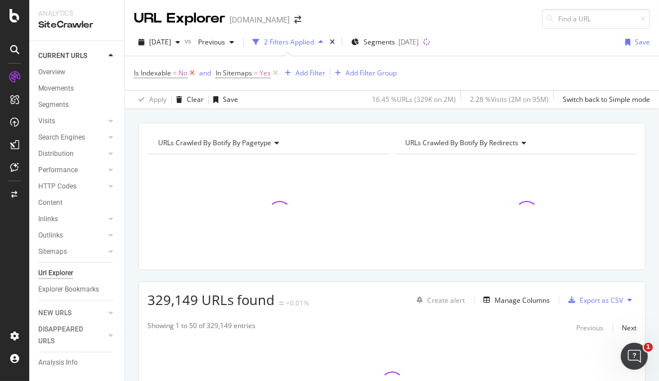
click at [193, 73] on icon at bounding box center [192, 73] width 10 height 11
click at [228, 73] on div "Add Filter" at bounding box center [229, 73] width 30 height 10
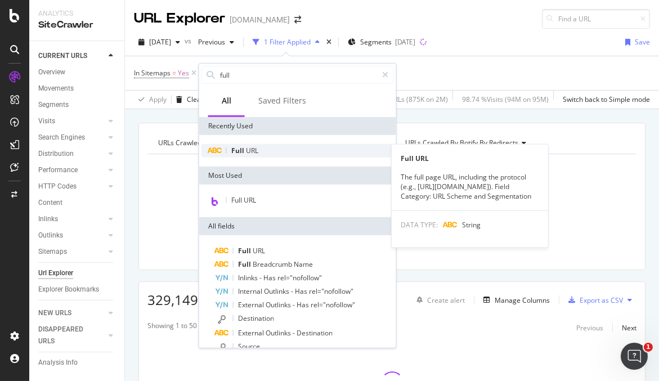
type input "full"
click at [241, 152] on span "Full" at bounding box center [238, 151] width 15 height 10
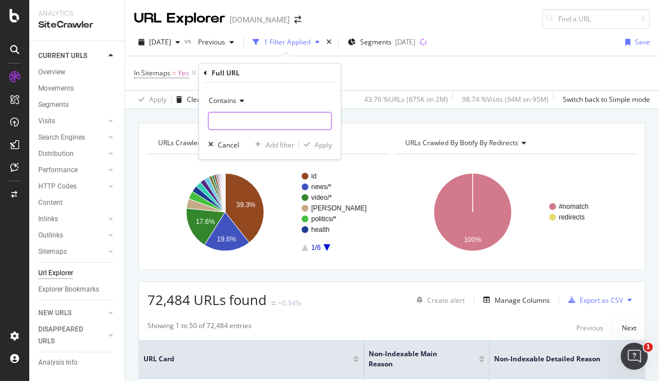
click at [231, 119] on input "text" at bounding box center [270, 121] width 123 height 18
click at [210, 120] on input "amp" at bounding box center [262, 121] width 106 height 18
type input "/amp"
click at [317, 145] on div "Apply" at bounding box center [323, 145] width 17 height 10
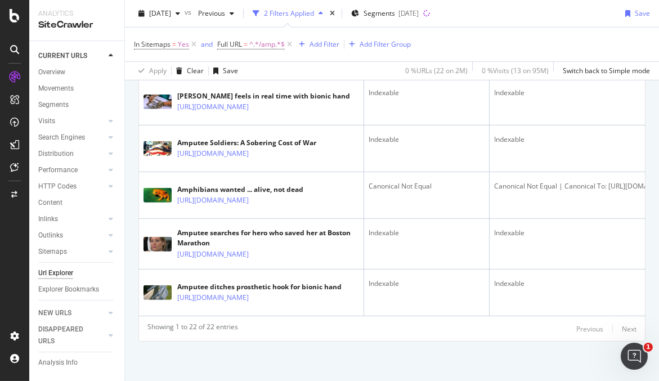
scroll to position [1574, 0]
drag, startPoint x: 575, startPoint y: 325, endPoint x: 411, endPoint y: 324, distance: 163.8
click at [411, 324] on div "Showing 1 to 22 of 22 entries Previous Next" at bounding box center [392, 329] width 506 height 14
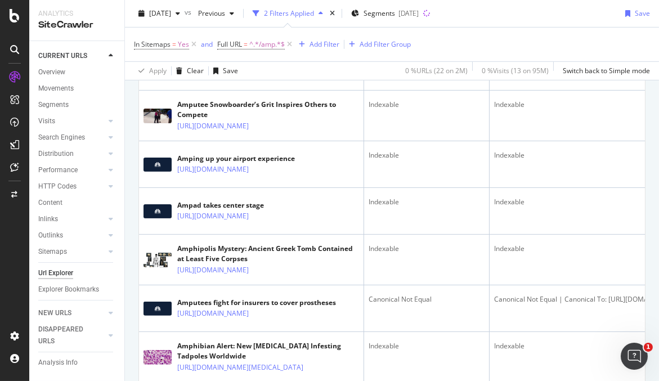
scroll to position [949, 0]
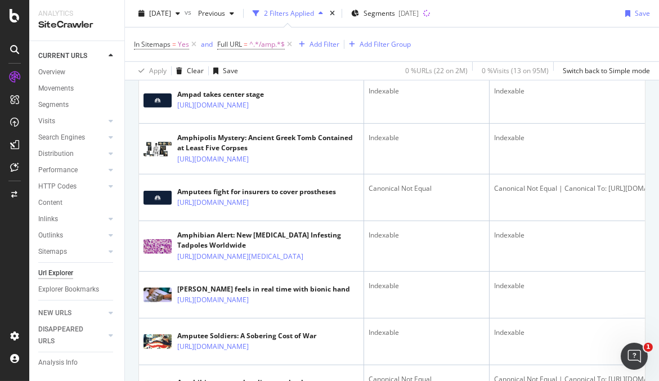
click at [93, 19] on div "SiteCrawler" at bounding box center [76, 25] width 77 height 13
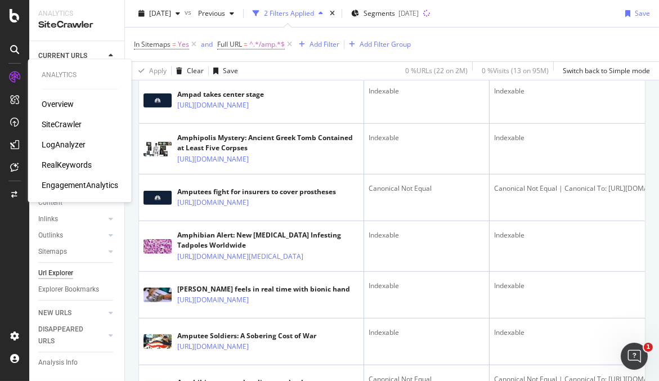
click at [77, 144] on div "LogAnalyzer" at bounding box center [64, 144] width 44 height 11
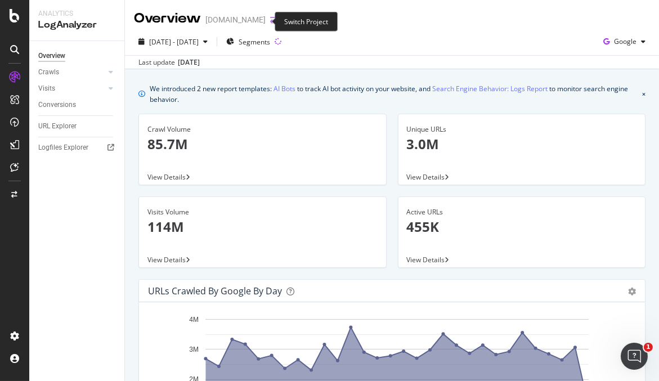
click at [270, 21] on icon "arrow-right-arrow-left" at bounding box center [273, 20] width 7 height 8
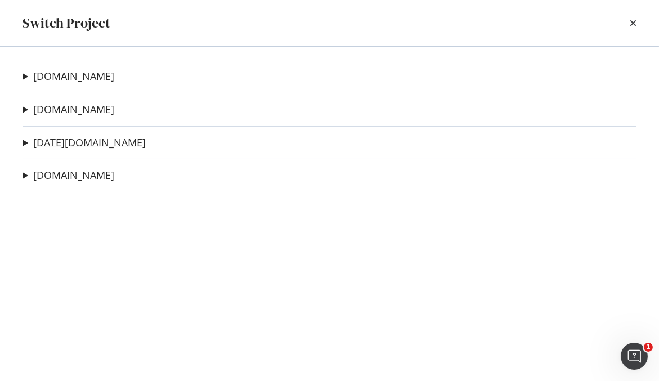
click at [68, 142] on link "[DATE][DOMAIN_NAME]" at bounding box center [89, 143] width 113 height 12
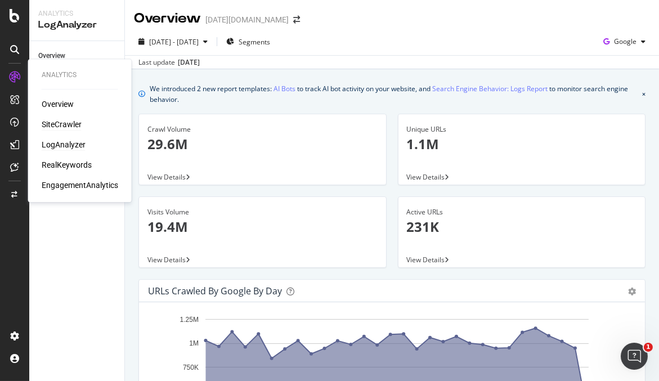
click at [61, 126] on div "SiteCrawler" at bounding box center [62, 124] width 40 height 11
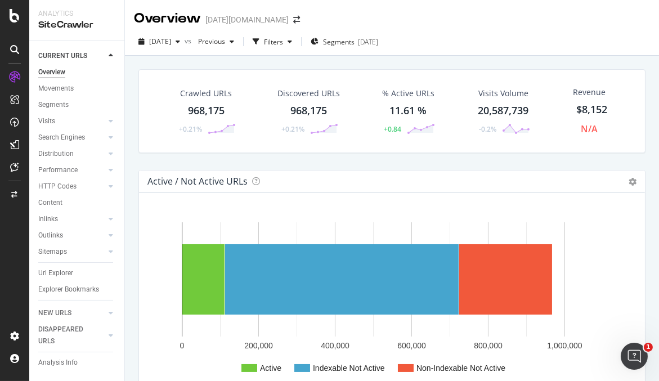
click at [88, 14] on div "Analytics" at bounding box center [76, 14] width 77 height 10
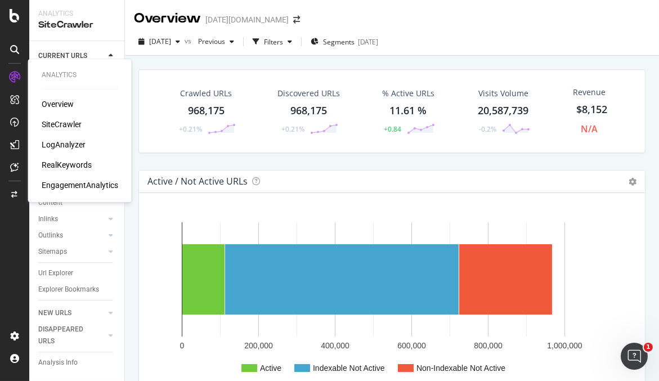
click at [66, 165] on div "RealKeywords" at bounding box center [67, 164] width 50 height 11
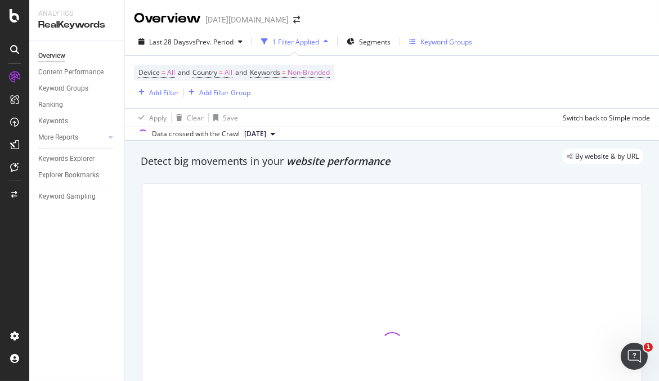
click at [437, 41] on div "Keyword Groups" at bounding box center [446, 42] width 52 height 10
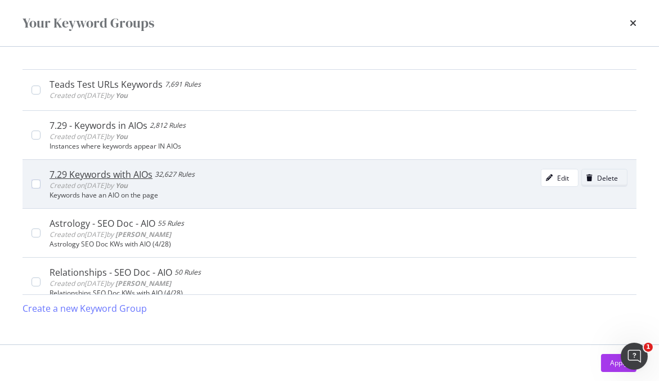
click at [599, 178] on div "Delete" at bounding box center [607, 178] width 21 height 10
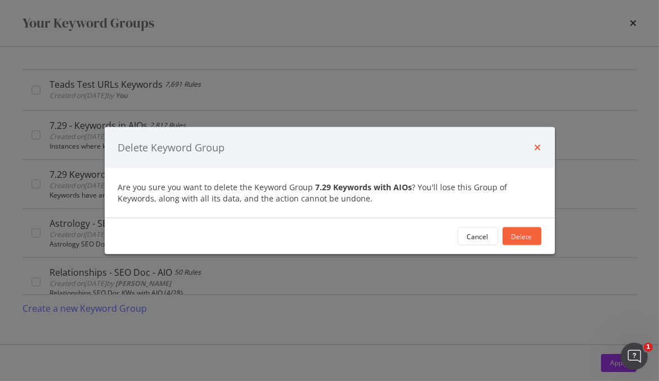
click at [537, 145] on icon "times" at bounding box center [538, 147] width 7 height 9
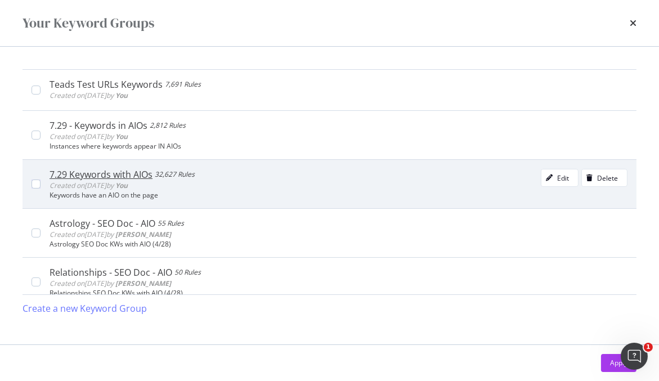
click at [96, 171] on div "7.29 Keywords with AIOs" at bounding box center [101, 174] width 103 height 11
click at [90, 169] on div "7.29 Keywords with AIOs" at bounding box center [105, 174] width 110 height 11
click at [112, 176] on div "7.29 Keywords with AIOs" at bounding box center [101, 174] width 103 height 11
click at [112, 176] on div "7.29 Keywords with AIOs" at bounding box center [105, 174] width 110 height 11
click at [111, 196] on div "Keywords have an AIO on the page" at bounding box center [339, 195] width 578 height 8
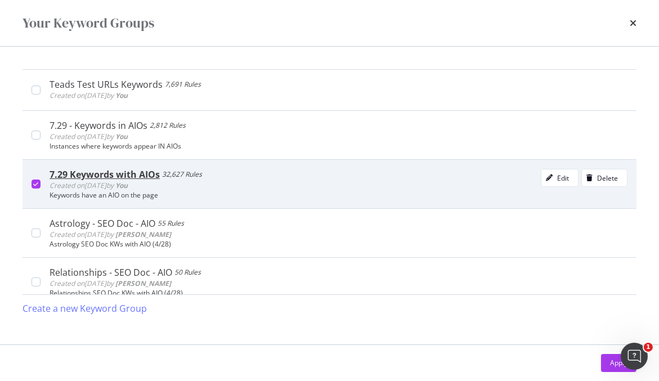
click at [129, 165] on div "7.29 Keywords with AIOs 32,627 Rules Created on 2025 Jul 29th by You Edit Delet…" at bounding box center [330, 183] width 614 height 49
click at [545, 178] on div "modal" at bounding box center [549, 177] width 16 height 7
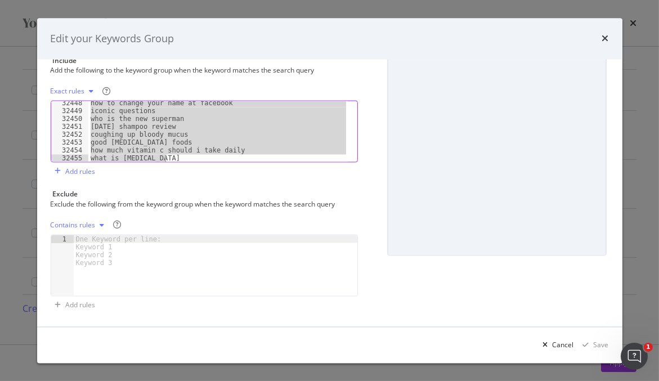
scroll to position [18381, 0]
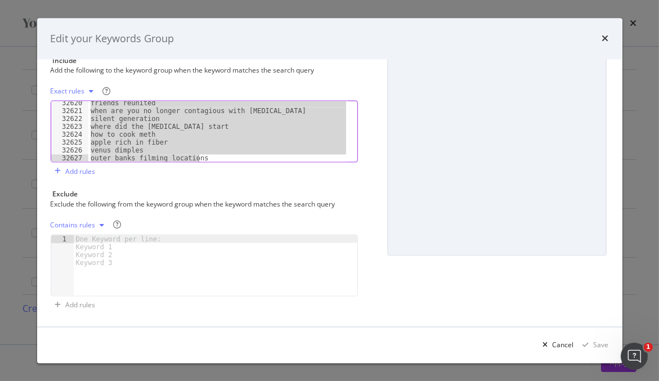
drag, startPoint x: 91, startPoint y: 164, endPoint x: 170, endPoint y: 269, distance: 131.4
click at [170, 269] on div "Name (required) 7.29 Keywords with AIOs Description Keywords have an AIO on the…" at bounding box center [209, 123] width 317 height 384
type textarea "venus dimples outer banks filming locations"
click at [606, 38] on icon "times" at bounding box center [605, 38] width 7 height 9
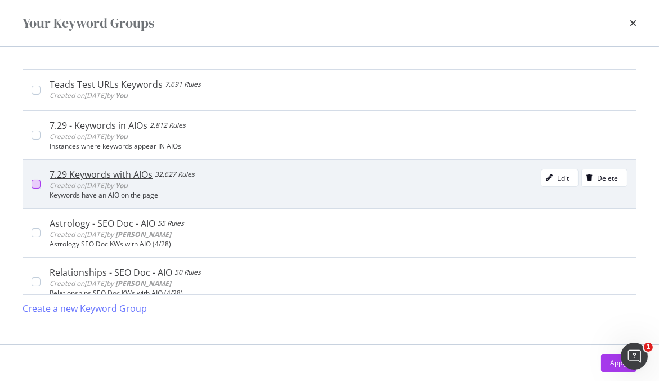
click at [37, 184] on div "modal" at bounding box center [36, 184] width 9 height 9
click at [597, 173] on div "Delete" at bounding box center [607, 178] width 21 height 10
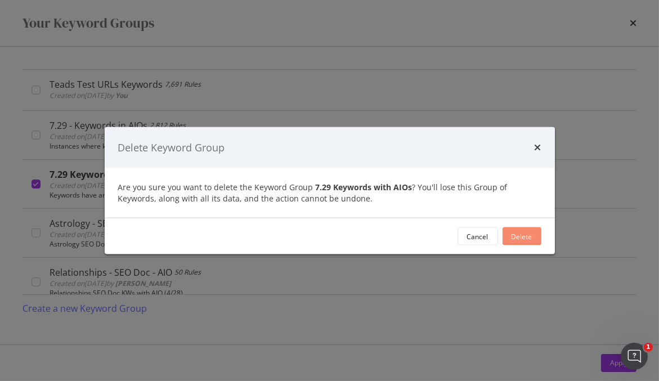
click at [529, 235] on div "Delete" at bounding box center [522, 236] width 21 height 10
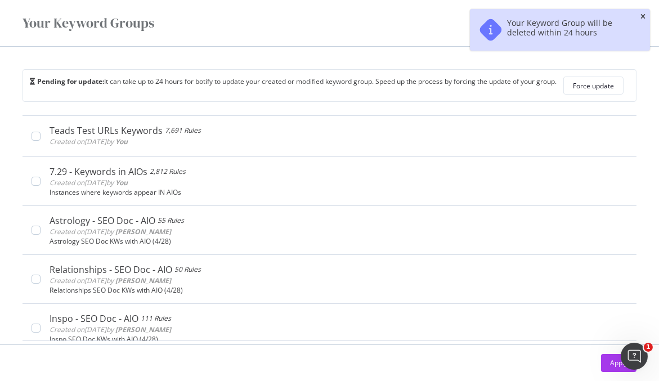
click at [645, 17] on icon "close toast" at bounding box center [642, 17] width 5 height 7
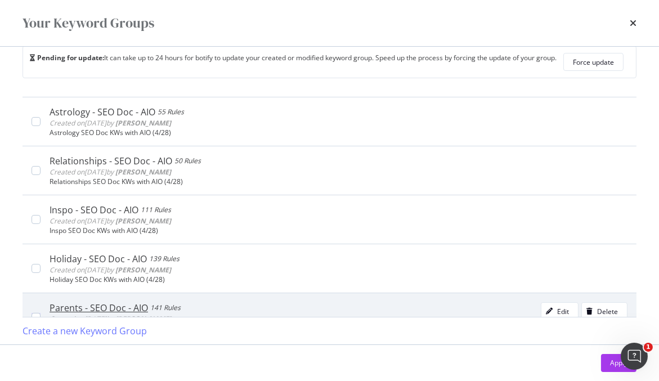
scroll to position [125, 0]
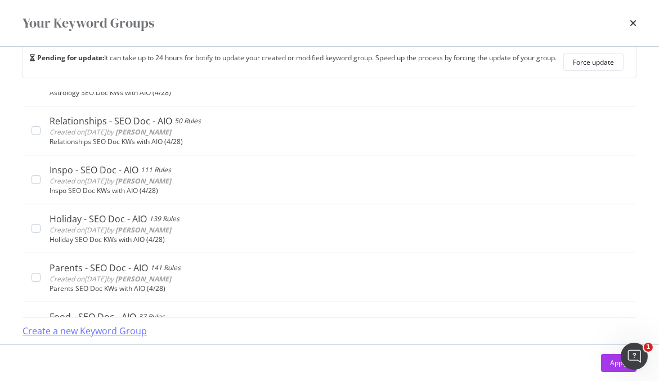
click at [119, 329] on div "Create a new Keyword Group" at bounding box center [85, 331] width 124 height 13
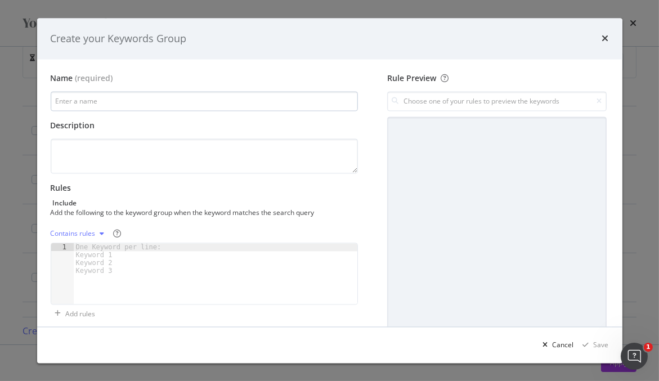
click at [73, 97] on input "modal" at bounding box center [205, 102] width 308 height 20
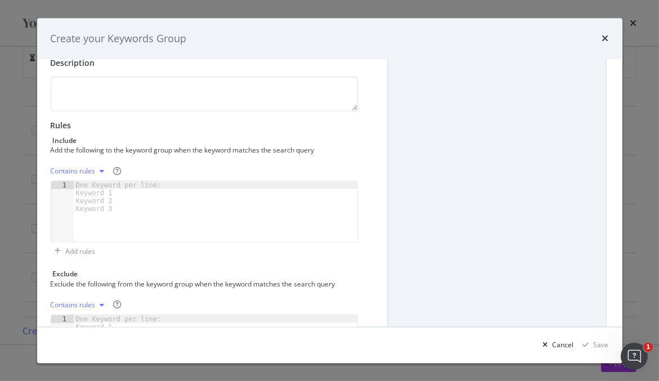
type input "Prime Day - Shop today"
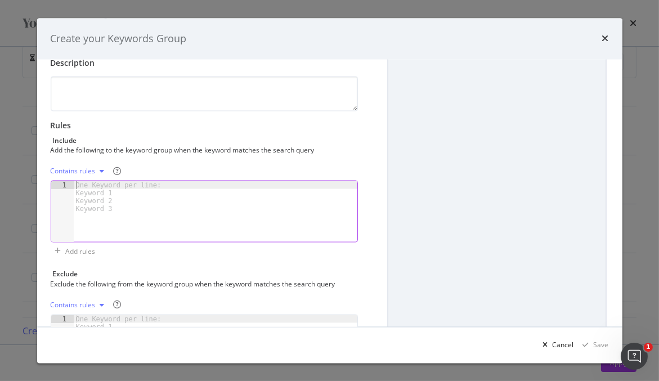
click at [111, 191] on div "One Keyword per line: Keyword 1 Keyword 2 Keyword 3" at bounding box center [121, 197] width 94 height 32
type textarea "prime"
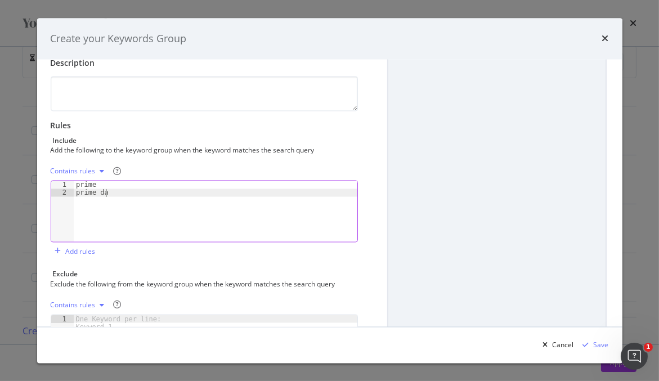
type textarea "prime day"
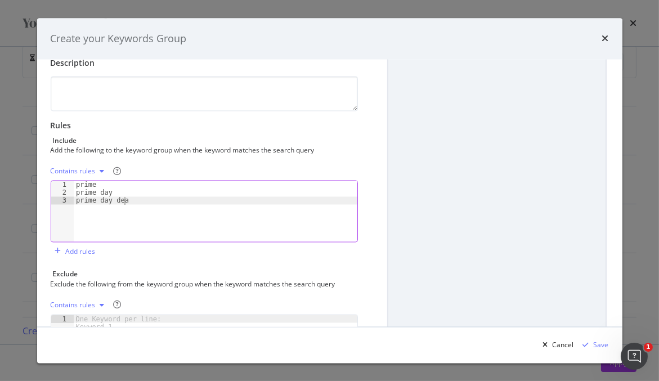
type textarea "prime day deals"
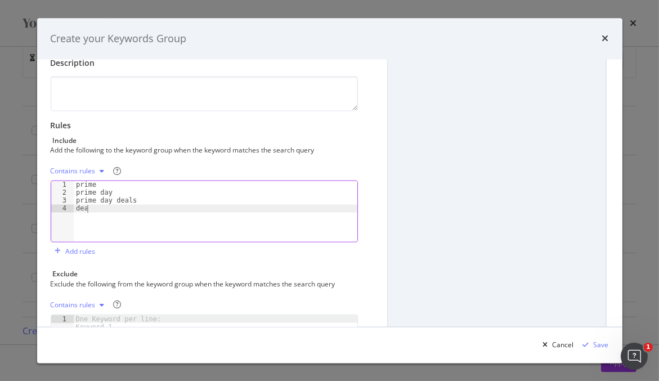
type textarea "deals"
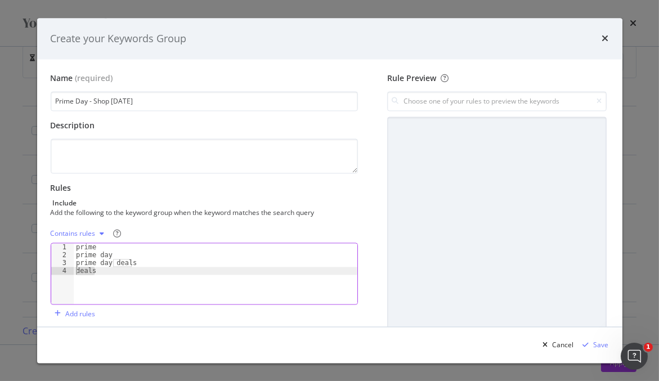
drag, startPoint x: 97, startPoint y: 269, endPoint x: 75, endPoint y: 271, distance: 22.6
click at [75, 271] on div "prime prime day prime day deals deals" at bounding box center [216, 282] width 284 height 77
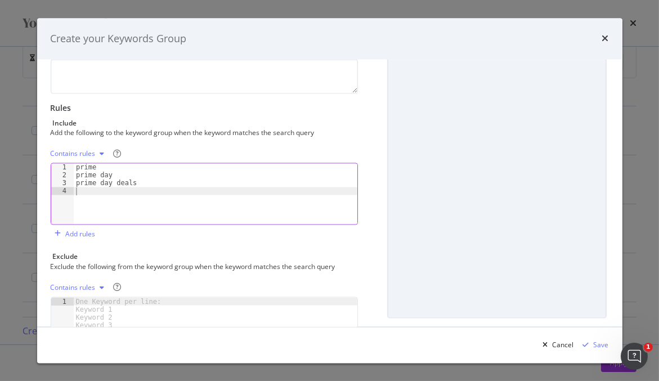
scroll to position [125, 0]
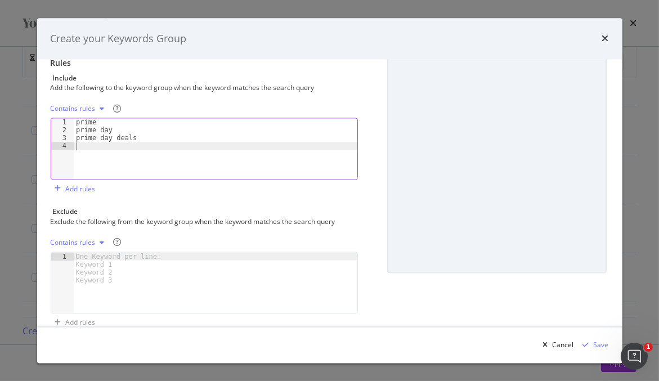
click at [70, 243] on div "Contains rules" at bounding box center [73, 242] width 45 height 7
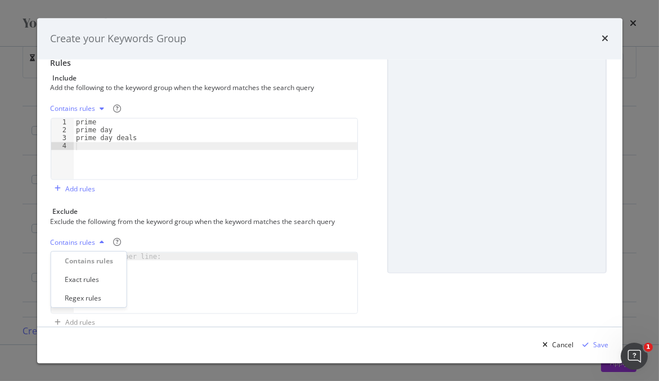
click at [180, 234] on div "Contains rules" at bounding box center [205, 243] width 308 height 18
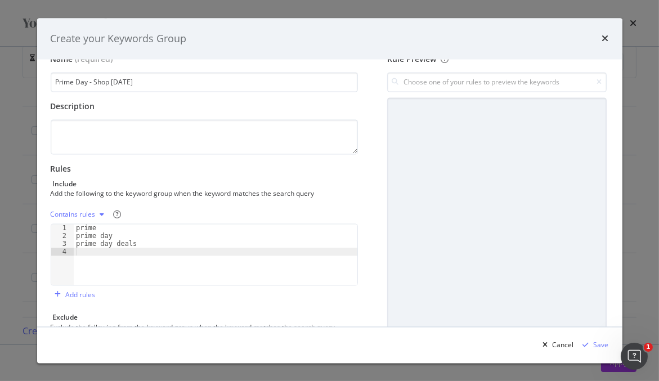
scroll to position [0, 0]
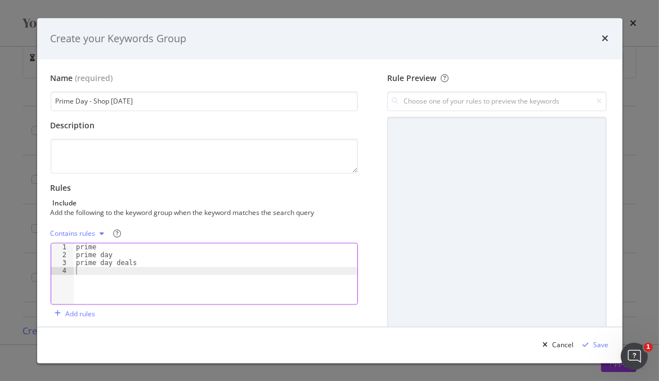
drag, startPoint x: 101, startPoint y: 272, endPoint x: 110, endPoint y: 271, distance: 9.2
click at [101, 272] on div "prime prime day prime day deals" at bounding box center [216, 282] width 284 height 77
type textarea "amazon"
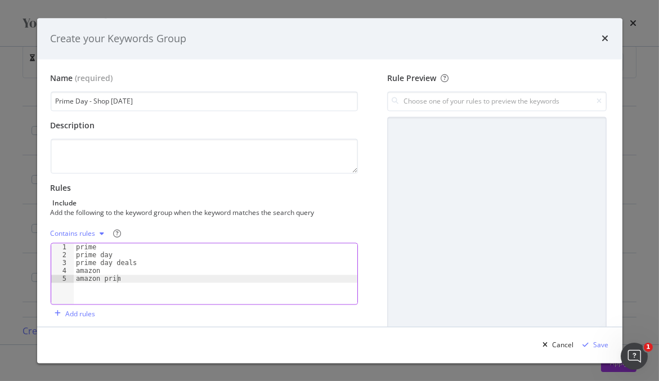
scroll to position [0, 3]
type textarea "amazon prime"
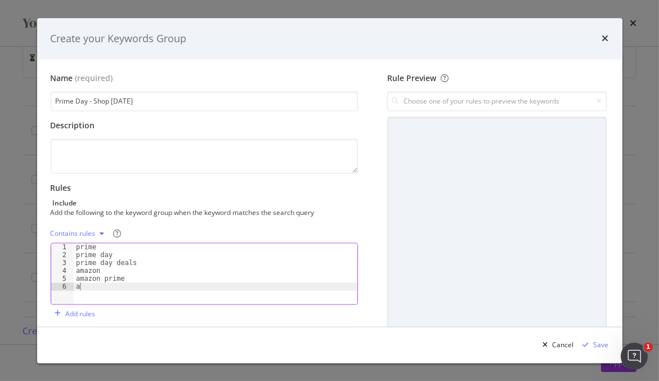
scroll to position [0, 0]
type textarea "amazon prime day"
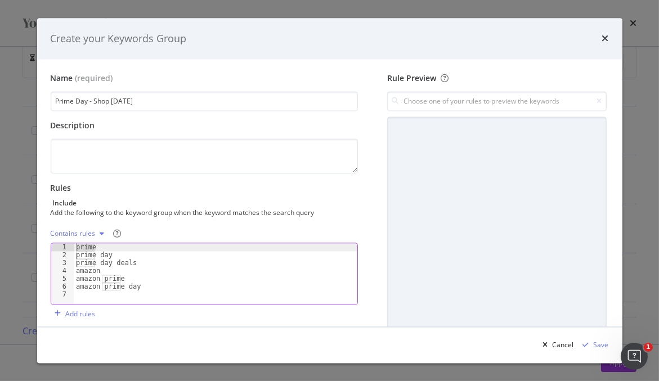
drag, startPoint x: 99, startPoint y: 248, endPoint x: 70, endPoint y: 247, distance: 28.7
click at [70, 247] on div "1 2 3 4 5 6 7 prime prime day prime day deals amazon amazon prime amazon prime …" at bounding box center [205, 274] width 308 height 62
type textarea "prime"
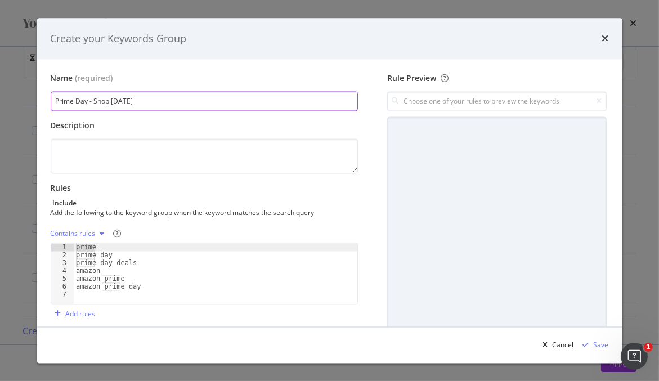
click at [113, 100] on input "Prime Day - Shop today" at bounding box center [205, 102] width 308 height 20
type input "Prime Day - Shop Today"
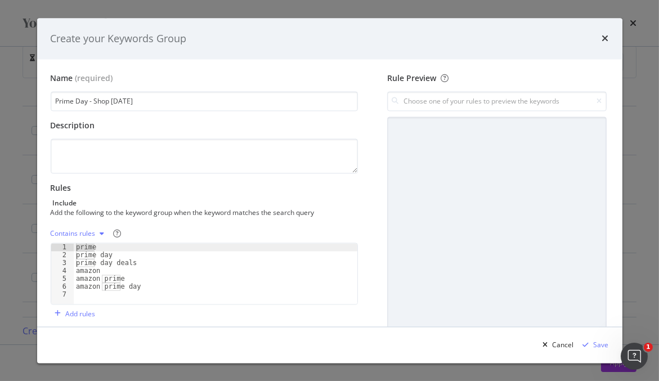
click at [106, 298] on div "prime prime day prime day deals amazon amazon prime amazon prime day" at bounding box center [216, 282] width 284 height 77
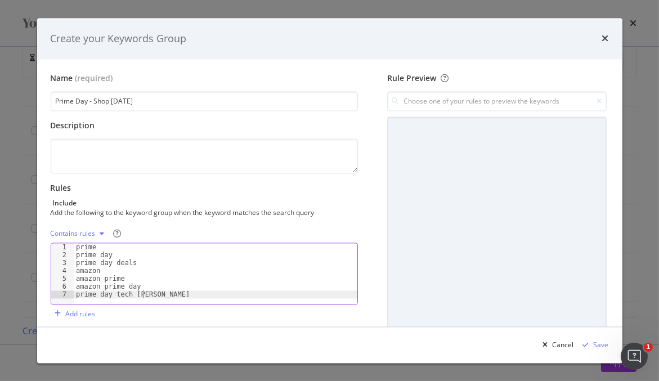
type textarea "prime day tech sales"
type textarea "prime day baby sales"
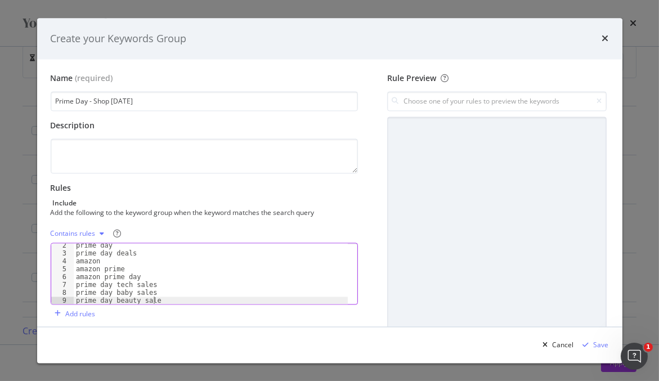
scroll to position [0, 6]
type textarea "prime day beauty sales"
type textarea "amazon prime day tech"
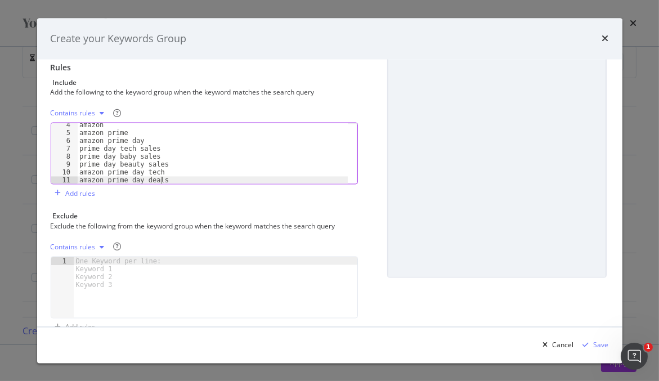
scroll to position [125, 0]
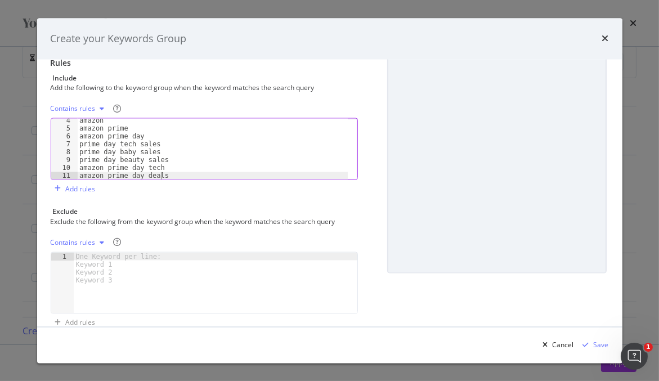
type textarea "amazon prime day deals"
type textarea "best amazon prime day deals"
type textarea "best prime day tech deals"
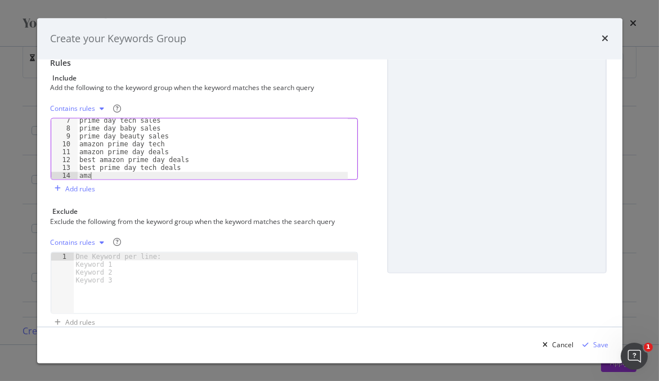
scroll to position [0, 0]
type textarea "amazon echo"
type textarea "amazon october prime day sale"
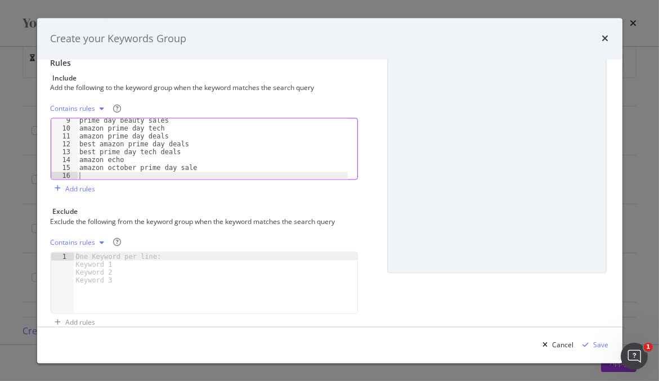
click at [154, 155] on div "prime day beauty sales amazon prime day tech amazon prime day deals best amazon…" at bounding box center [212, 155] width 271 height 77
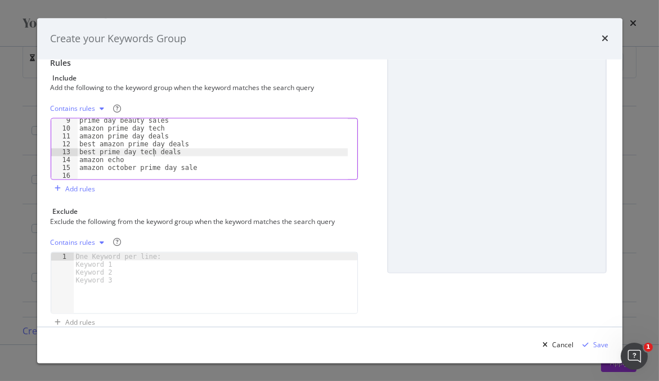
click at [111, 160] on div "prime day beauty sales amazon prime day tech amazon prime day deals best amazon…" at bounding box center [212, 155] width 271 height 77
type textarea "amazon prime big deal days"
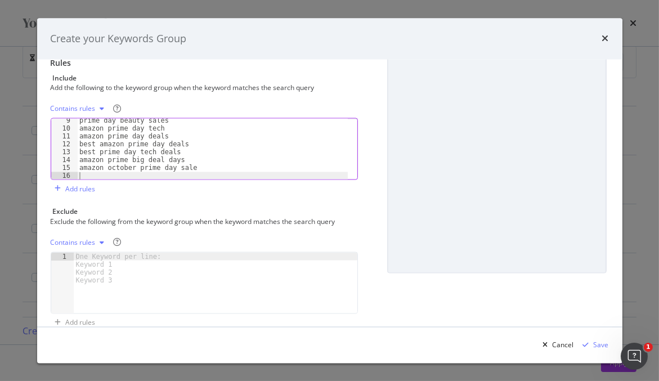
click at [190, 174] on div "prime day beauty sales amazon prime day tech amazon prime day deals best amazon…" at bounding box center [212, 155] width 271 height 77
type textarea "amazon prime day 2025"
type textarea "prime day 2025"
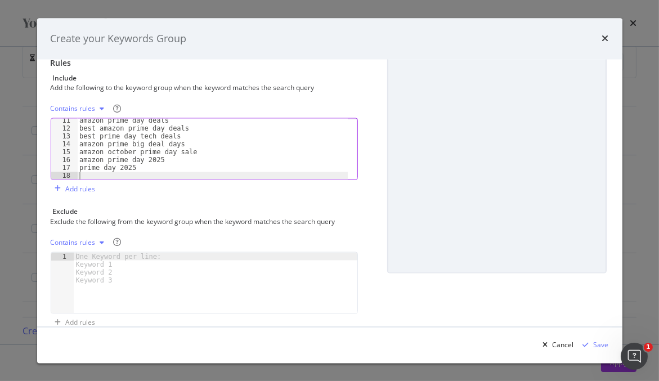
scroll to position [80, 0]
type textarea "e"
type textarea "best prime day deals under 50"
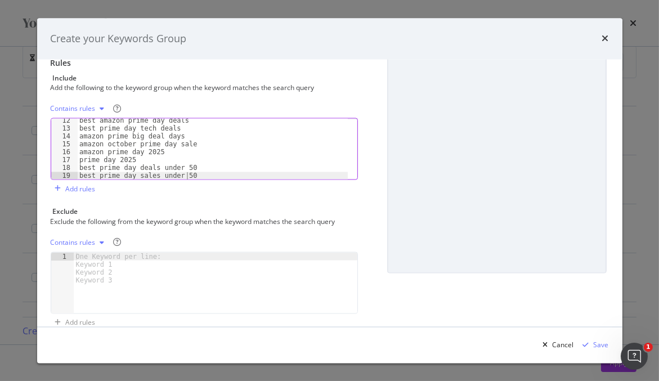
type textarea "best prime day sales under 50"
type textarea "early prime day"
type textarea "early prime day deals"
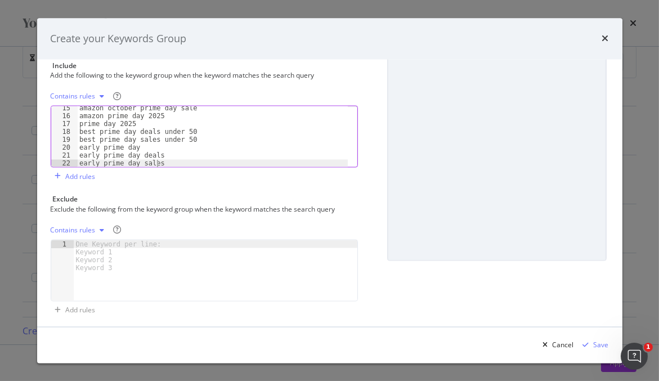
scroll to position [143, 0]
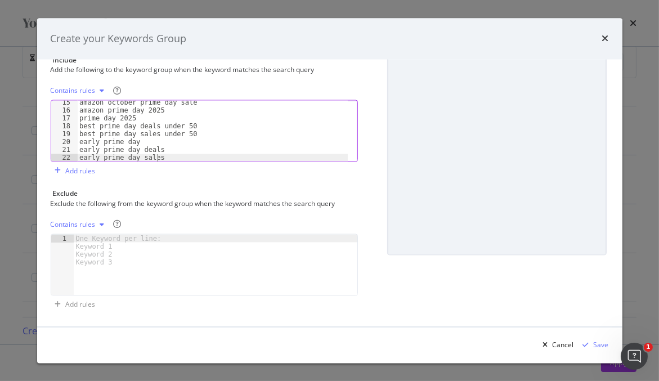
type textarea "early prime day sales"
type textarea "a"
type textarea "early amazon prime day deals"
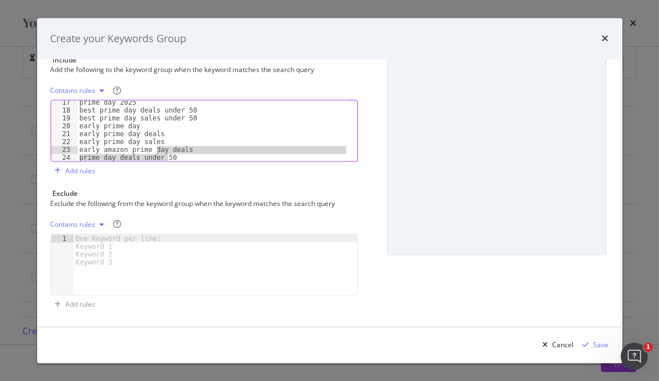
scroll to position [0, 0]
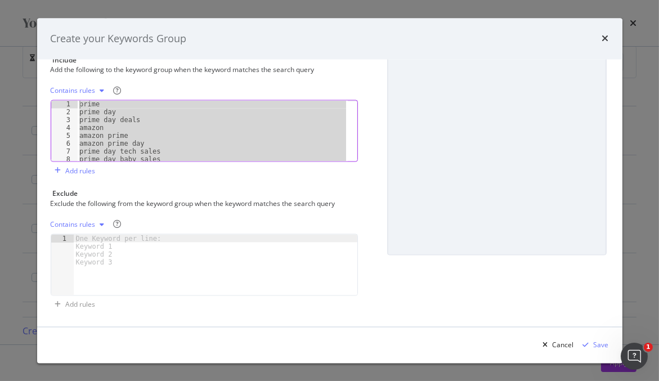
drag, startPoint x: 172, startPoint y: 156, endPoint x: 43, endPoint y: 69, distance: 155.5
click at [43, 69] on div "Name (required) Prime Day - Shop Today Description Rules Include Add the follow…" at bounding box center [329, 193] width 585 height 267
click at [245, 145] on div "prime prime day prime day deals amazon amazon prime amazon prime day prime day …" at bounding box center [212, 131] width 271 height 61
type textarea "amazon prime day"
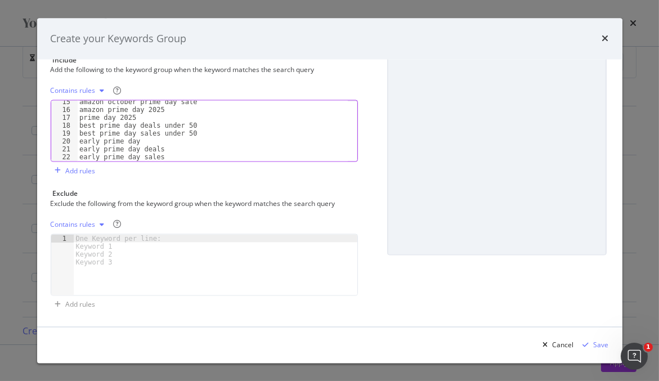
scroll to position [127, 0]
click at [590, 344] on div "modal" at bounding box center [586, 345] width 15 height 7
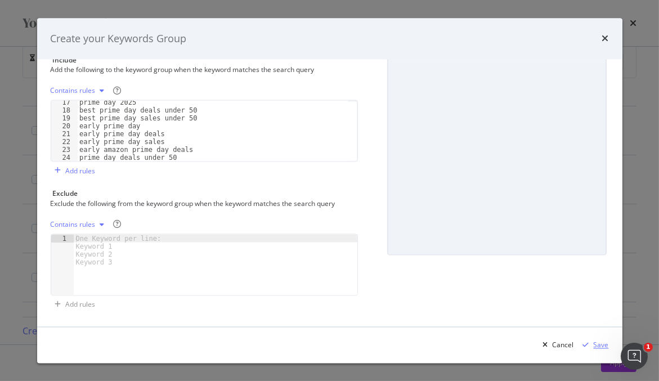
scroll to position [165, 0]
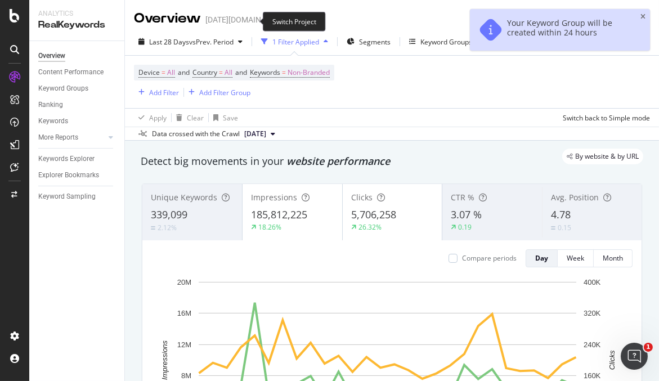
click at [289, 24] on span at bounding box center [297, 20] width 16 height 8
click at [293, 21] on icon "arrow-right-arrow-left" at bounding box center [296, 20] width 7 height 8
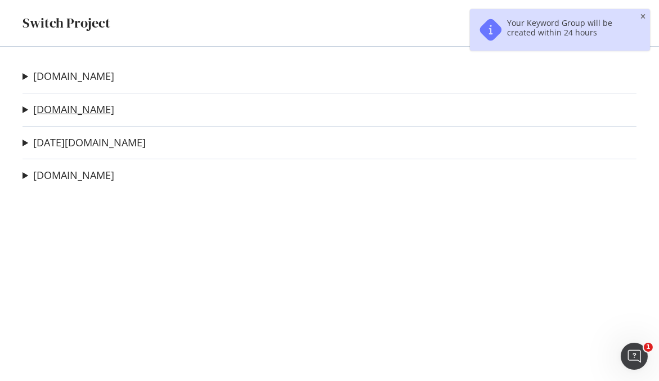
click at [65, 111] on link "[DOMAIN_NAME]" at bounding box center [73, 110] width 81 height 12
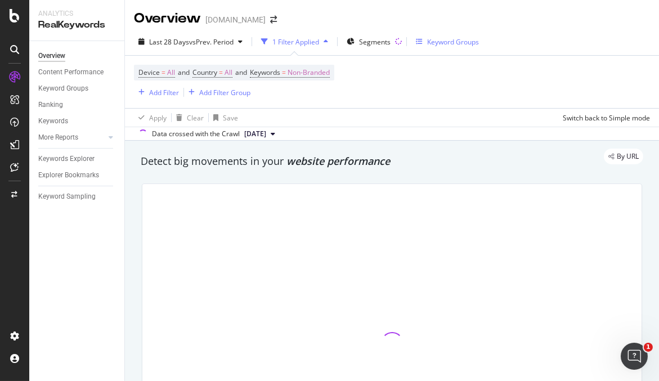
click at [434, 41] on div "Keyword Groups" at bounding box center [453, 42] width 52 height 10
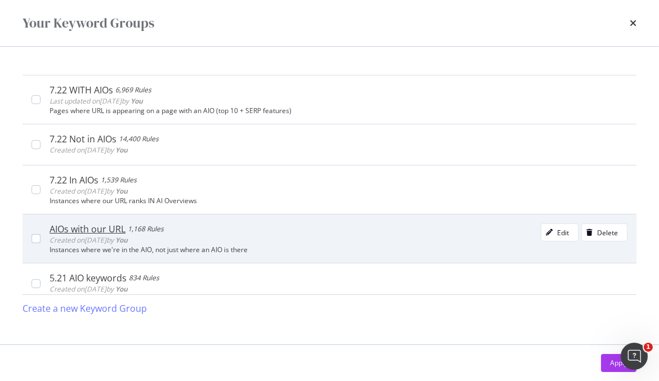
scroll to position [62, 0]
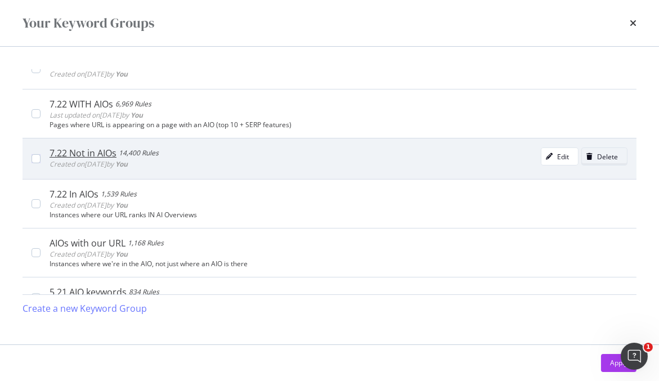
click at [597, 149] on div "Delete" at bounding box center [600, 157] width 36 height 16
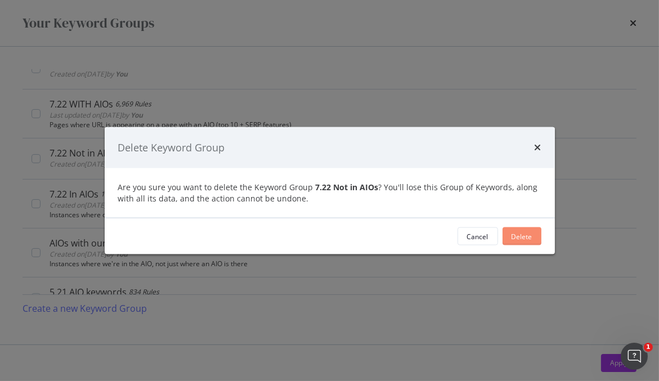
click at [515, 241] on div "Delete" at bounding box center [522, 236] width 21 height 17
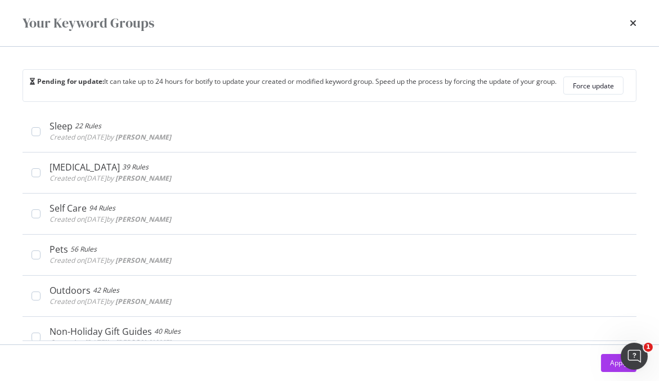
scroll to position [500, 0]
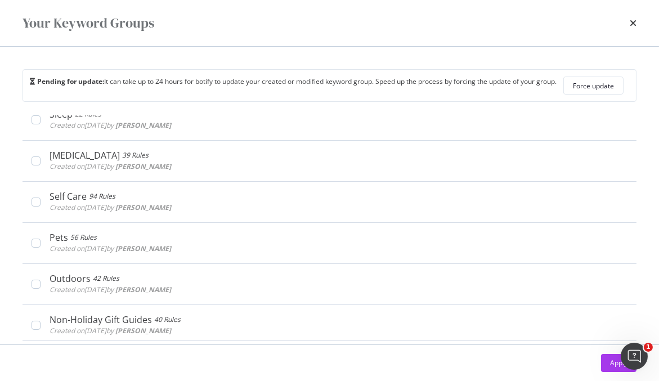
click at [276, 55] on div "Pending for update: It can take up to 24 hours for botify to update your create…" at bounding box center [329, 196] width 659 height 298
click at [630, 21] on icon "times" at bounding box center [633, 23] width 7 height 9
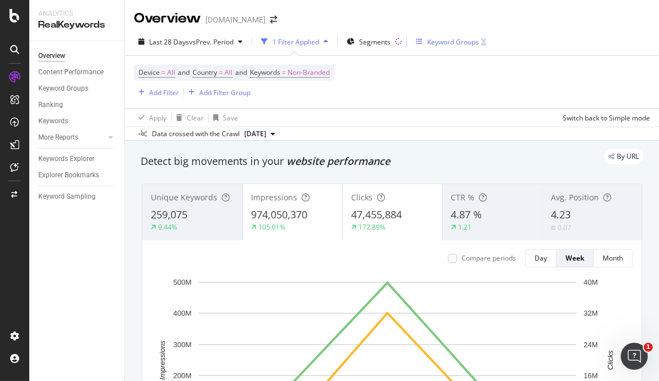
click at [440, 40] on div "Keyword Groups" at bounding box center [453, 42] width 52 height 10
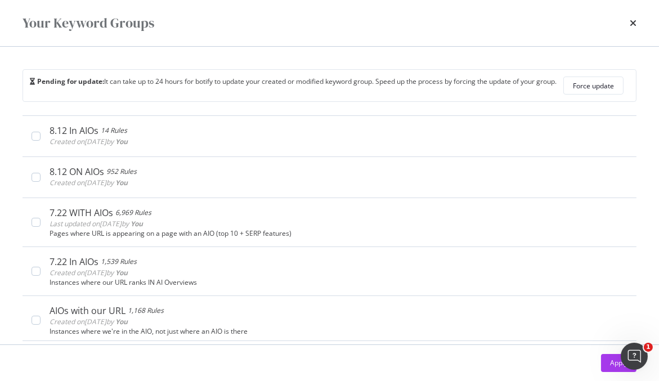
click at [634, 15] on div "times" at bounding box center [633, 23] width 7 height 19
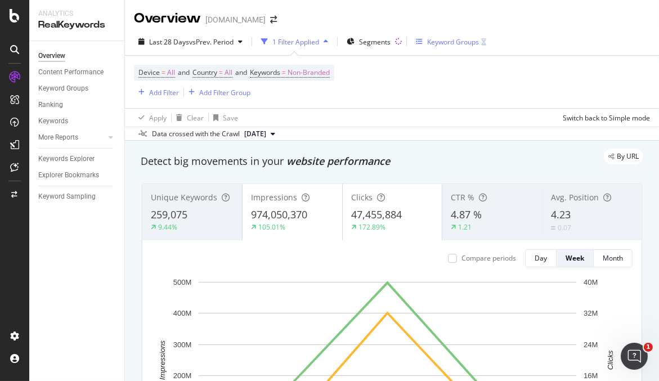
click at [437, 38] on div "Keyword Groups" at bounding box center [453, 42] width 52 height 10
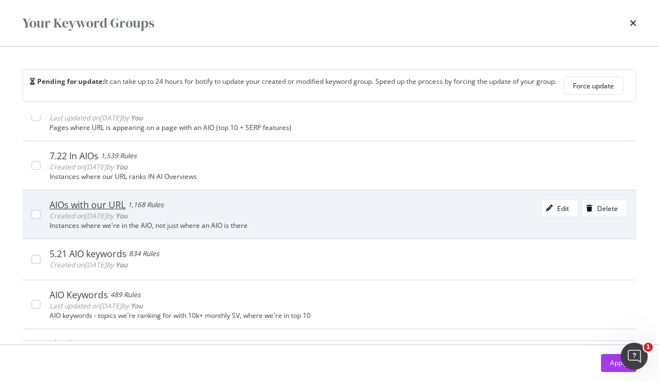
scroll to position [125, 0]
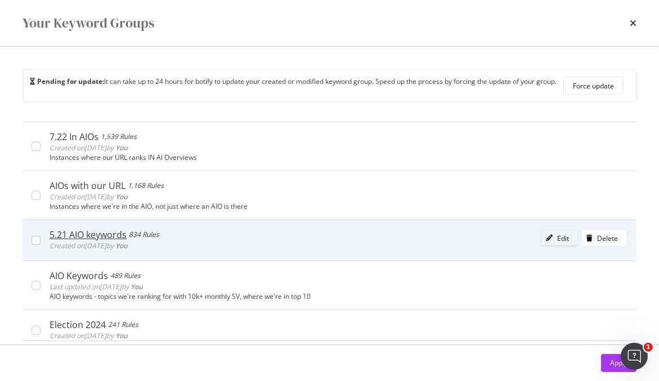
click at [557, 235] on div "Edit" at bounding box center [563, 239] width 12 height 10
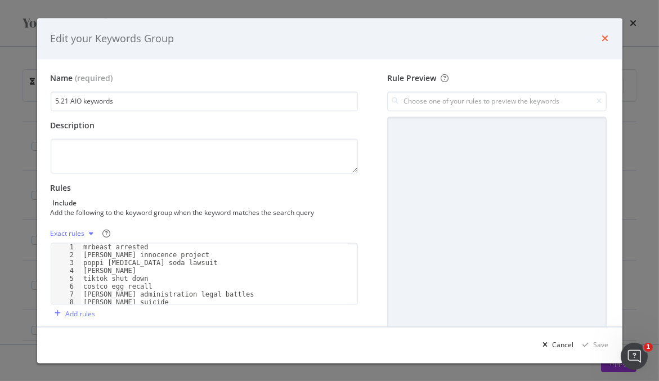
click at [603, 34] on icon "times" at bounding box center [605, 38] width 7 height 9
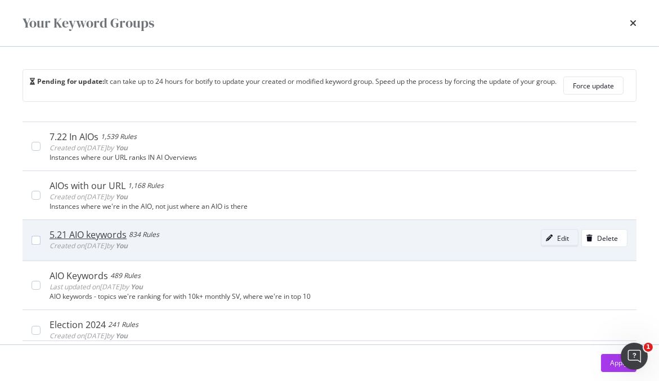
click at [557, 235] on div "Edit" at bounding box center [563, 239] width 12 height 10
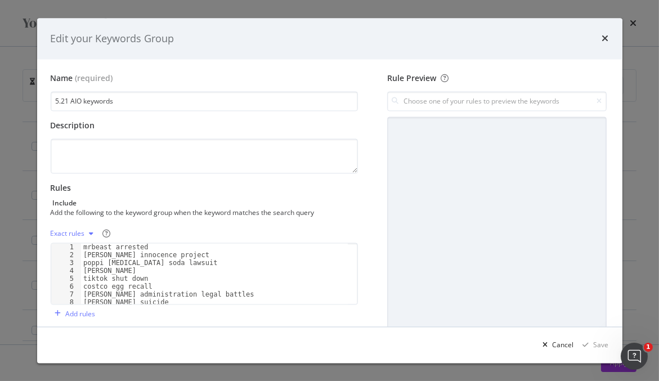
drag, startPoint x: 115, startPoint y: 102, endPoint x: 10, endPoint y: 89, distance: 106.6
click at [10, 89] on div "Edit your Keywords Group Name (required) 5.21 AIO keywords Description Rules In…" at bounding box center [329, 190] width 659 height 381
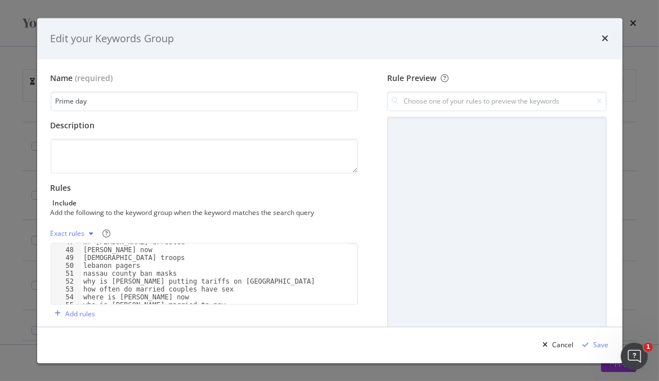
scroll to position [6533, 0]
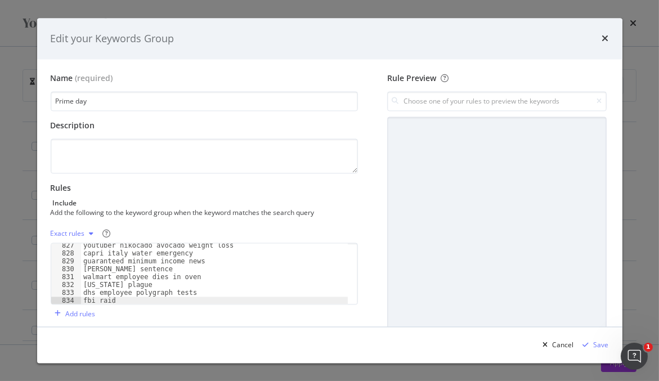
type input "Prime day"
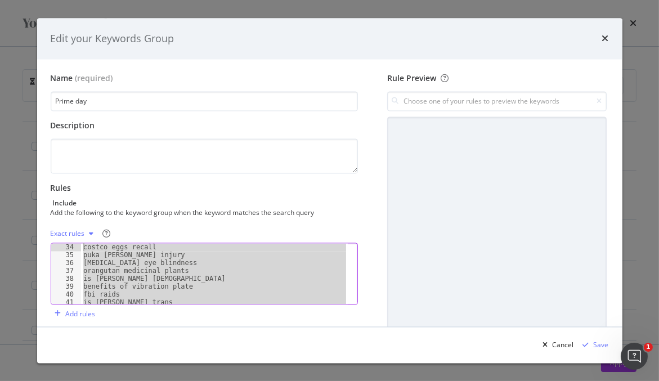
scroll to position [0, 0]
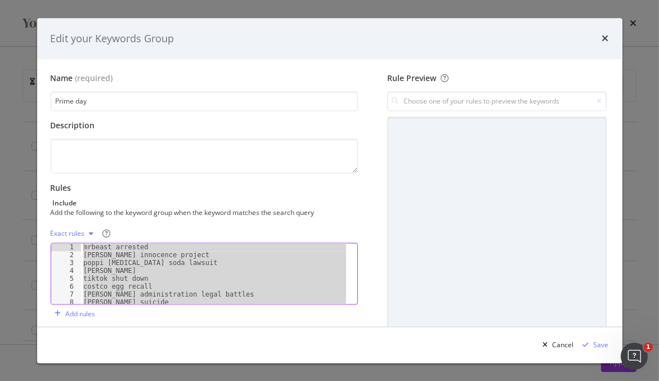
drag, startPoint x: 124, startPoint y: 301, endPoint x: 27, endPoint y: 172, distance: 161.6
click at [27, 172] on div "Edit your Keywords Group Name (required) Prime day Description Rules Include Ad…" at bounding box center [329, 190] width 659 height 381
type textarea "mrbeast arrested scott peterson innocence project"
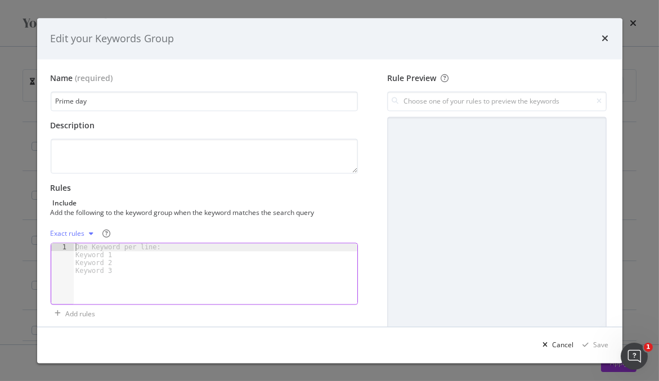
paste textarea "prime day deals under 50"
type textarea "prime day deals under 50"
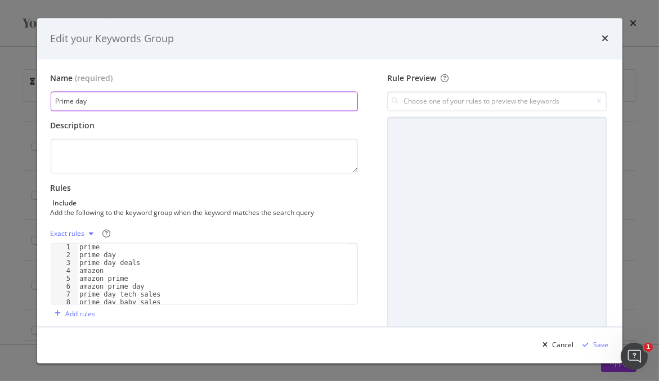
click at [113, 100] on input "Prime day" at bounding box center [205, 102] width 308 height 20
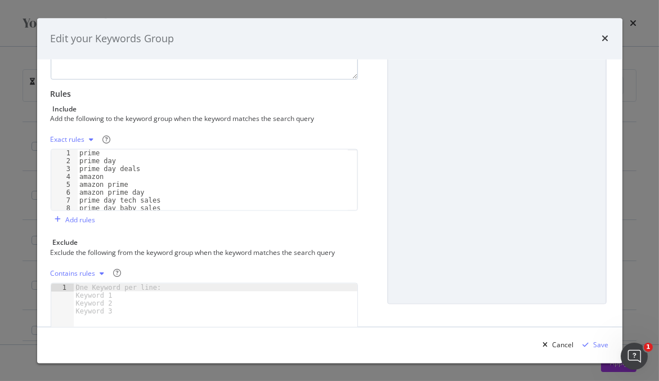
scroll to position [143, 0]
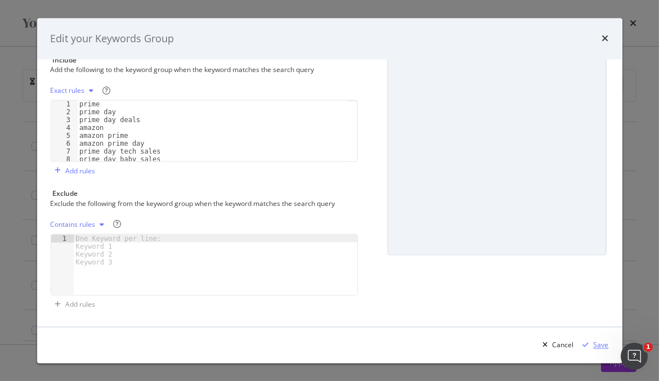
type input "Prime Day tracking"
drag, startPoint x: 601, startPoint y: 339, endPoint x: 590, endPoint y: 325, distance: 17.7
click at [599, 339] on div "Save" at bounding box center [594, 345] width 30 height 17
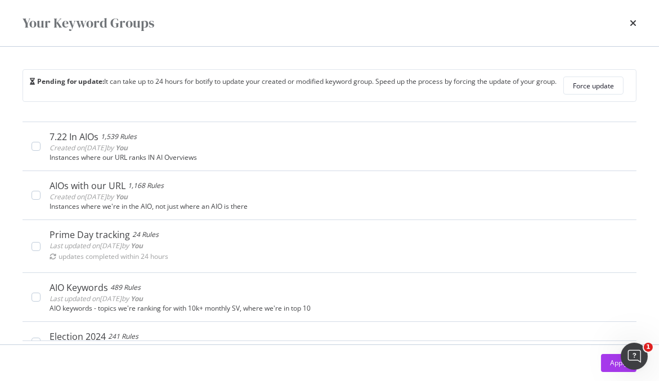
click at [12, 178] on div "Pending for update: It can take up to 24 hours for botify to update your create…" at bounding box center [329, 196] width 659 height 298
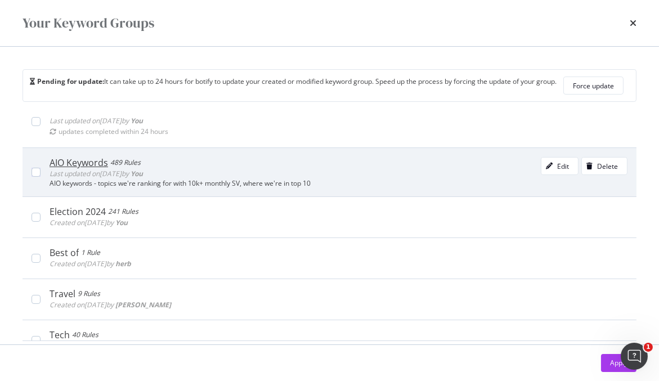
scroll to position [187, 0]
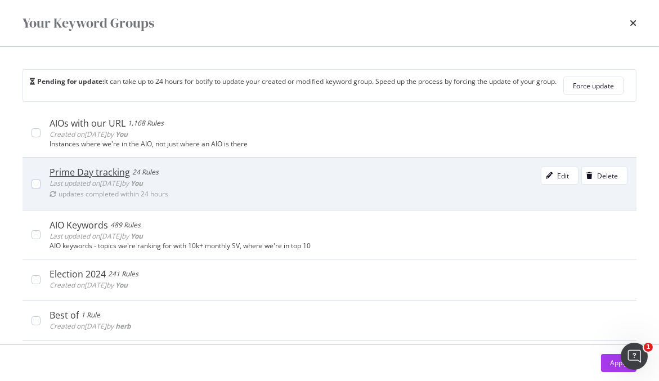
click at [214, 187] on div "Prime Day tracking 24 Rules Last updated on 2025 Sep 30th by You updates comple…" at bounding box center [339, 184] width 578 height 34
click at [509, 186] on div "Prime Day tracking 24 Rules Last updated on 2025 Sep 30th by You updates comple…" at bounding box center [339, 184] width 578 height 34
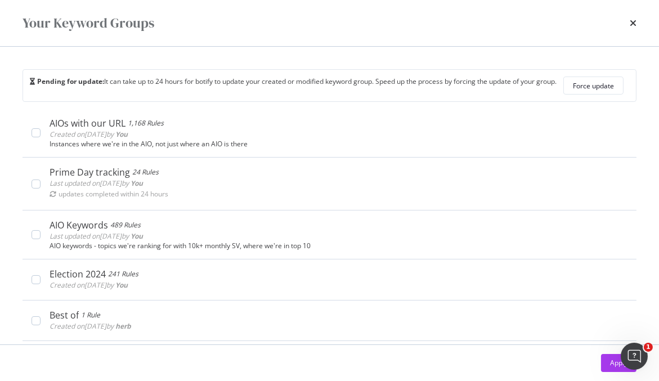
click at [8, 69] on div "Pending for update: It can take up to 24 hours for botify to update your create…" at bounding box center [329, 196] width 659 height 298
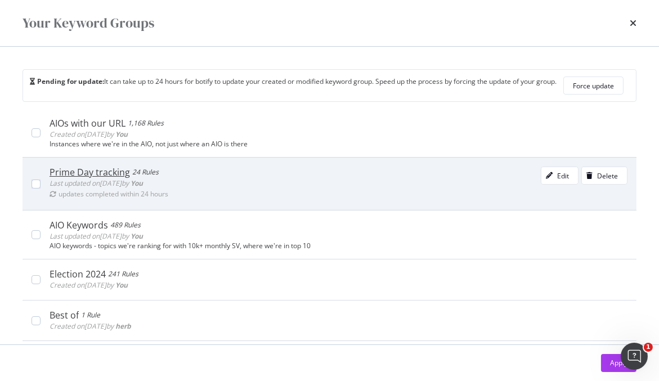
click at [94, 171] on div "Prime Day tracking" at bounding box center [90, 172] width 80 height 11
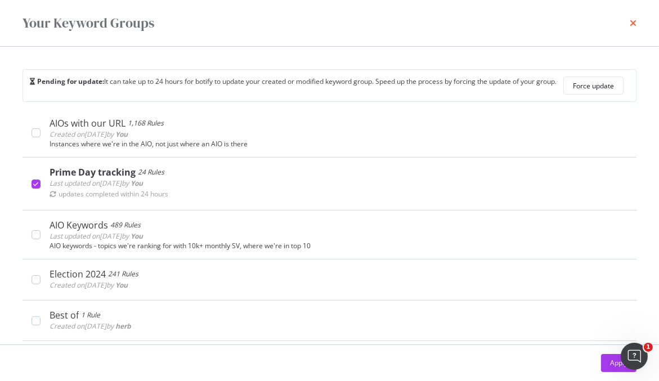
click at [630, 22] on icon "times" at bounding box center [633, 23] width 7 height 9
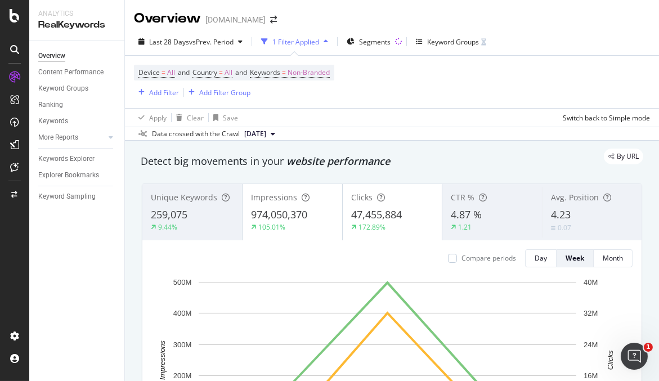
click at [253, 23] on div "[DOMAIN_NAME]" at bounding box center [235, 19] width 60 height 11
click at [270, 20] on icon "arrow-right-arrow-left" at bounding box center [273, 20] width 7 height 8
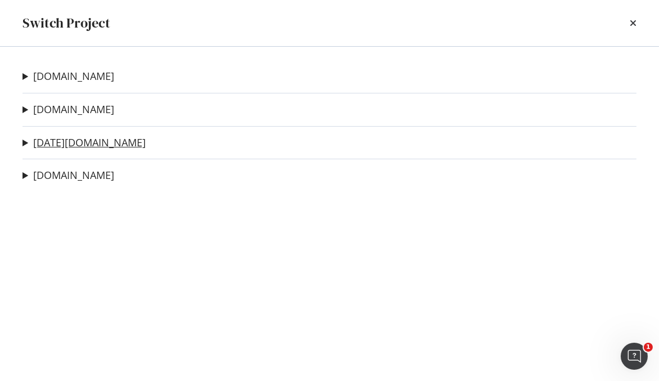
click at [68, 146] on link "[DATE][DOMAIN_NAME]" at bounding box center [89, 143] width 113 height 12
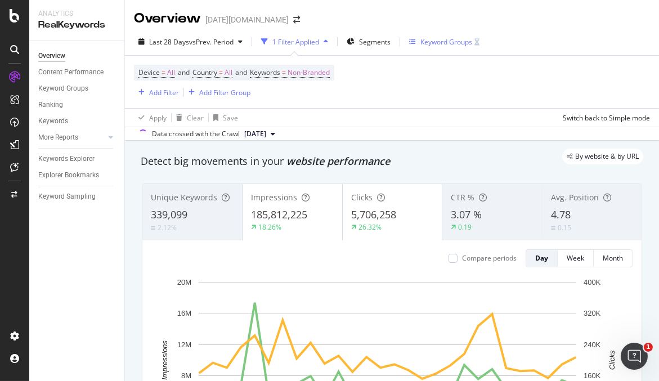
click at [440, 44] on div "Keyword Groups" at bounding box center [446, 42] width 52 height 10
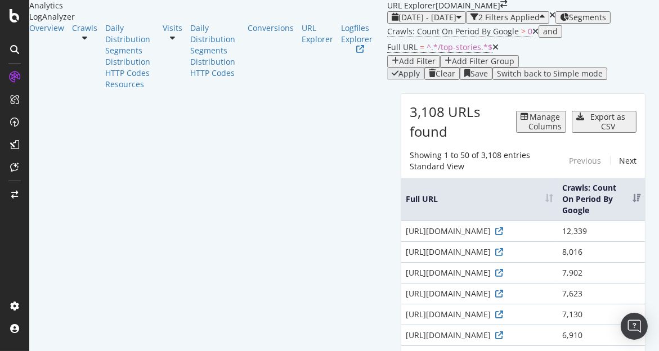
click at [436, 11] on div "[DOMAIN_NAME]" at bounding box center [468, 5] width 65 height 11
click at [500, 11] on span at bounding box center [503, 5] width 7 height 11
click at [500, 8] on icon "arrow-right-arrow-left" at bounding box center [503, 4] width 7 height 8
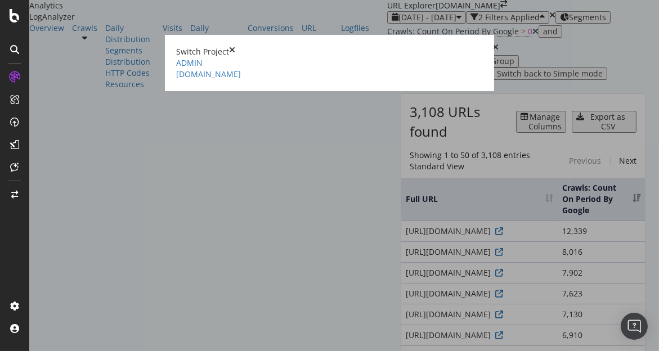
click at [176, 46] on div "Switch Project" at bounding box center [329, 51] width 307 height 11
click at [483, 46] on div "Switch Project" at bounding box center [329, 51] width 307 height 11
click at [235, 46] on icon "times" at bounding box center [232, 51] width 6 height 11
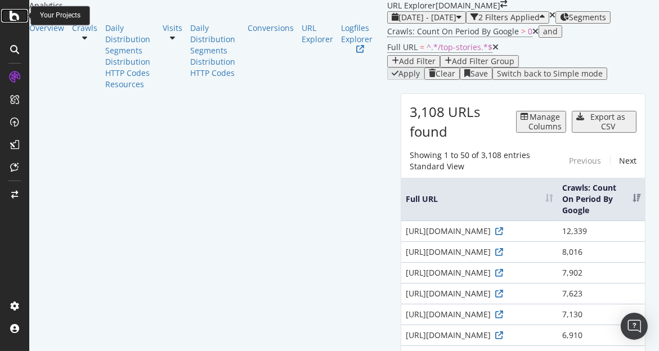
click at [13, 14] on icon at bounding box center [15, 16] width 10 height 14
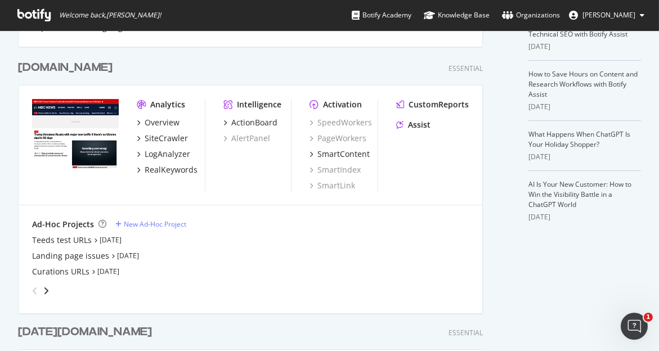
scroll to position [250, 0]
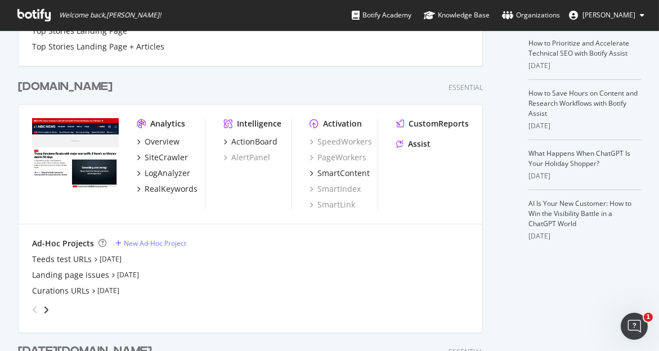
click at [65, 86] on div "[DOMAIN_NAME]" at bounding box center [65, 87] width 95 height 16
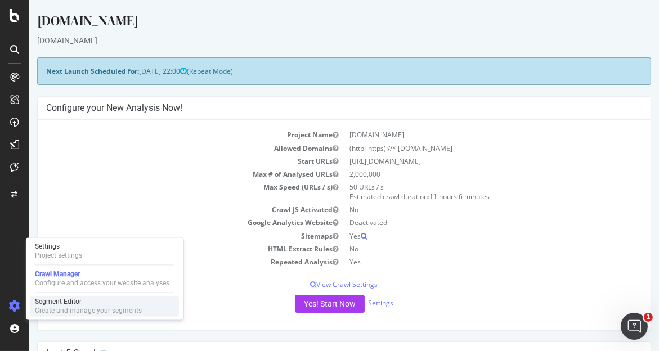
click at [65, 307] on div "Create and manage your segments" at bounding box center [88, 310] width 107 height 9
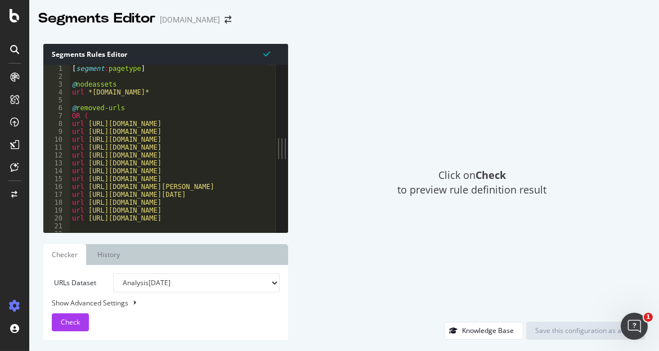
drag, startPoint x: 220, startPoint y: 147, endPoint x: 297, endPoint y: 136, distance: 77.8
click at [297, 136] on div "Segments Rules Editor 1 2 3 4 5 6 7 8 9 10 11 12 13 14 15 16 17 18 19 20 21 22 …" at bounding box center [344, 192] width 630 height 319
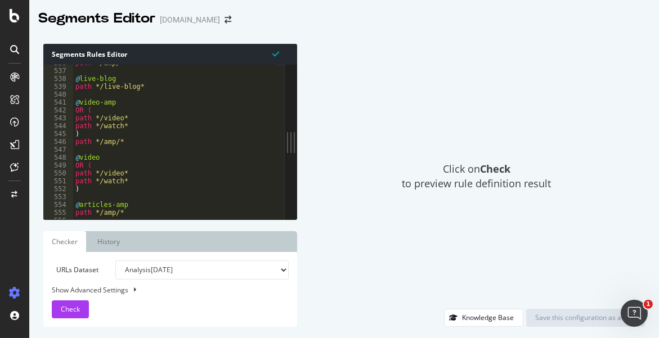
scroll to position [4183, 0]
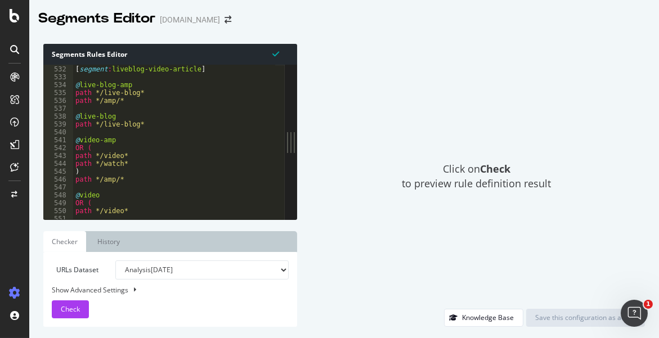
drag, startPoint x: 293, startPoint y: 137, endPoint x: 303, endPoint y: 105, distance: 33.8
click at [297, 137] on div at bounding box center [291, 142] width 12 height 155
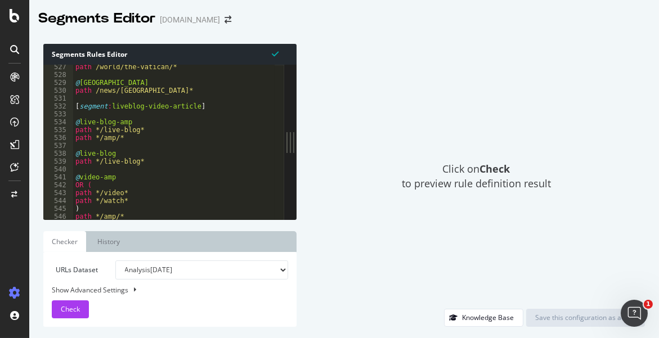
click at [147, 123] on div "path /world/the-vatican/* @ Africa path /news/africa* [ segment : liveblog-vide…" at bounding box center [298, 144] width 450 height 162
click at [116, 141] on div "path /world/the-vatican/* @ Africa path /news/africa* [ segment : liveblog-vide…" at bounding box center [298, 144] width 450 height 162
click at [147, 160] on div "path /world/the-vatican/* @ Africa path /news/africa* [ segment : liveblog-vide…" at bounding box center [298, 144] width 450 height 162
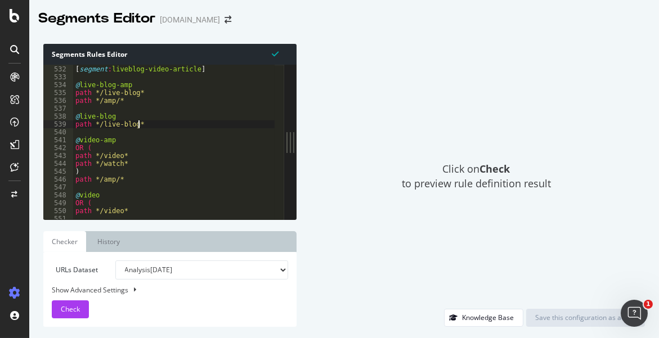
scroll to position [4221, 0]
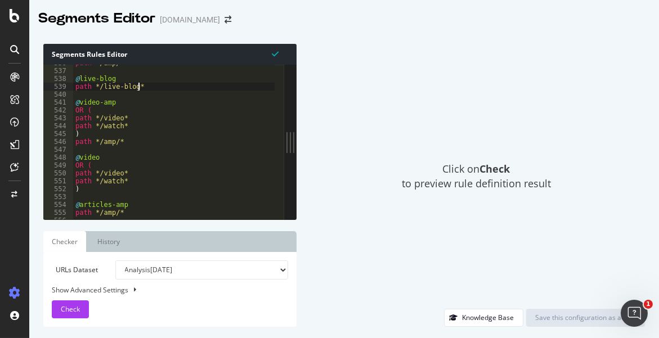
click at [125, 145] on div "path */amp/* @ live-blog path */live-blog* @ video-amp OR ( path */video* path …" at bounding box center [298, 140] width 450 height 162
drag, startPoint x: 93, startPoint y: 112, endPoint x: 74, endPoint y: 110, distance: 19.2
click at [74, 110] on div "path */amp/* @ live-blog path */live-blog* @ video-amp OR ( path */video* path …" at bounding box center [298, 140] width 450 height 162
type textarea "OR ("
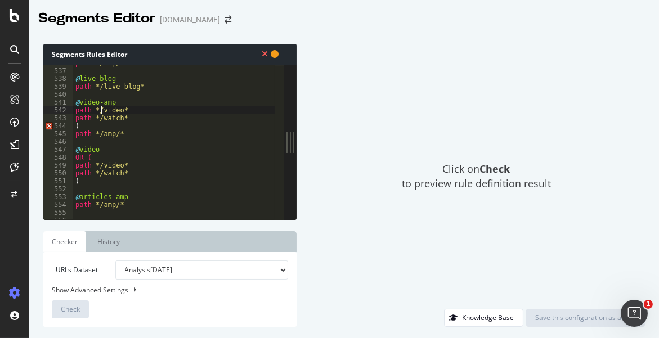
click at [100, 110] on div "path */amp/* @ live-blog path */live-blog* @ video-amp path */video* path */wat…" at bounding box center [298, 140] width 450 height 162
drag, startPoint x: 83, startPoint y: 126, endPoint x: 77, endPoint y: 123, distance: 7.3
click at [77, 123] on div "path */amp/* @ live-blog path */live-blog* @ video-amp path */amp-video* path *…" at bounding box center [298, 140] width 450 height 162
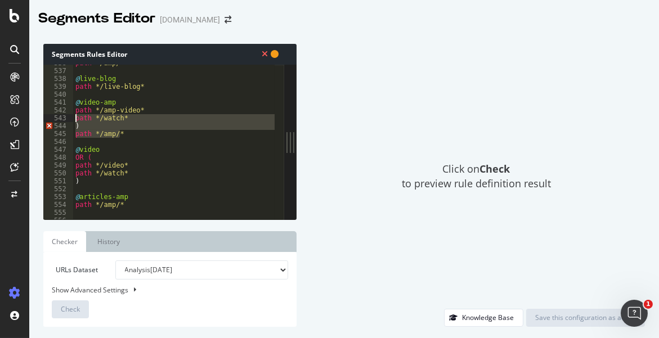
drag, startPoint x: 127, startPoint y: 134, endPoint x: 71, endPoint y: 119, distance: 57.1
click at [71, 119] on div ") 536 537 538 539 540 541 542 543 544 545 546 547 548 549 550 551 552 553 554 5…" at bounding box center [163, 142] width 241 height 155
type textarea "path */watch* )"
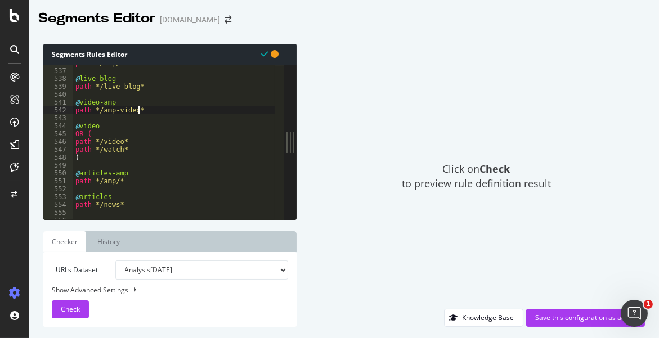
click at [133, 111] on div "path */amp/* @ live-blog path */live-blog* @ video-amp path */amp-video* @ vide…" at bounding box center [298, 140] width 450 height 162
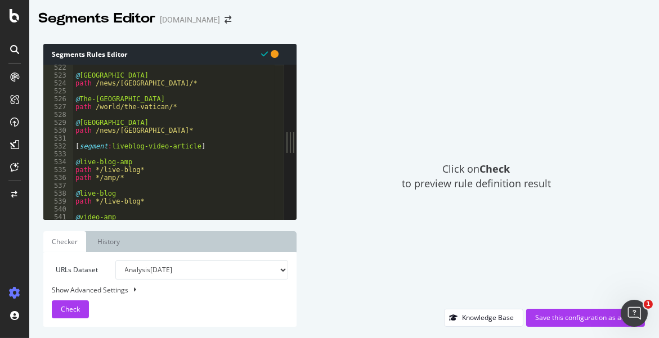
scroll to position [4181, 0]
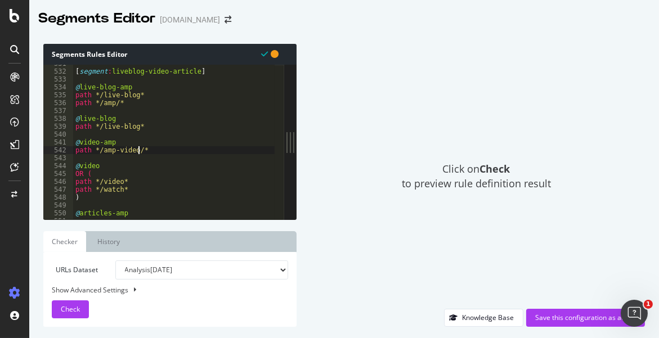
click at [97, 100] on div "[ segment : liveblog-video-article ] @ live-blog-amp path */live-blog* path */a…" at bounding box center [298, 141] width 450 height 162
type textarea "path */amp/*"
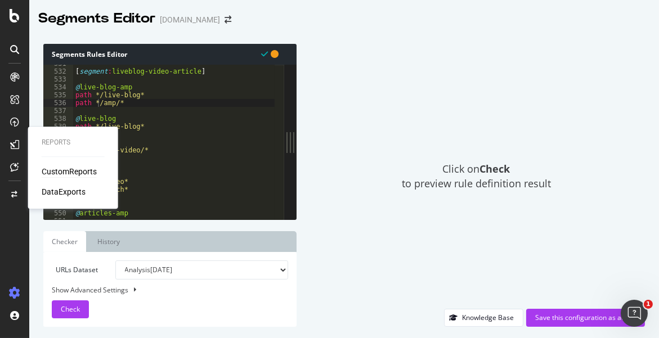
click at [74, 173] on div "CustomReports" at bounding box center [69, 171] width 55 height 11
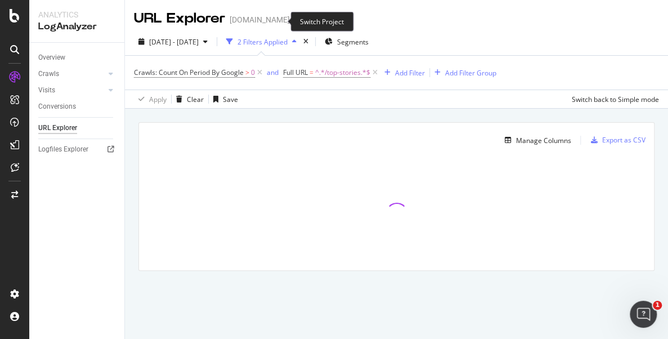
click at [294, 21] on icon "arrow-right-arrow-left" at bounding box center [297, 20] width 7 height 8
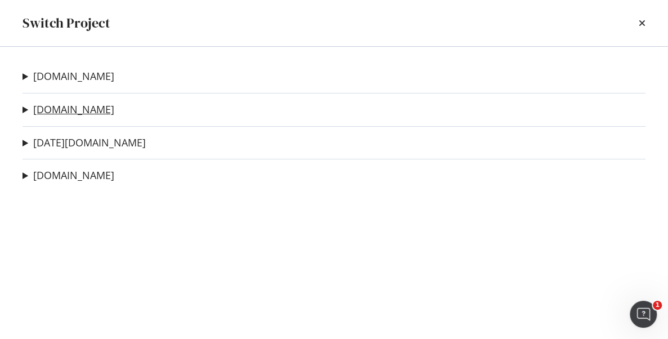
click at [79, 114] on link "[DOMAIN_NAME]" at bounding box center [73, 110] width 81 height 12
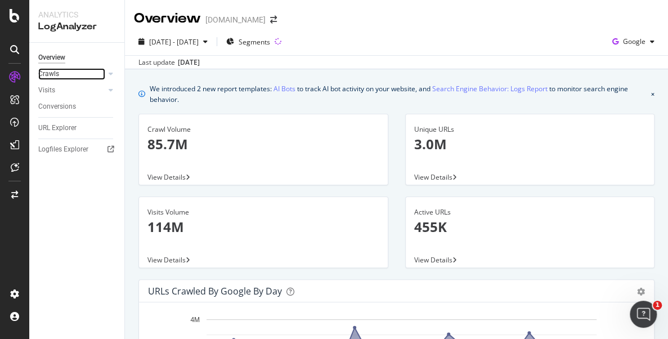
click at [74, 70] on link "Crawls" at bounding box center [71, 74] width 67 height 12
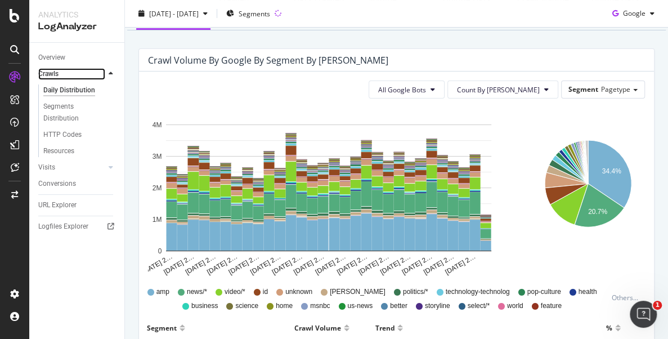
scroll to position [187, 0]
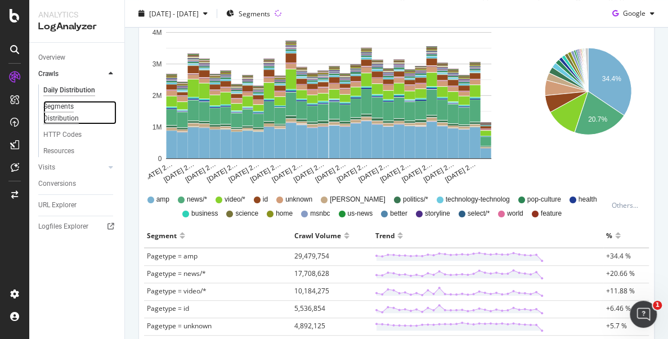
click at [60, 111] on div "Segments Distribution" at bounding box center [74, 113] width 62 height 24
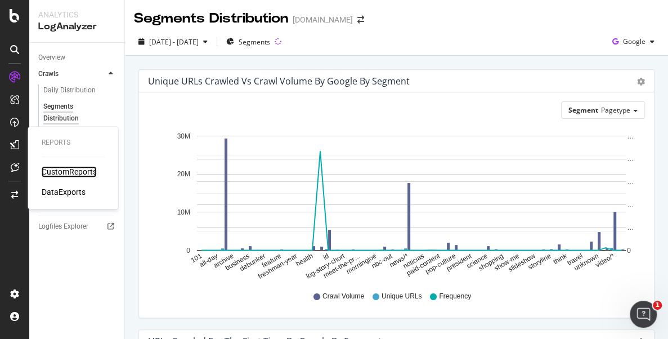
click at [78, 172] on div "CustomReports" at bounding box center [69, 171] width 55 height 11
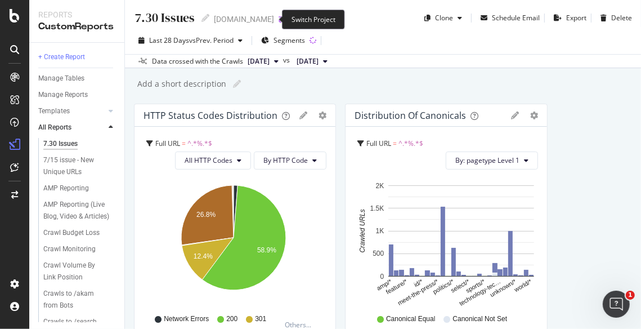
click at [279, 17] on icon "arrow-right-arrow-left" at bounding box center [282, 19] width 7 height 8
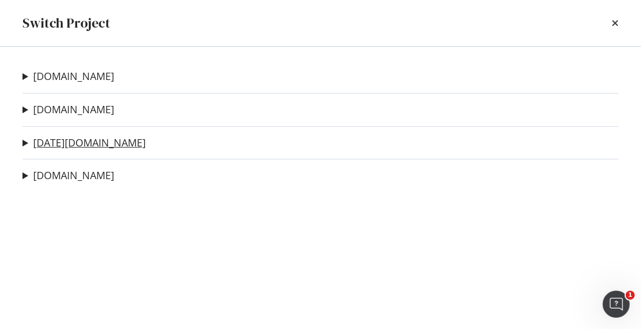
click at [57, 141] on link "[DATE][DOMAIN_NAME]" at bounding box center [89, 143] width 113 height 12
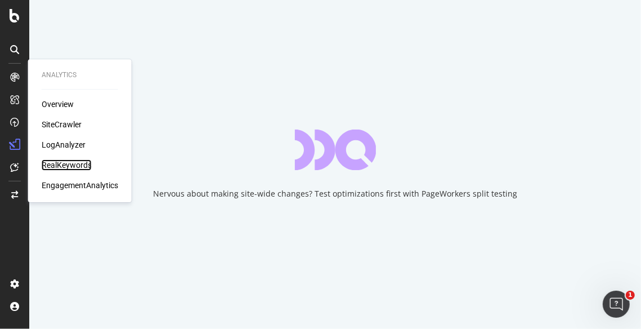
click at [58, 164] on div "RealKeywords" at bounding box center [67, 164] width 50 height 11
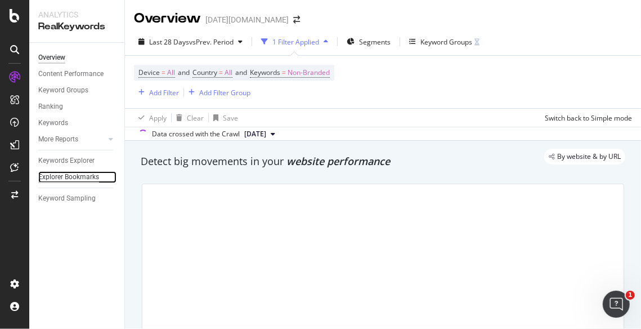
click at [82, 173] on div "Explorer Bookmarks" at bounding box center [68, 177] width 61 height 12
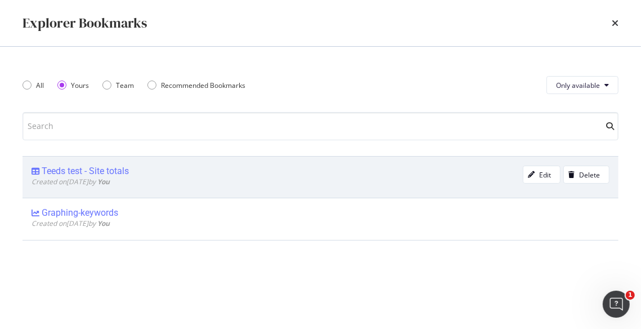
click at [92, 171] on div "Teeds test - Site totals" at bounding box center [85, 170] width 87 height 11
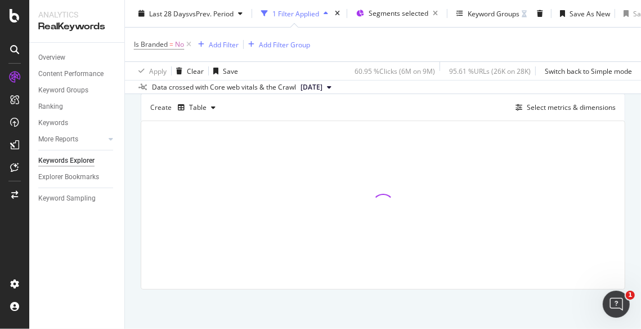
scroll to position [25, 0]
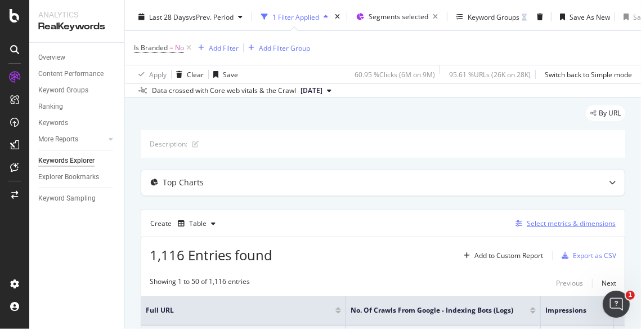
click at [558, 221] on div "Select metrics & dimensions" at bounding box center [571, 223] width 89 height 10
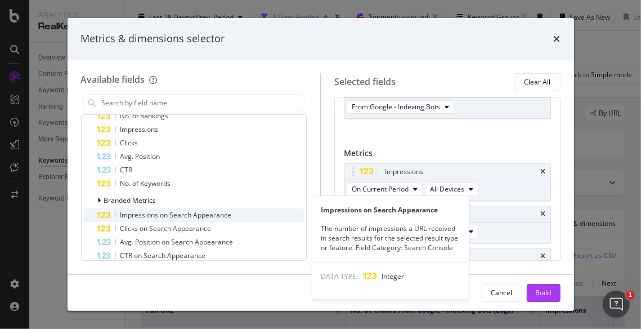
scroll to position [250, 0]
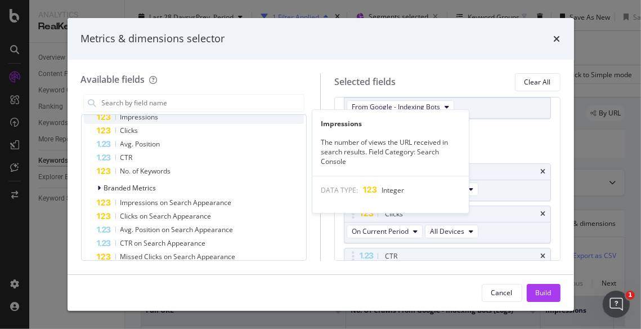
click at [173, 120] on div "Impressions" at bounding box center [200, 117] width 207 height 14
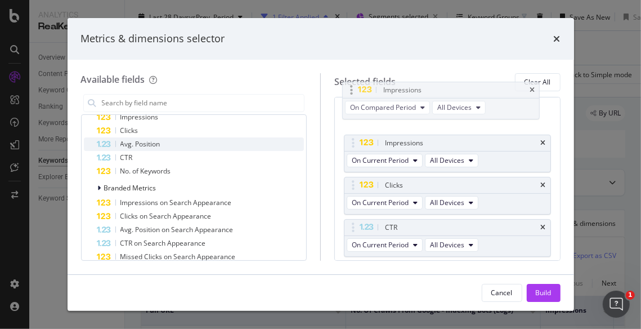
scroll to position [116, 0]
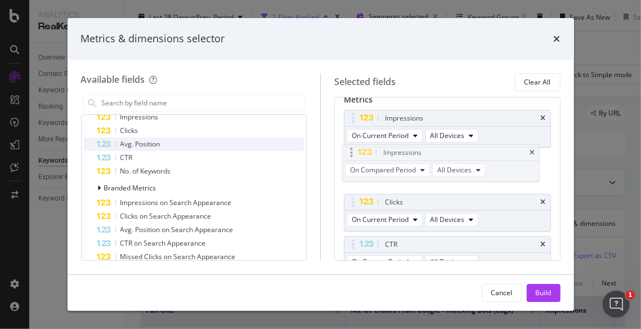
drag, startPoint x: 489, startPoint y: 229, endPoint x: 475, endPoint y: 162, distance: 69.0
click at [490, 156] on body "Analytics RealKeywords Overview Content Performance Keyword Groups Ranking Keyw…" at bounding box center [320, 164] width 641 height 329
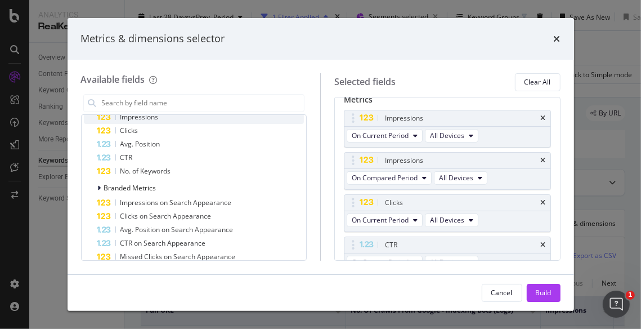
click at [164, 118] on div "Impressions" at bounding box center [200, 117] width 207 height 14
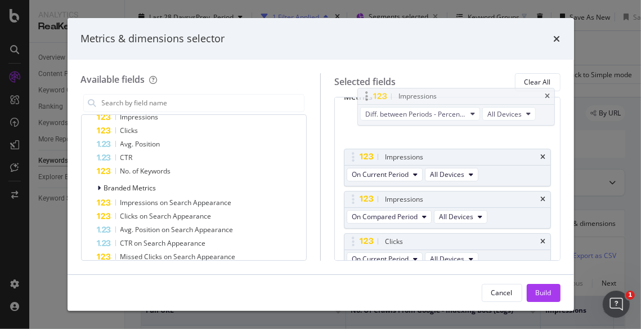
scroll to position [110, 0]
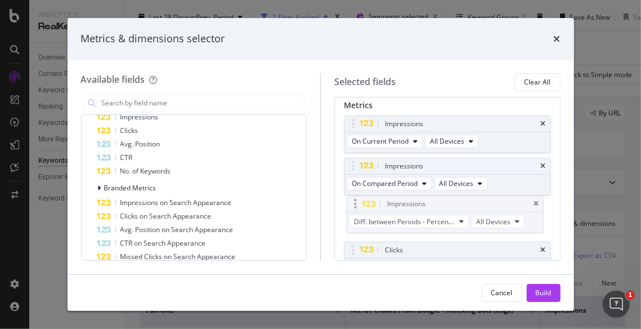
drag, startPoint x: 419, startPoint y: 230, endPoint x: 416, endPoint y: 205, distance: 24.9
click at [419, 200] on body "Analytics RealKeywords Overview Content Performance Keyword Groups Ranking Keyw…" at bounding box center [320, 164] width 641 height 329
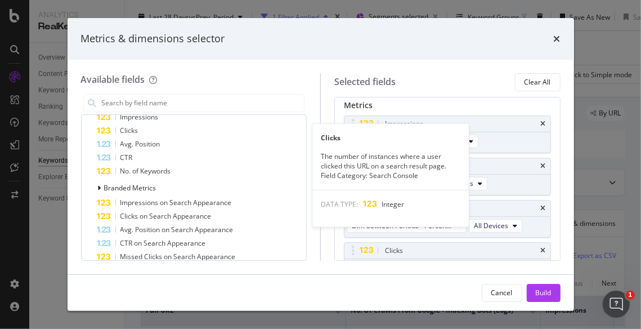
drag, startPoint x: 183, startPoint y: 128, endPoint x: 341, endPoint y: 179, distance: 166.1
click at [183, 128] on div "Clicks" at bounding box center [200, 131] width 207 height 14
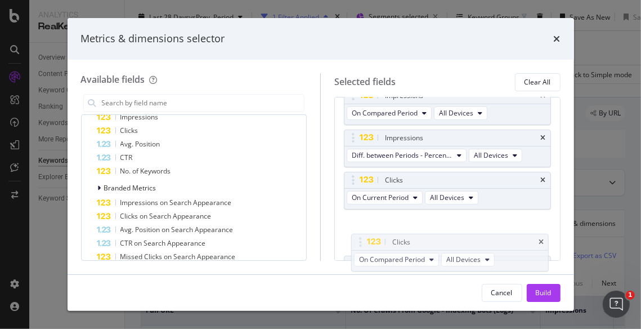
scroll to position [186, 0]
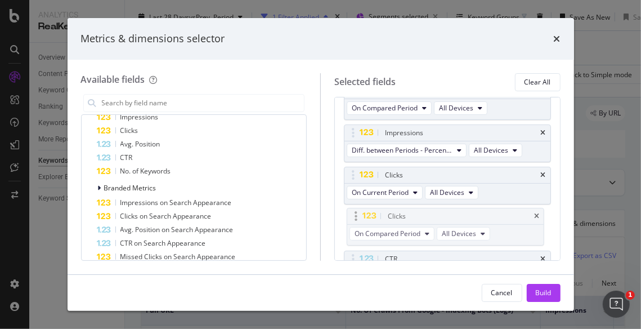
drag, startPoint x: 406, startPoint y: 225, endPoint x: 398, endPoint y: 211, distance: 16.1
click at [408, 210] on body "Analytics RealKeywords Overview Content Performance Keyword Groups Ranking Keyw…" at bounding box center [320, 164] width 641 height 329
click at [155, 127] on div "Clicks" at bounding box center [200, 131] width 207 height 14
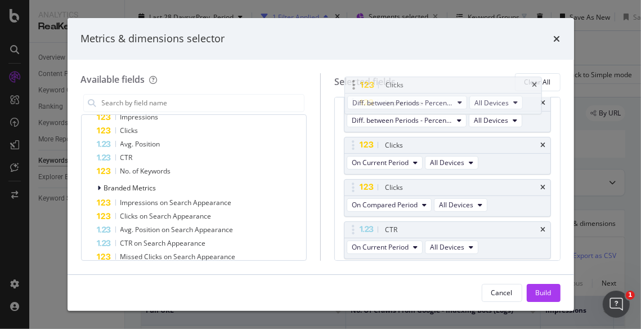
scroll to position [249, 0]
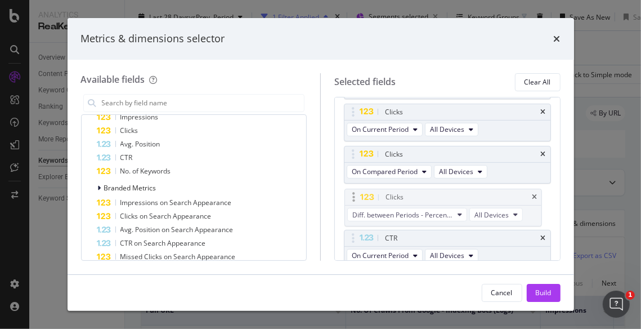
drag, startPoint x: 422, startPoint y: 229, endPoint x: 422, endPoint y: 196, distance: 33.2
click at [422, 196] on body "Analytics RealKeywords Overview Content Performance Keyword Groups Ranking Keyw…" at bounding box center [320, 164] width 641 height 329
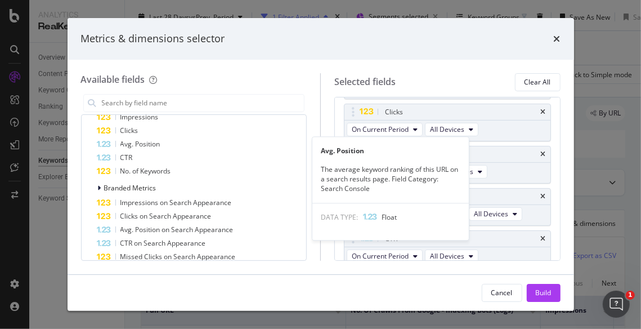
drag, startPoint x: 156, startPoint y: 141, endPoint x: 395, endPoint y: 194, distance: 245.0
click at [156, 141] on span "Avg. Position" at bounding box center [140, 144] width 40 height 10
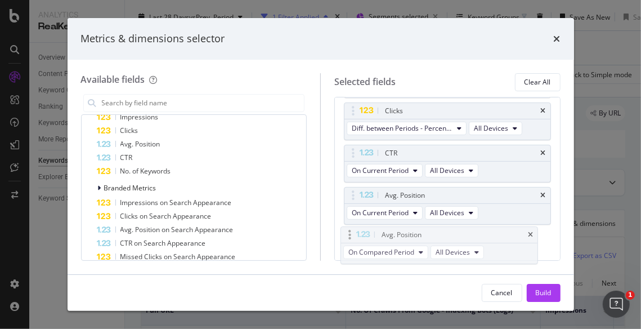
scroll to position [346, 0]
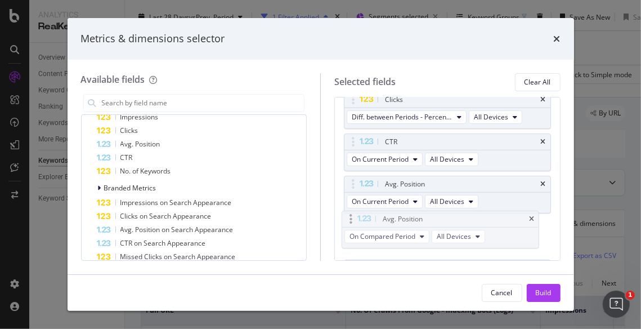
drag, startPoint x: 425, startPoint y: 234, endPoint x: 414, endPoint y: 227, distance: 13.9
click at [422, 225] on body "Analytics RealKeywords Overview Content Performance Keyword Groups Ranking Keyw…" at bounding box center [320, 164] width 641 height 329
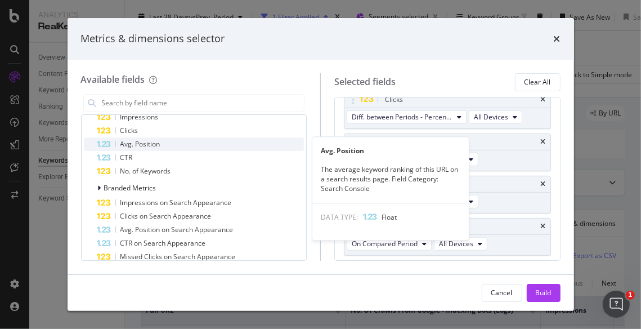
click at [157, 147] on span "Avg. Position" at bounding box center [140, 144] width 40 height 10
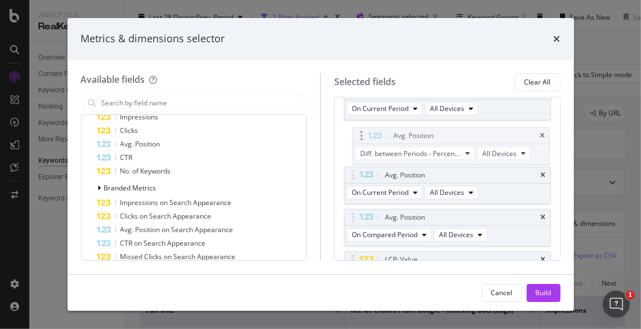
scroll to position [394, 0]
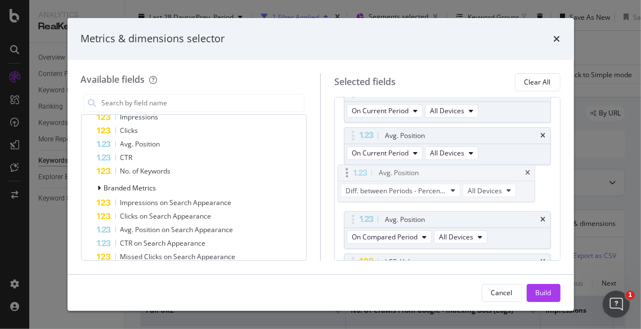
drag, startPoint x: 423, startPoint y: 229, endPoint x: 416, endPoint y: 171, distance: 58.3
click at [416, 171] on body "Analytics RealKeywords Overview Content Performance Keyword Groups Ranking Keyw…" at bounding box center [320, 164] width 641 height 329
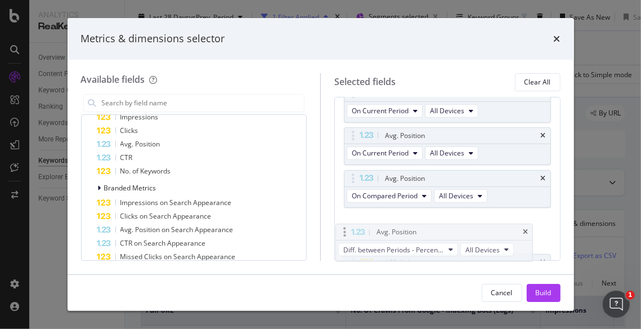
scroll to position [395, 0]
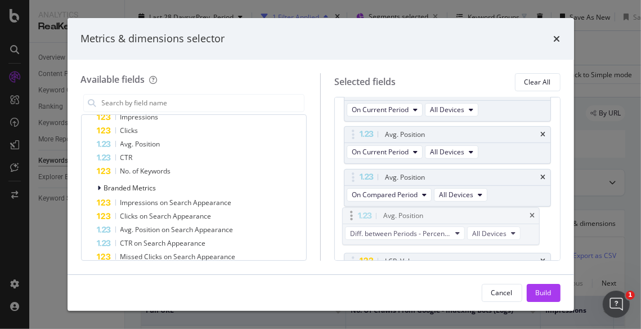
drag, startPoint x: 427, startPoint y: 172, endPoint x: 425, endPoint y: 214, distance: 41.7
click at [545, 288] on div "Build" at bounding box center [544, 293] width 16 height 10
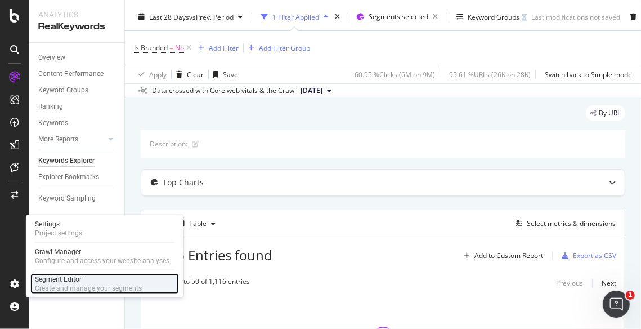
click at [55, 279] on div "Segment Editor" at bounding box center [88, 279] width 107 height 9
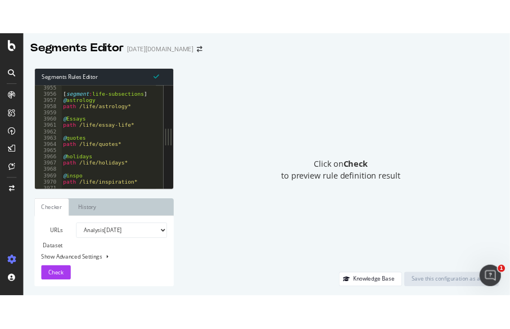
scroll to position [18321, 0]
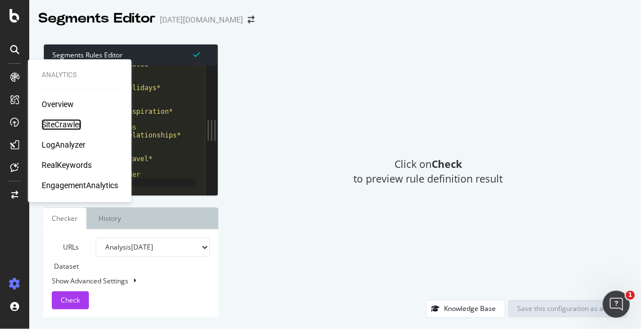
click at [69, 126] on div "SiteCrawler" at bounding box center [62, 124] width 40 height 11
